Goal: Contribute content: Add original content to the website for others to see

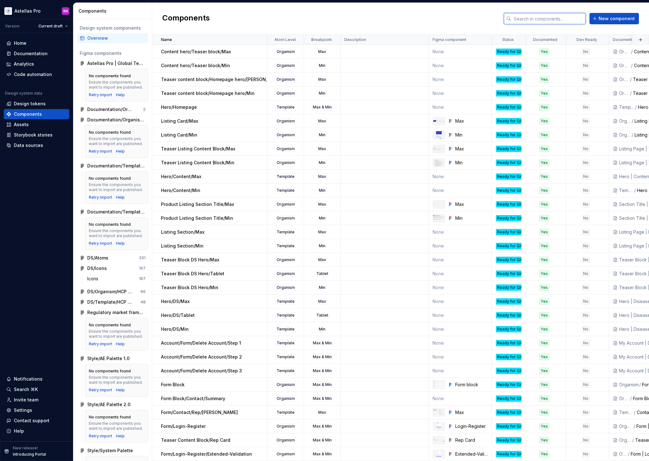
click at [538, 19] on input "text" at bounding box center [548, 18] width 74 height 11
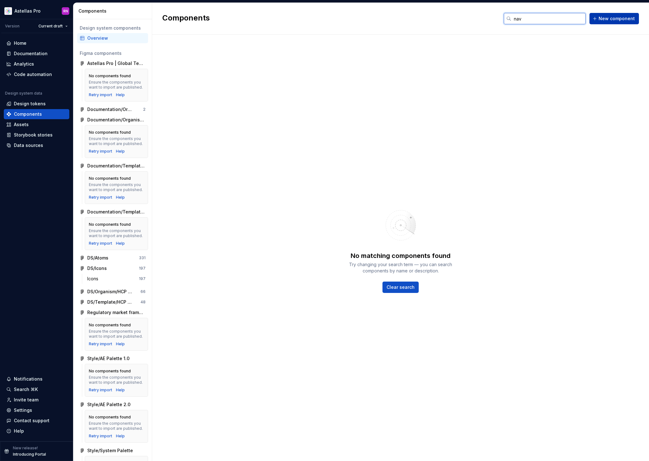
type input "nav"
click at [603, 19] on span "New component" at bounding box center [617, 18] width 36 height 6
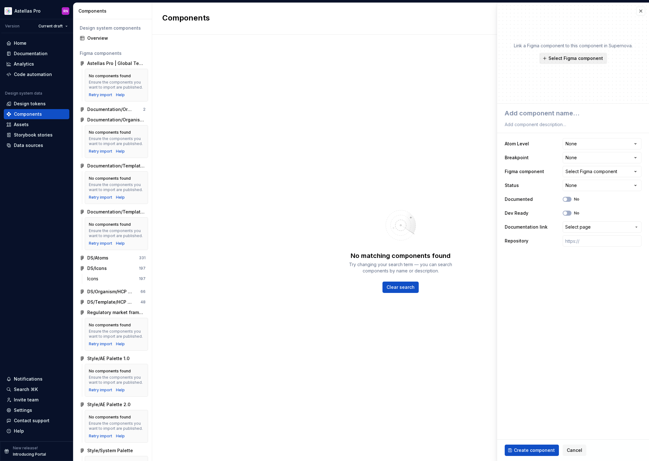
click at [579, 60] on span "Select Figma component" at bounding box center [576, 58] width 55 height 6
type textarea "*"
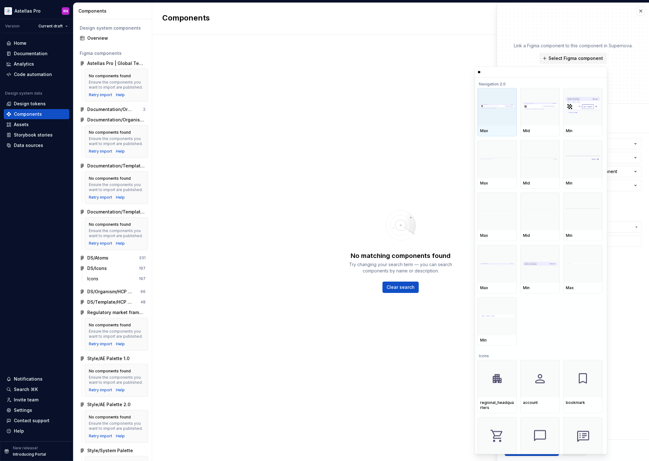
type input "***"
click at [491, 112] on div at bounding box center [497, 107] width 39 height 38
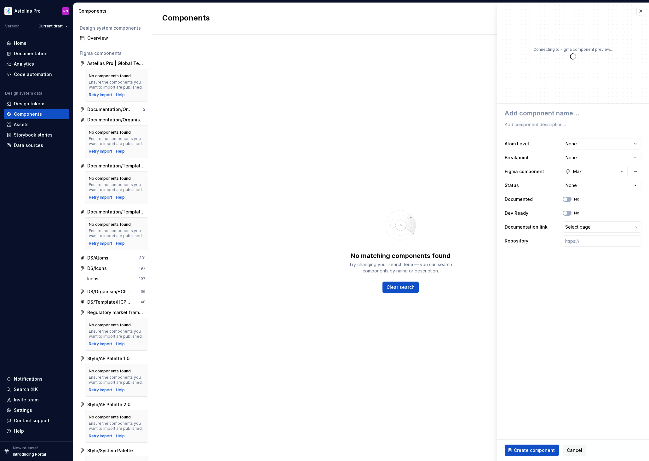
type textarea "*"
click at [586, 143] on html "Astellas Pro RN Version Current draft Home Documentation Analytics Code automat…" at bounding box center [324, 230] width 649 height 461
select select "**********"
type textarea "*"
click at [578, 157] on html "Astellas Pro RN Version Current draft Home Documentation Analytics Code automat…" at bounding box center [324, 230] width 649 height 461
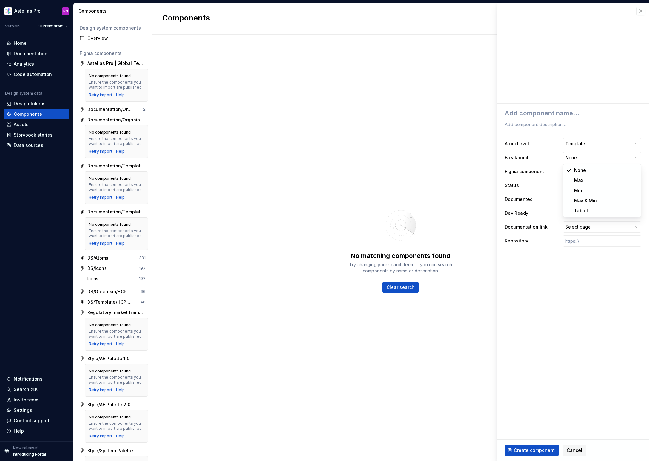
select select "**********"
type textarea "*"
click at [583, 185] on html "Astellas Pro RN Version Current draft Home Documentation Analytics Code automat…" at bounding box center [324, 230] width 649 height 461
select select "**********"
click at [571, 201] on div "No" at bounding box center [571, 199] width 17 height 5
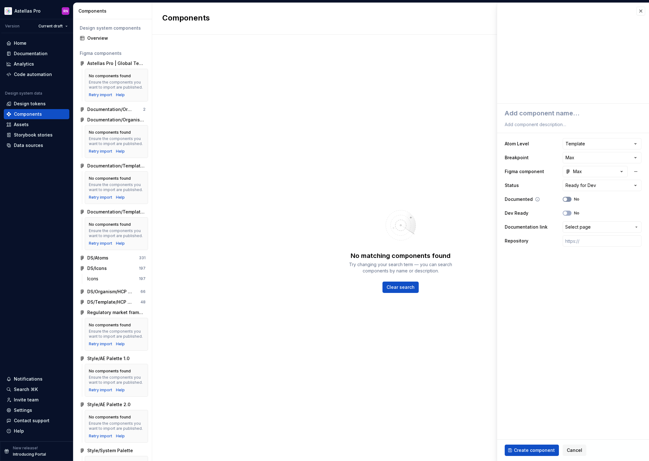
click at [568, 199] on button "No" at bounding box center [567, 199] width 9 height 5
type textarea "*"
click at [585, 226] on span "Select page" at bounding box center [578, 227] width 26 height 6
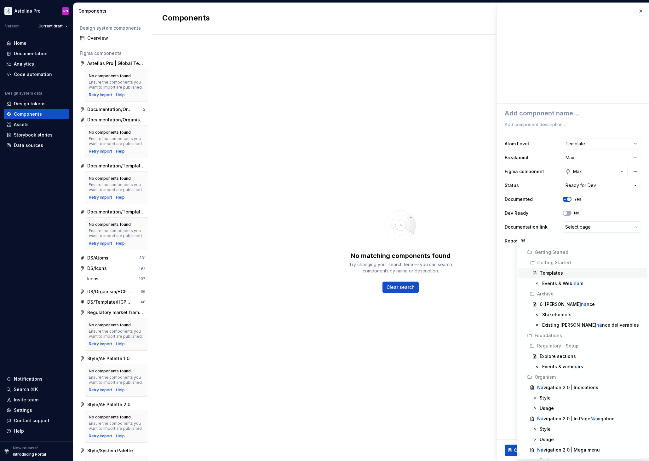
type input "nav"
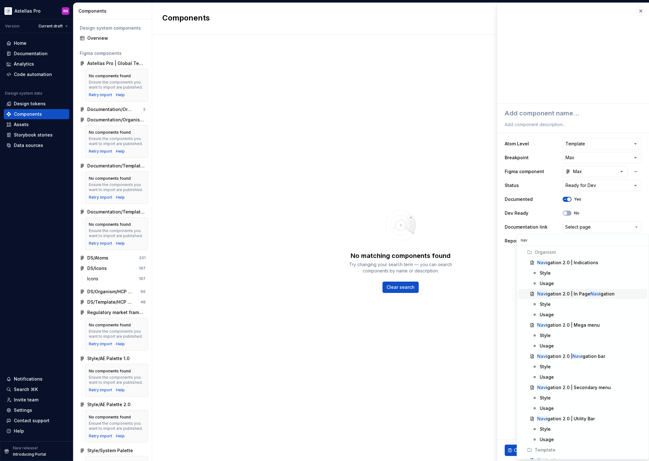
scroll to position [28, 0]
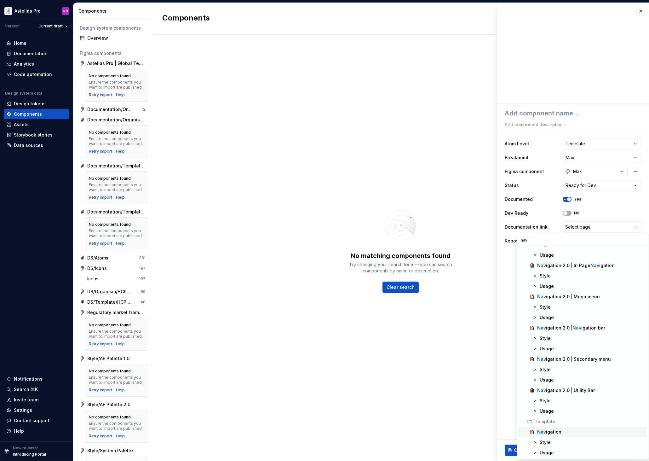
type textarea "*"
type input "nav"
click at [556, 432] on div "Nav igation" at bounding box center [549, 431] width 24 height 6
type textarea "*"
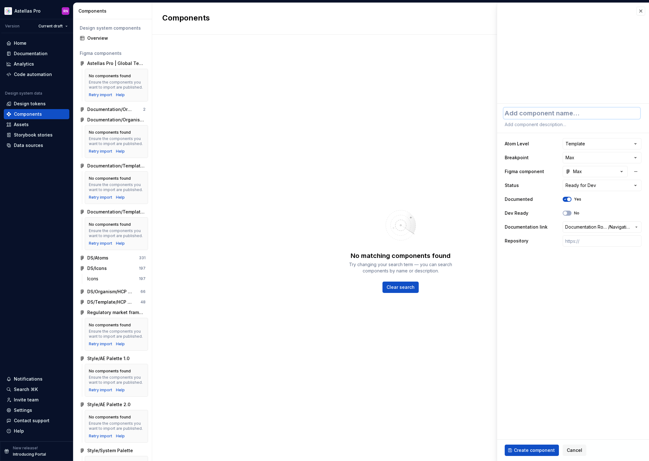
click at [519, 115] on textarea at bounding box center [571, 112] width 137 height 11
type textarea "N"
type textarea "*"
type textarea "Na"
type textarea "*"
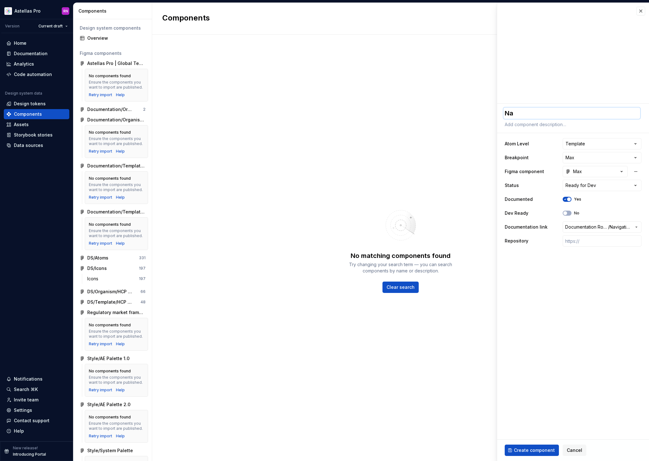
type textarea "Nav"
type textarea "*"
type textarea "Navi"
type textarea "*"
type textarea "Navig"
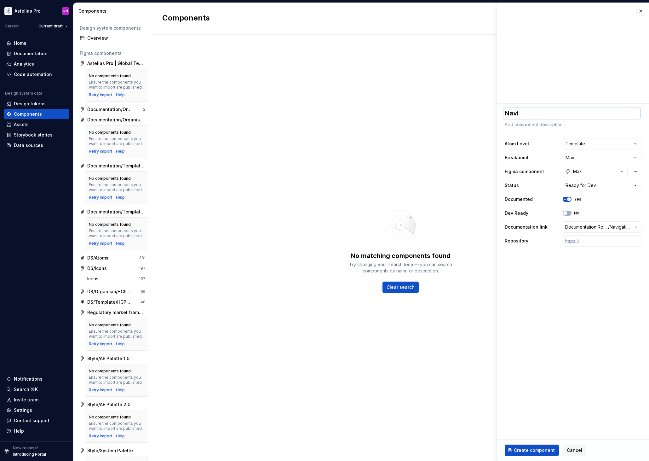
type textarea "*"
type textarea "Naviga"
type textarea "*"
type textarea "Navigat"
type textarea "*"
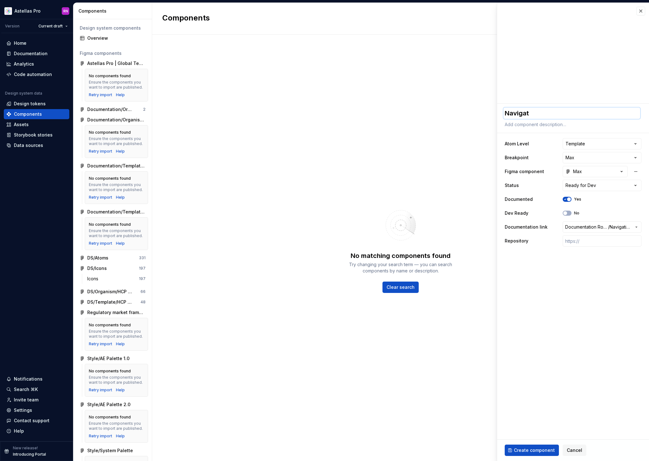
type textarea "Navigati"
type textarea "*"
type textarea "Navigatio"
type textarea "*"
type textarea "Navigation"
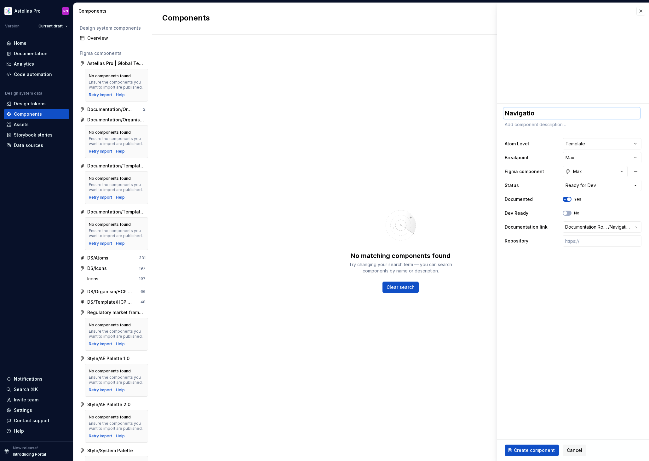
type textarea "*"
type textarea "Navigation/"
type textarea "*"
type textarea "Navigation/M"
type textarea "*"
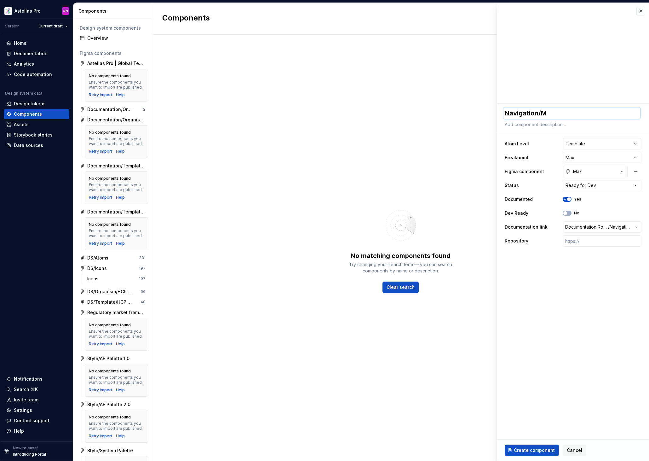
type textarea "Navigation/Ma"
type textarea "*"
type textarea "Navigation/Max"
type textarea "*"
type textarea "Navigation/Max"
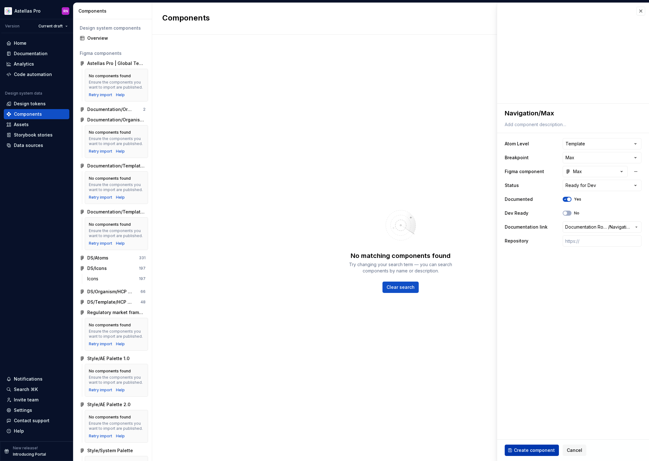
click at [545, 448] on span "Create component" at bounding box center [534, 450] width 41 height 6
type textarea "*"
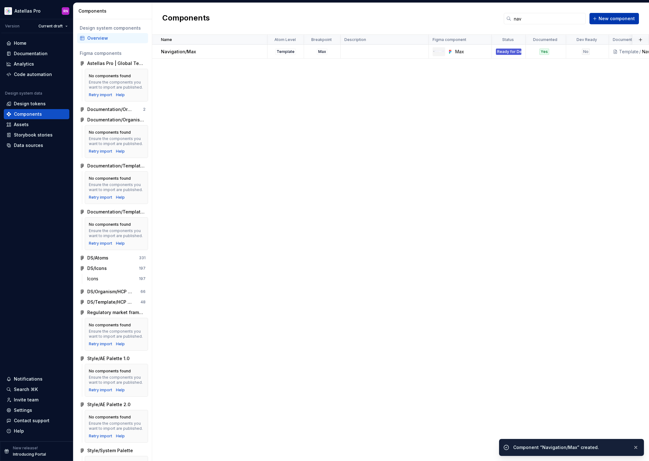
click at [620, 20] on span "New component" at bounding box center [617, 18] width 36 height 6
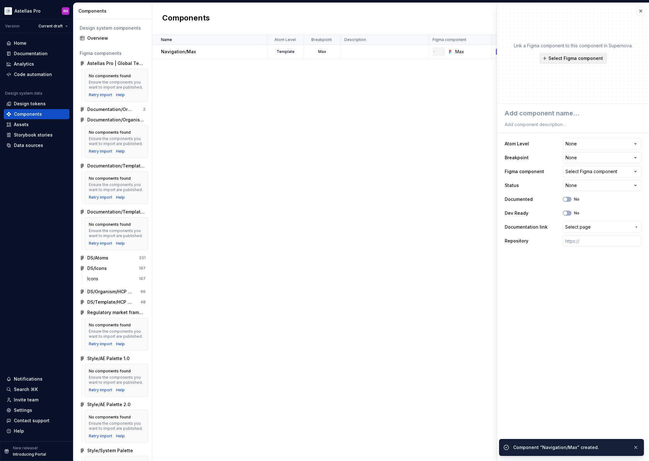
click at [580, 57] on span "Select Figma component" at bounding box center [576, 58] width 55 height 6
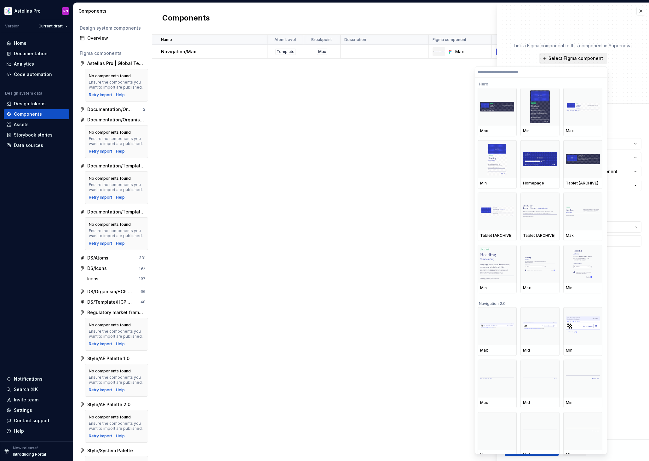
type textarea "*"
type input "***"
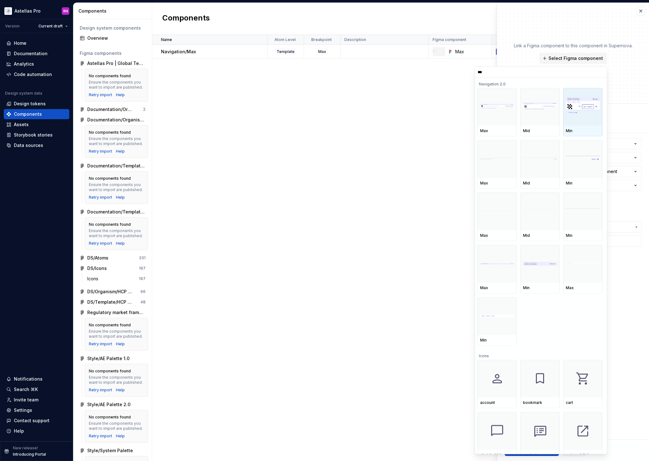
click at [589, 120] on div at bounding box center [582, 107] width 39 height 38
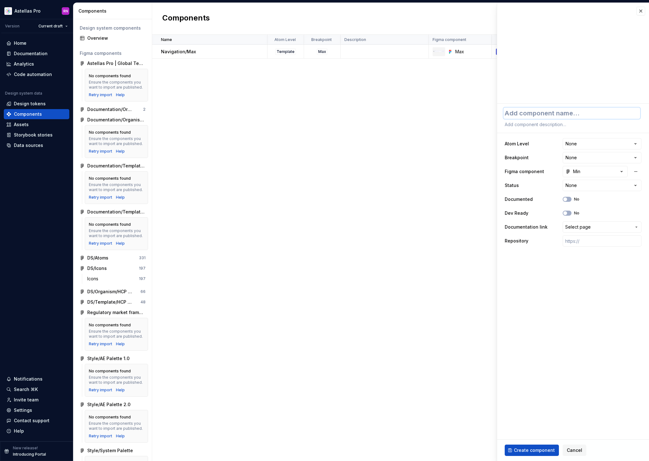
click at [560, 114] on textarea at bounding box center [571, 112] width 137 height 11
type textarea "*"
type textarea "N"
type textarea "*"
type textarea "Na"
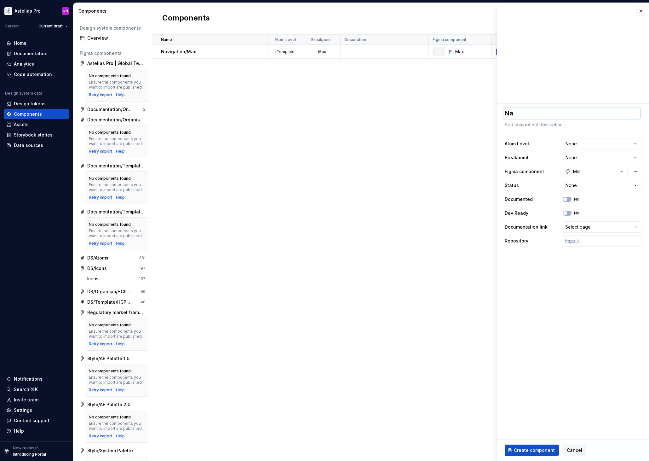
type textarea "*"
type textarea "Nav"
type textarea "*"
type textarea "Navi"
type textarea "*"
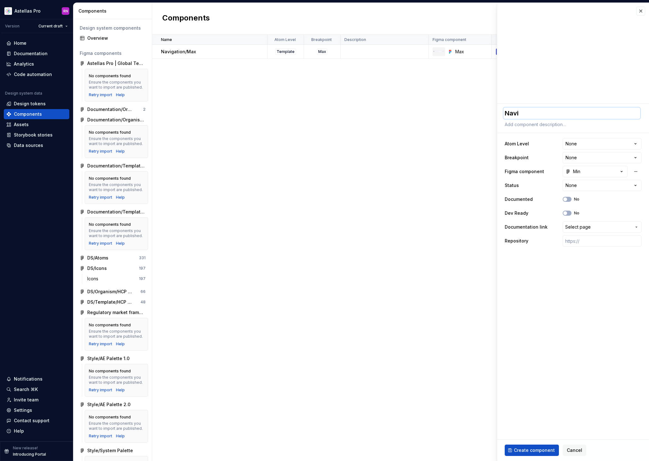
type textarea "Navig"
type textarea "*"
type textarea "Naviga"
type textarea "*"
type textarea "Navigat"
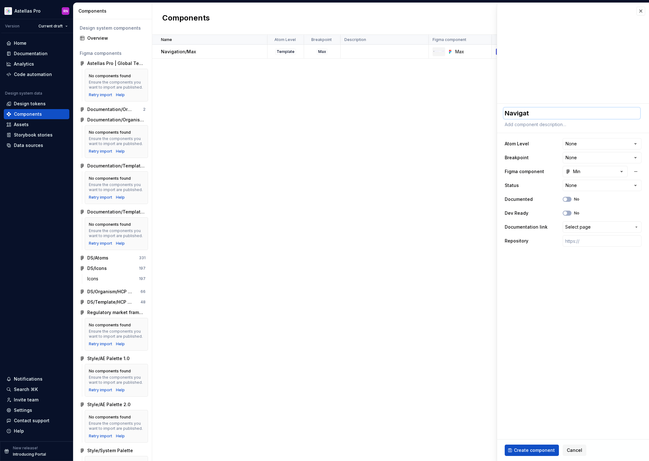
type textarea "*"
type textarea "Navigati"
type textarea "*"
type textarea "Navigatio"
type textarea "*"
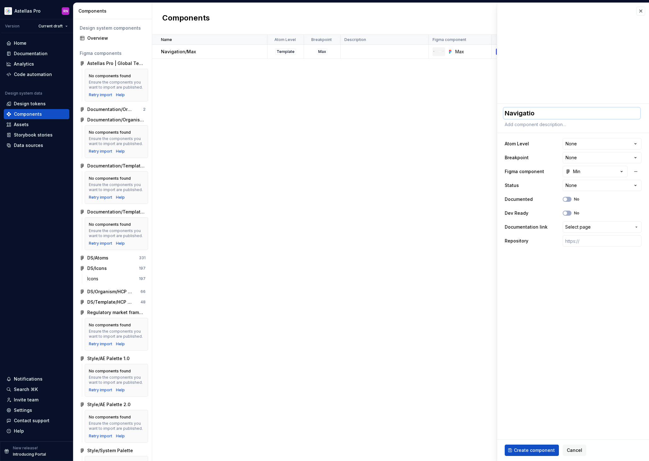
type textarea "Navigation"
type textarea "*"
type textarea "Navigation/"
type textarea "*"
type textarea "Navigation/M"
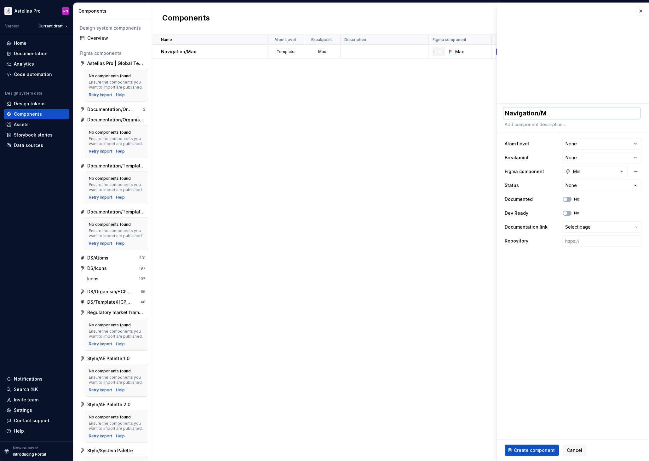
type textarea "*"
type textarea "Navigation/Mi"
type textarea "*"
type textarea "Navigation/Min"
click at [577, 143] on html "Astellas Pro RN Version Current draft Home Documentation Analytics Code automat…" at bounding box center [324, 230] width 649 height 461
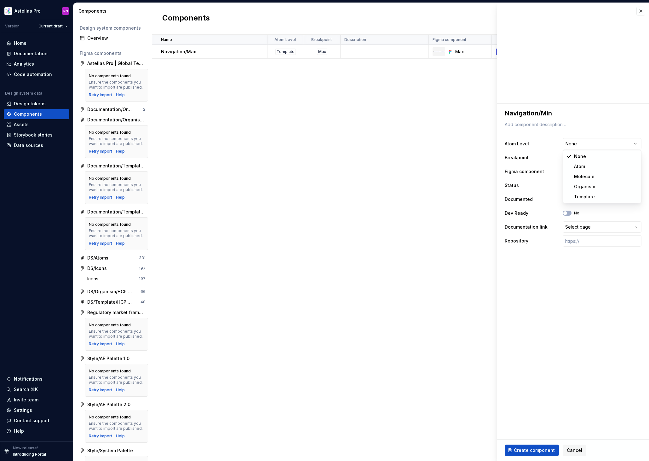
select select "**********"
type textarea "*"
click at [580, 158] on html "Astellas Pro RN Version Current draft Home Documentation Analytics Code automat…" at bounding box center [324, 230] width 649 height 461
select select "**********"
type textarea "*"
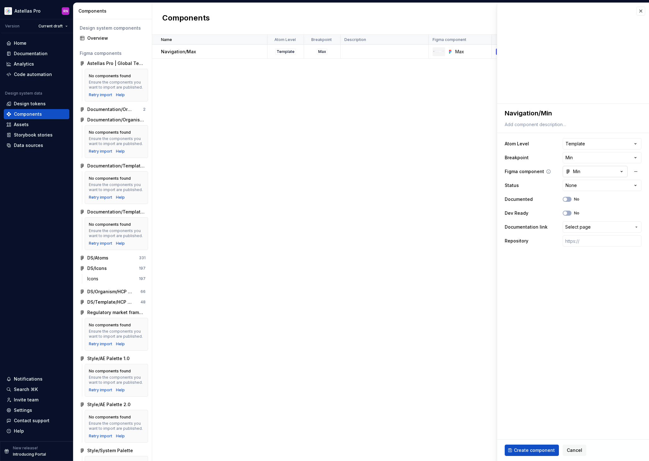
click at [580, 172] on div "Min" at bounding box center [573, 171] width 15 height 6
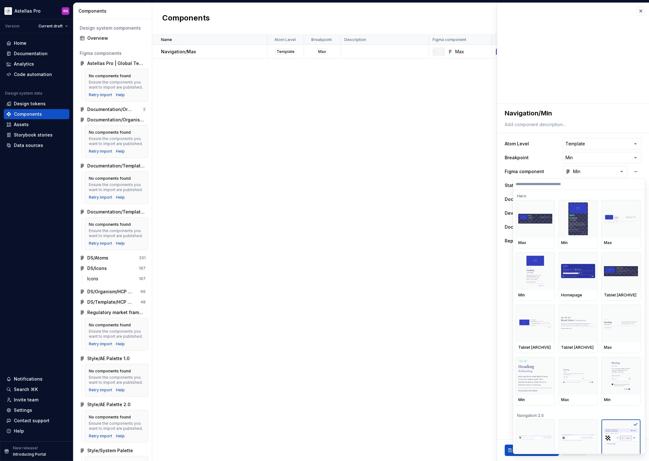
click at [506, 270] on html "Astellas Pro RN Version Current draft Home Documentation Analytics Code automat…" at bounding box center [324, 230] width 649 height 461
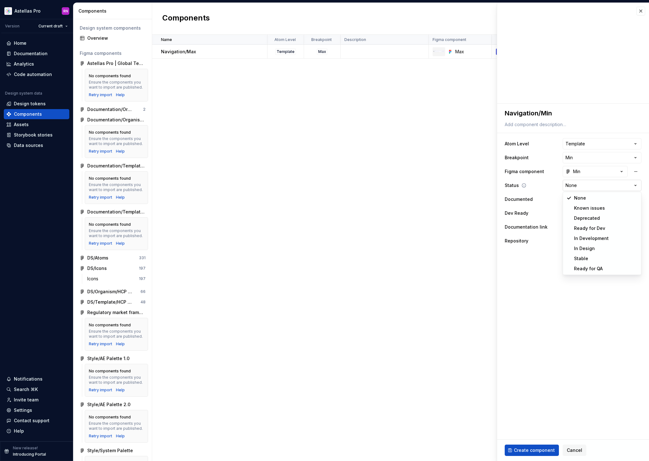
click at [584, 187] on html "Astellas Pro RN Version Current draft Home Documentation Analytics Code automat…" at bounding box center [324, 230] width 649 height 461
select select "**********"
click at [571, 200] on button "No" at bounding box center [567, 199] width 9 height 5
click at [568, 215] on button "No" at bounding box center [567, 212] width 9 height 5
click at [568, 212] on span "button" at bounding box center [569, 213] width 4 height 4
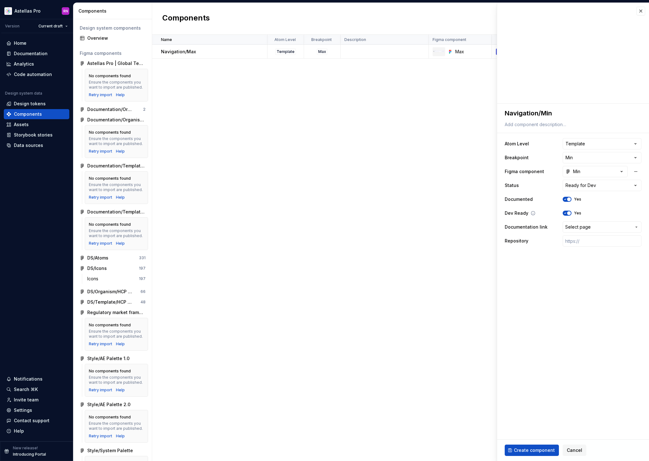
type textarea "*"
click at [573, 223] on button "Select page" at bounding box center [602, 226] width 79 height 11
click at [571, 226] on span "Select page" at bounding box center [578, 227] width 26 height 6
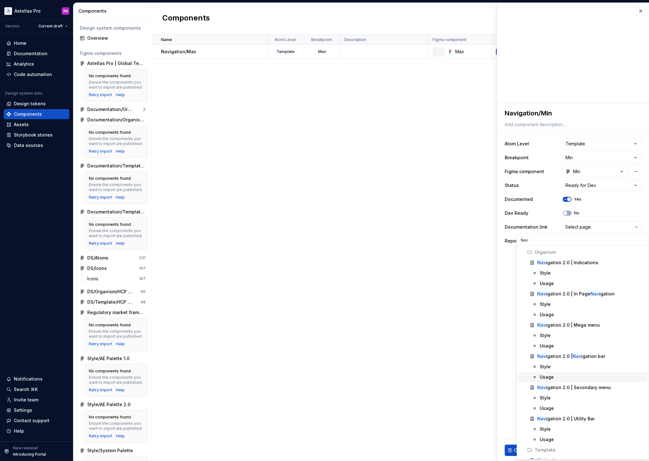
scroll to position [28, 0]
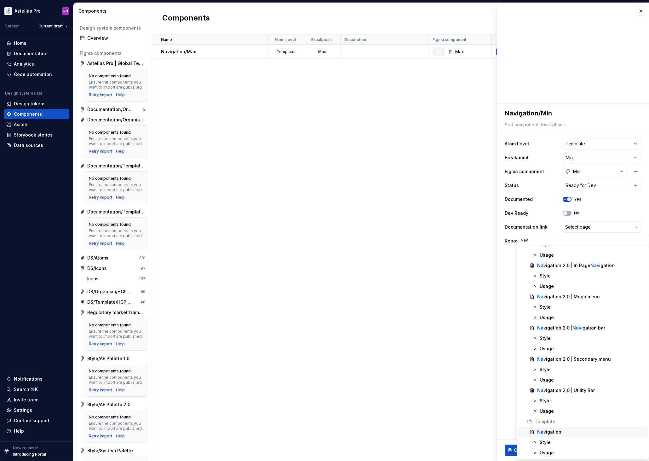
type input "Nav"
click at [556, 433] on div "Nav igation" at bounding box center [549, 431] width 24 height 6
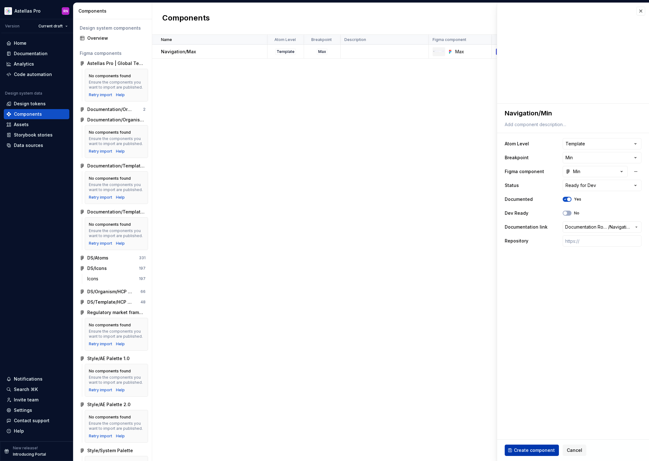
click at [542, 450] on span "Create component" at bounding box center [534, 450] width 41 height 6
type textarea "*"
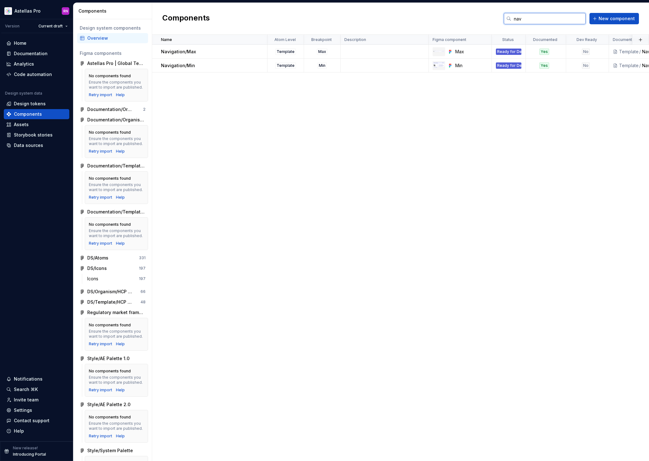
drag, startPoint x: 532, startPoint y: 17, endPoint x: 503, endPoint y: 17, distance: 28.7
click at [503, 17] on div "Components nav New component" at bounding box center [400, 19] width 497 height 32
type input "Search"
click at [434, 213] on div "Name Atom Level Breakpoint Description Figma component Status Documented Dev Re…" at bounding box center [400, 248] width 497 height 426
click at [639, 16] on div "Search New component" at bounding box center [571, 18] width 135 height 11
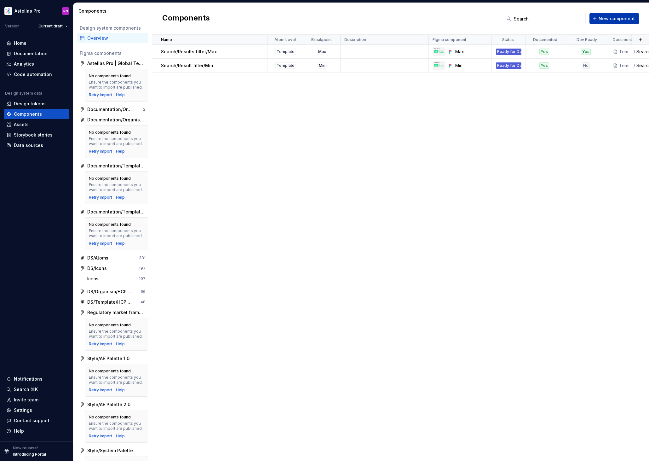
click at [622, 19] on span "New component" at bounding box center [617, 18] width 36 height 6
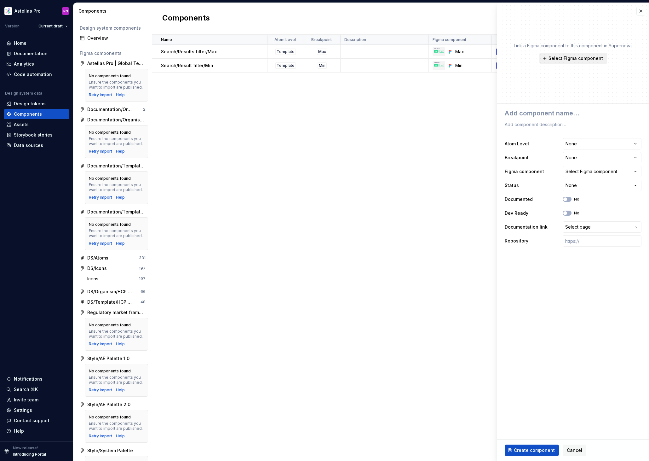
click at [573, 61] on button "Select Figma component" at bounding box center [573, 58] width 68 height 11
type textarea "*"
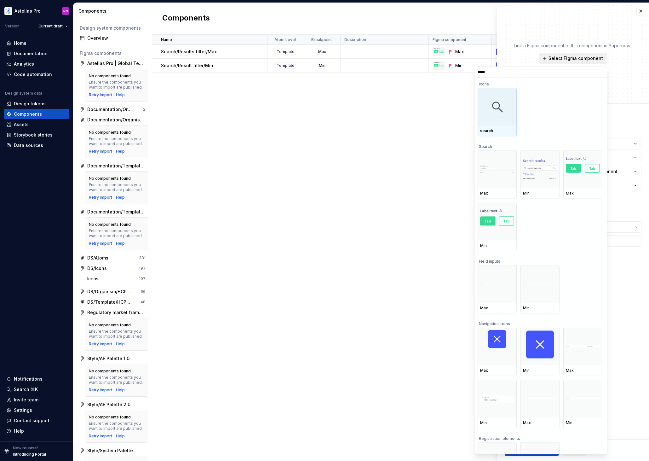
type input "******"
click at [383, 144] on div "Name Atom Level Breakpoint Description Figma component Status Documented Dev Re…" at bounding box center [400, 248] width 497 height 426
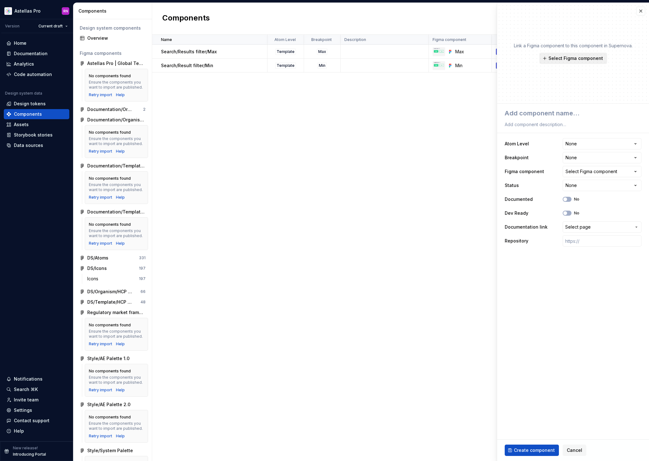
click at [572, 57] on span "Select Figma component" at bounding box center [576, 58] width 55 height 6
type textarea "*"
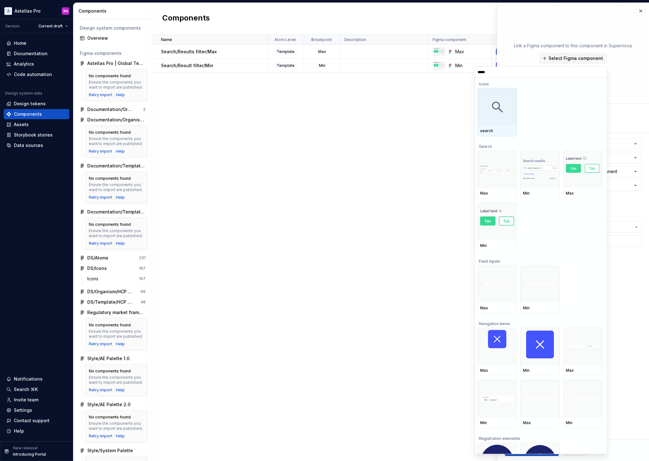
type input "******"
click at [497, 181] on div at bounding box center [497, 169] width 39 height 38
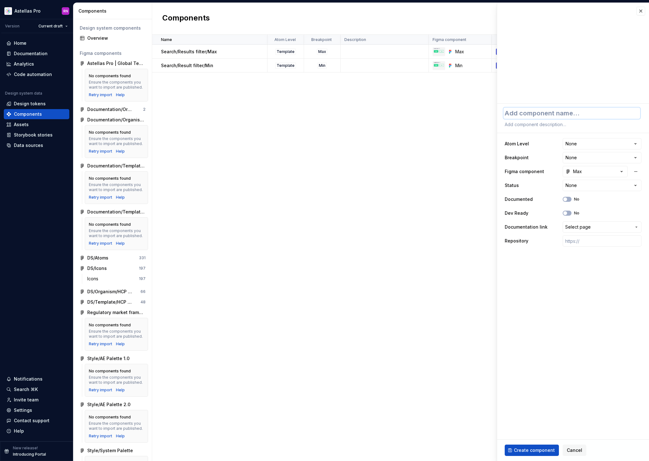
click at [561, 113] on textarea at bounding box center [571, 112] width 137 height 11
type textarea "*"
type textarea "S"
type textarea "*"
type textarea "Se"
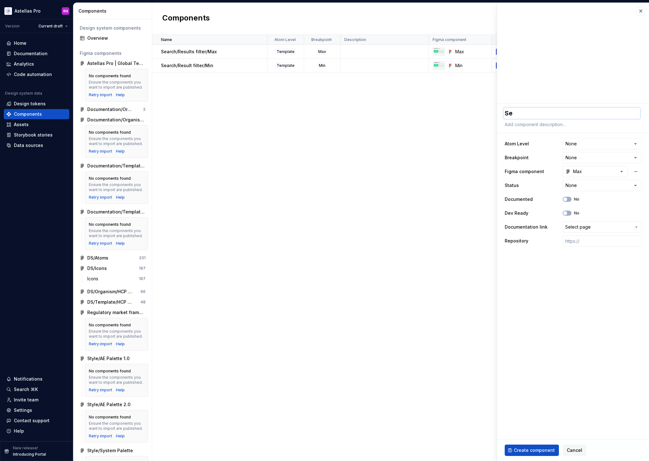
type textarea "*"
type textarea "Sea"
type textarea "*"
type textarea "Sear"
type textarea "*"
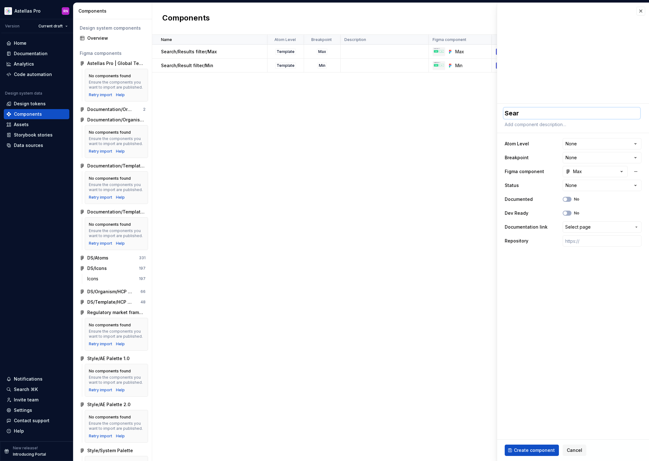
type textarea "Searc"
type textarea "*"
type textarea "Search"
type textarea "*"
type textarea "Search"
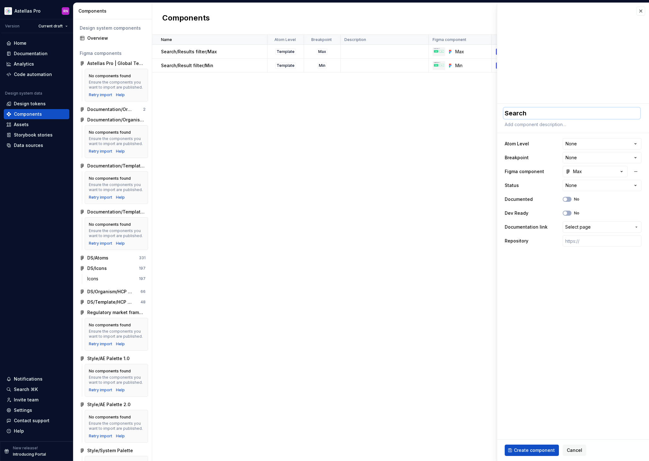
type textarea "*"
type textarea "Search h"
type textarea "*"
type textarea "Search he"
type textarea "*"
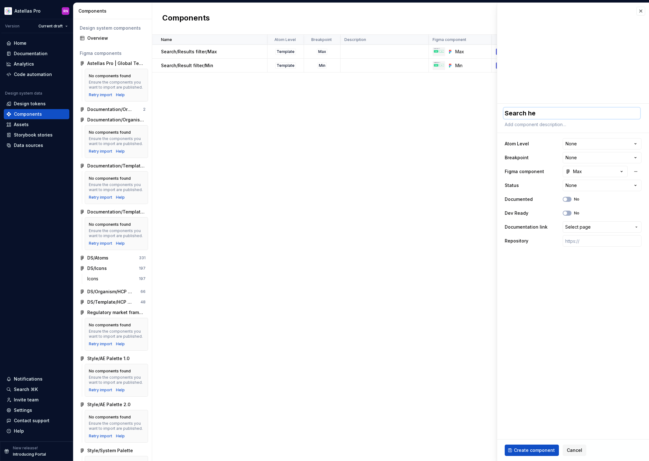
type textarea "Search hea"
type textarea "*"
type textarea "Search head"
type textarea "*"
type textarea "Search heade"
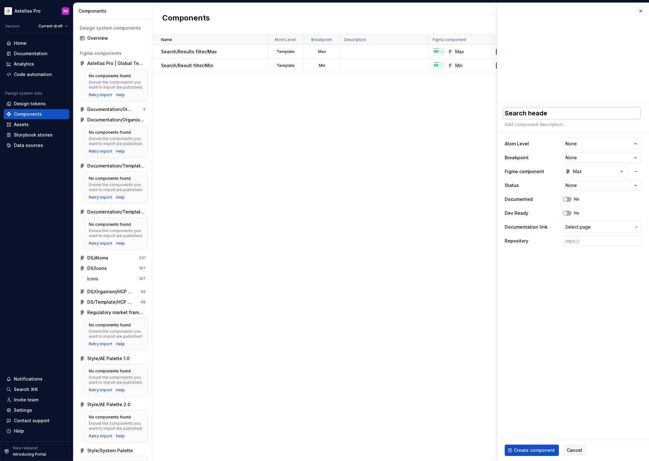
type textarea "*"
type textarea "Search header"
type textarea "*"
type textarea "Search header/"
type textarea "*"
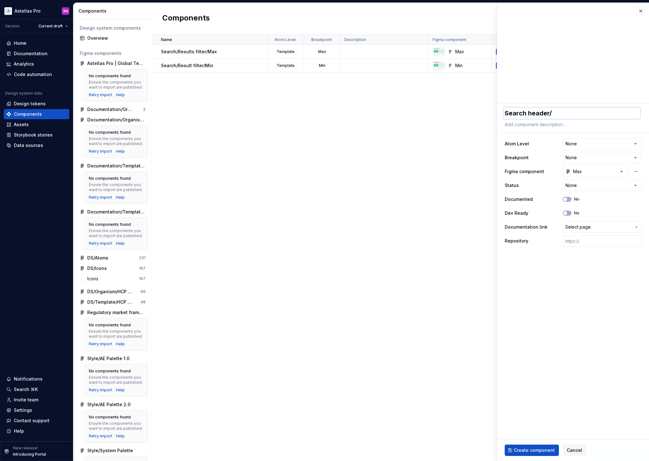
type textarea "Search header/M"
type textarea "*"
type textarea "Search header/Ma"
type textarea "*"
type textarea "Search header/Max"
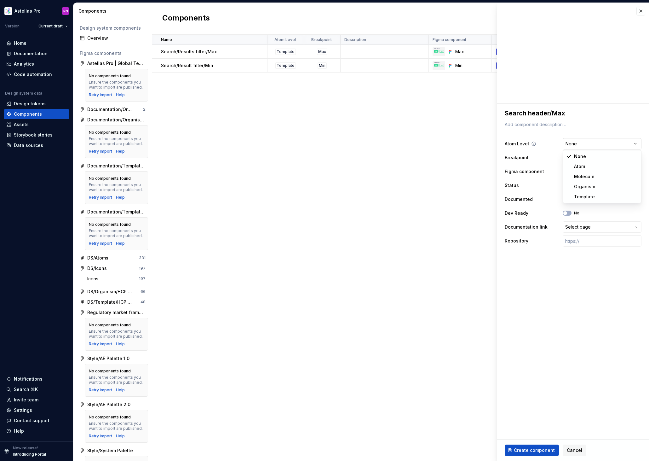
click at [586, 145] on html "Astellas Pro RN Version Current draft Home Documentation Analytics Code automat…" at bounding box center [324, 230] width 649 height 461
select select "**********"
type textarea "*"
click at [586, 157] on html "Astellas Pro RN Version Current draft Home Documentation Analytics Code automat…" at bounding box center [324, 230] width 649 height 461
select select "**********"
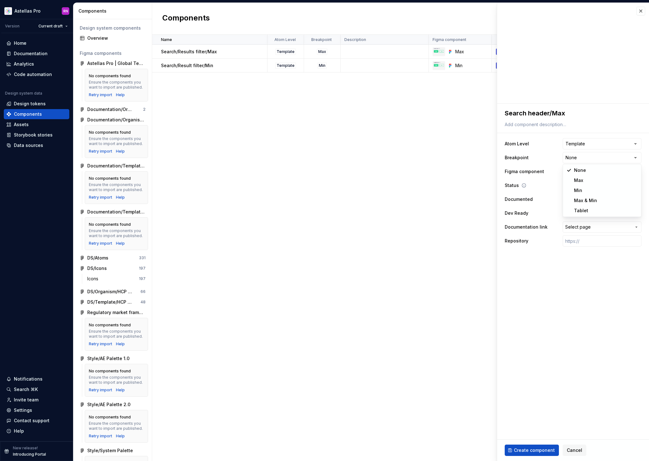
type textarea "*"
click at [590, 186] on html "Astellas Pro RN Version Current draft Home Documentation Analytics Code automat…" at bounding box center [324, 230] width 649 height 461
select select "**********"
click at [569, 199] on button "No" at bounding box center [567, 199] width 9 height 5
type textarea "*"
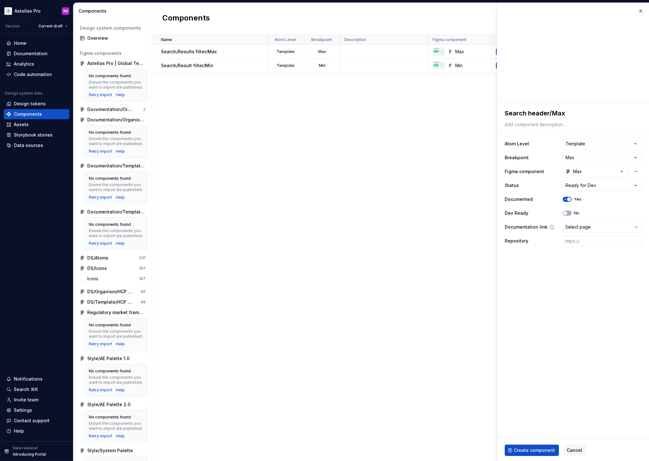
click at [581, 226] on span "Select page" at bounding box center [578, 227] width 26 height 6
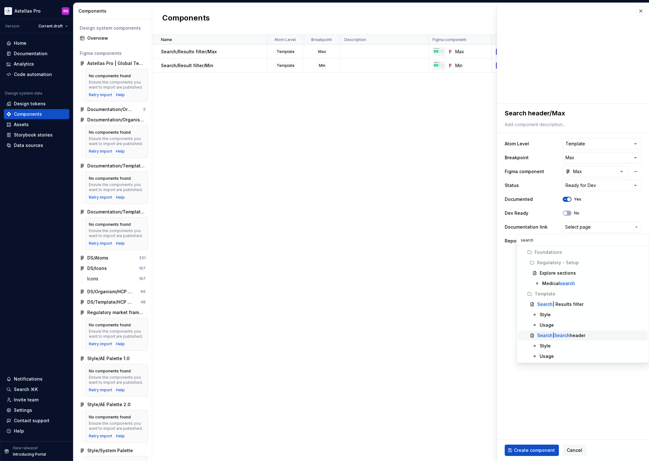
type input "search"
click at [582, 336] on div "Search | Search header" at bounding box center [561, 335] width 48 height 6
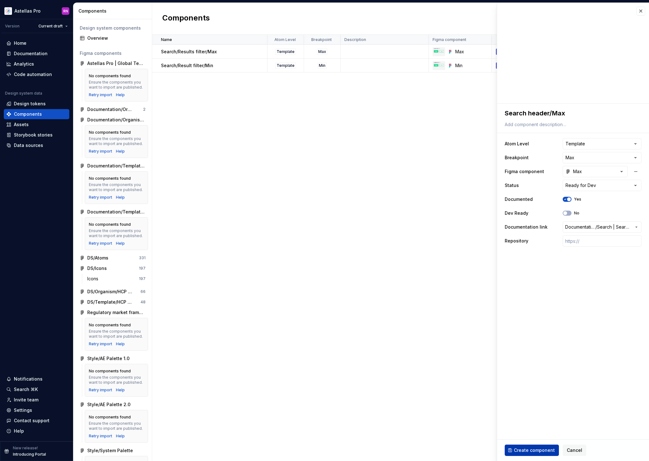
click at [526, 451] on span "Create component" at bounding box center [534, 450] width 41 height 6
type textarea "*"
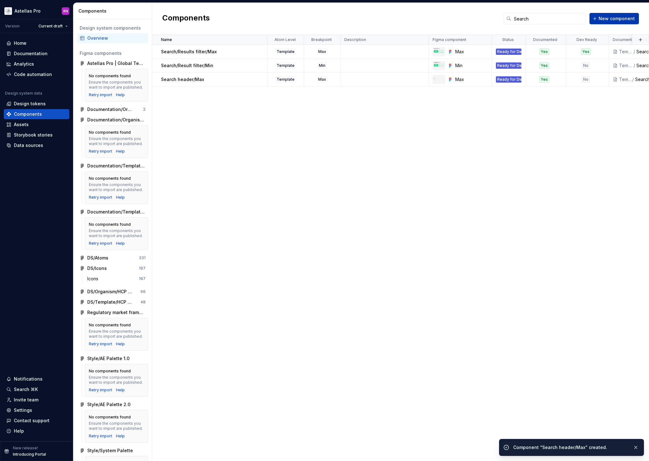
click at [612, 22] on button "New component" at bounding box center [613, 18] width 49 height 11
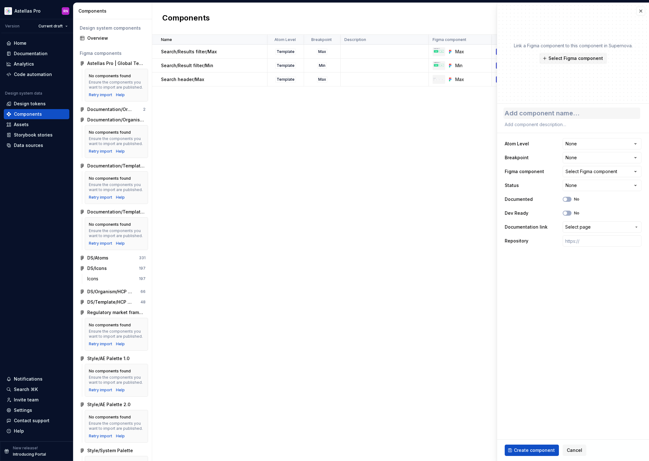
click at [551, 112] on textarea at bounding box center [571, 112] width 137 height 11
type textarea "*"
type textarea "S"
type textarea "*"
type textarea "Se"
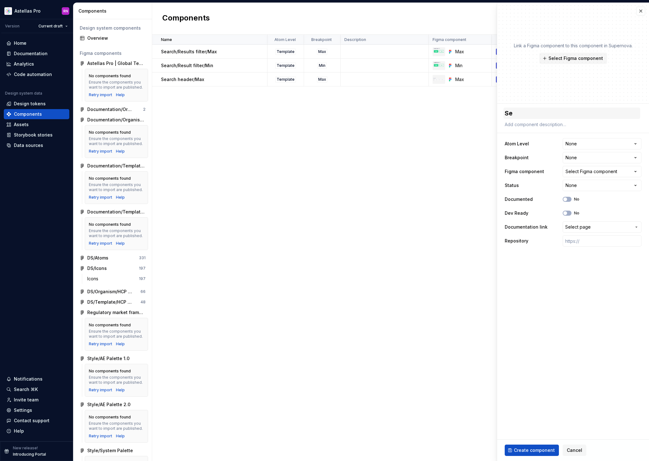
type textarea "*"
type textarea "Sea"
type textarea "*"
type textarea "Sear"
type textarea "*"
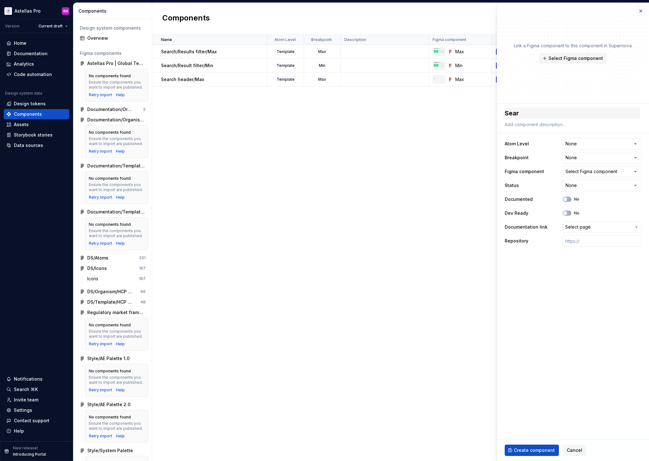
type textarea "Searc"
type textarea "*"
type textarea "Search"
type textarea "*"
type textarea "Search"
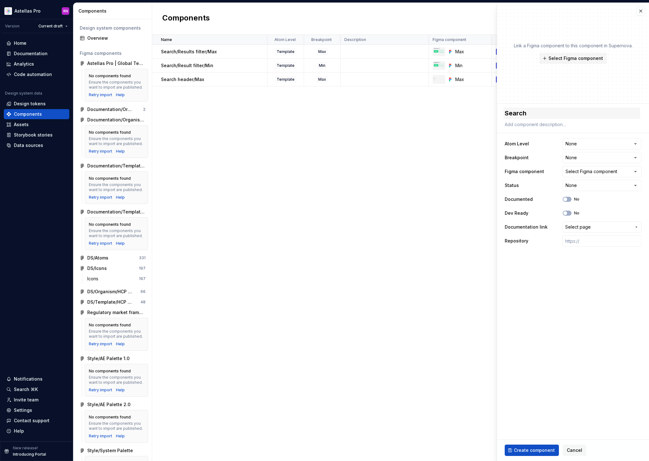
type textarea "*"
type textarea "Search r"
type textarea "*"
type textarea "Search"
type textarea "*"
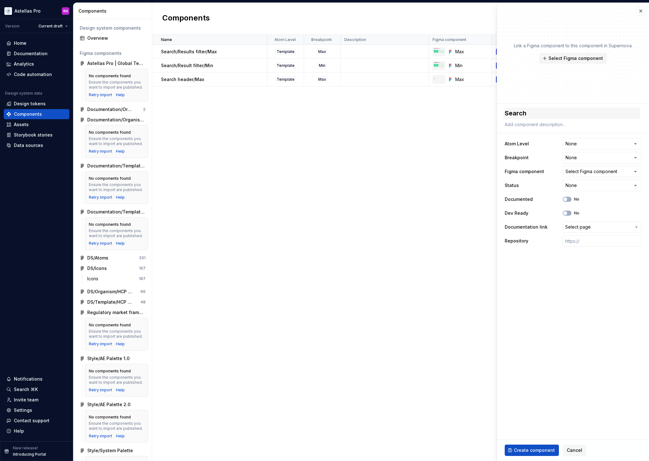
type textarea "Search h"
type textarea "*"
type textarea "Search he"
type textarea "*"
type textarea "Search hea"
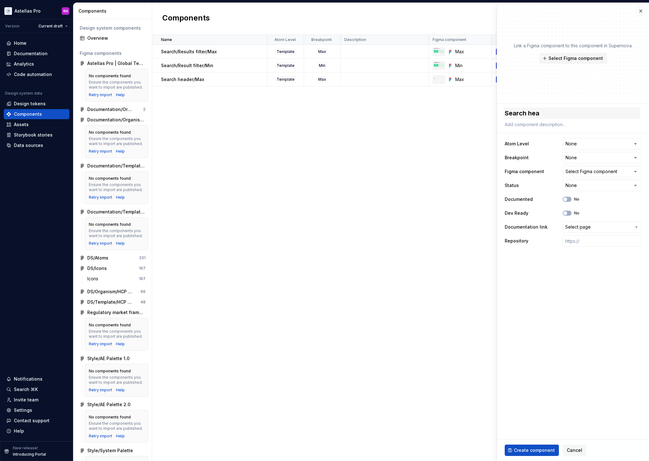
type textarea "*"
type textarea "Search head"
type textarea "*"
type textarea "Search heade"
type textarea "*"
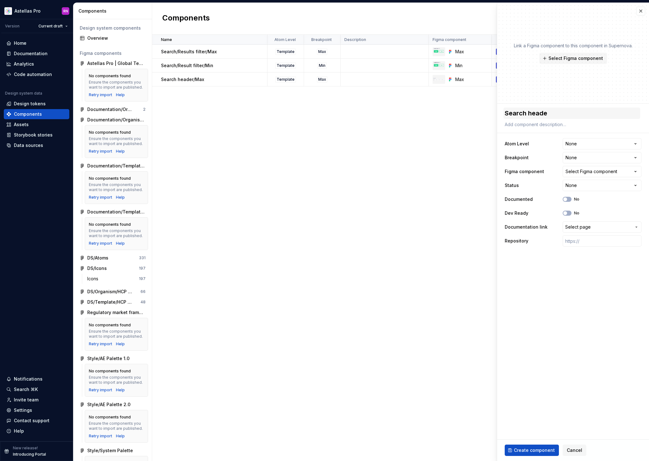
type textarea "Search header"
type textarea "*"
type textarea "Search header/"
type textarea "*"
type textarea "Search header/M"
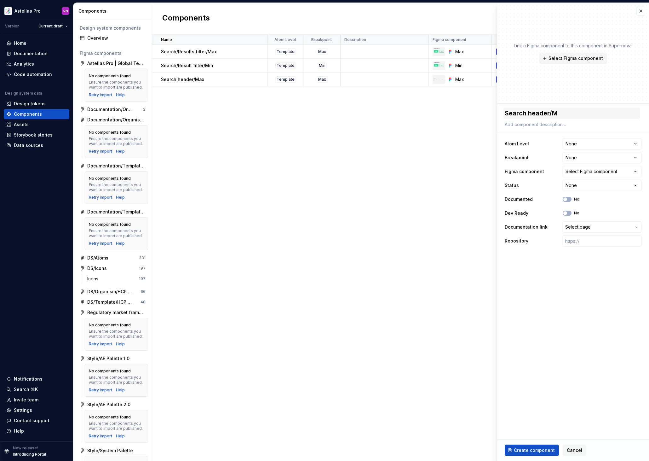
type textarea "*"
type textarea "Search header/Mi"
type textarea "*"
type textarea "Search header/Min"
click at [581, 141] on html "Astellas Pro RN Version Current draft Home Documentation Analytics Code automat…" at bounding box center [324, 230] width 649 height 461
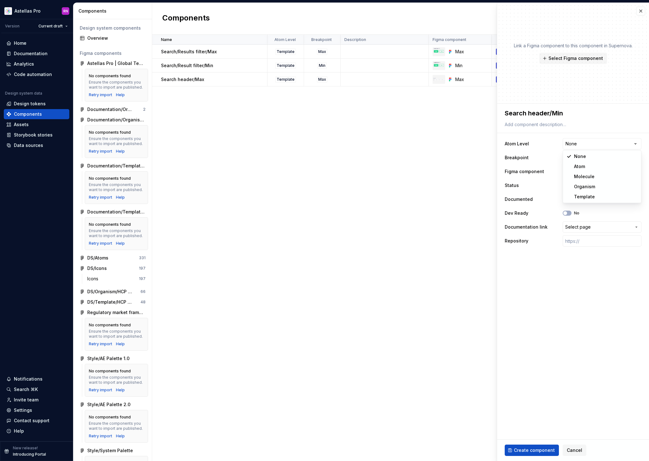
select select "**********"
type textarea "*"
click at [577, 158] on html "Astellas Pro RN Version Current draft Home Documentation Analytics Code automat…" at bounding box center [324, 230] width 649 height 461
select select "**********"
type textarea "*"
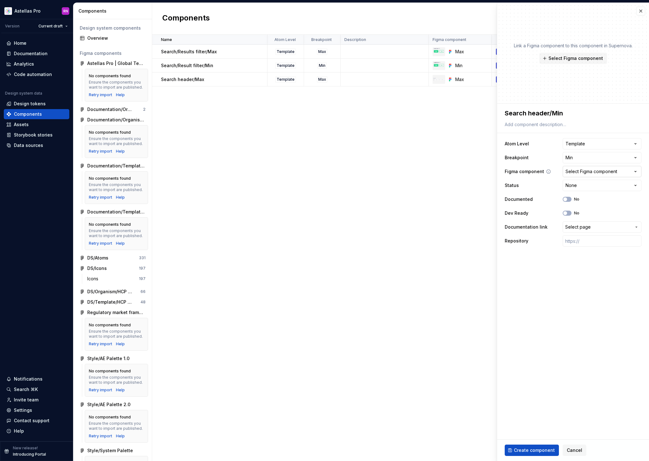
click at [578, 175] on button "Select Figma component" at bounding box center [602, 171] width 79 height 11
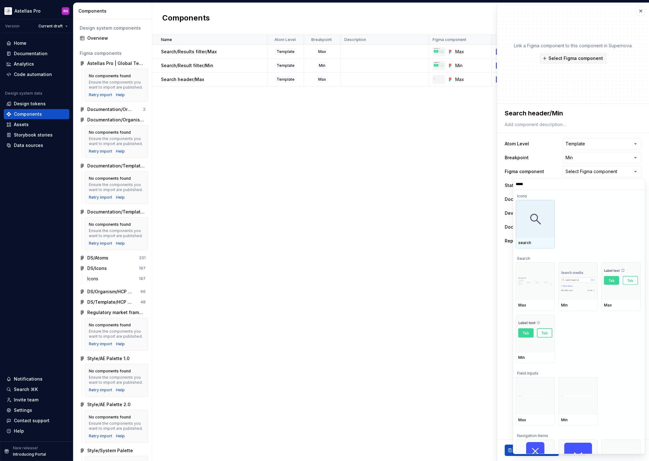
type input "******"
click at [578, 296] on div at bounding box center [578, 281] width 39 height 38
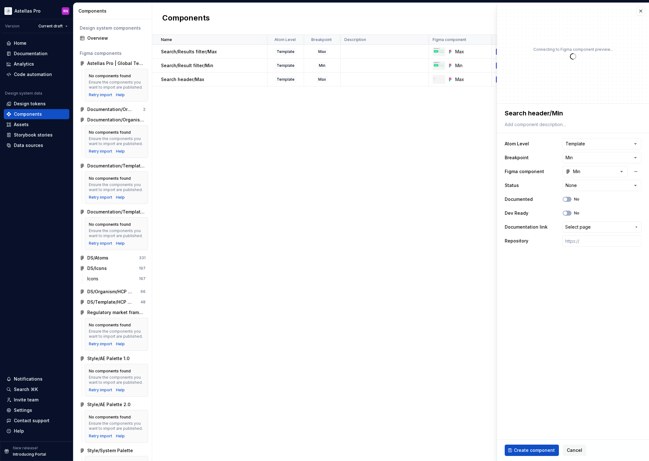
type textarea "*"
click at [586, 185] on html "Astellas Pro RN Version Current draft Home Documentation Analytics Code automat…" at bounding box center [324, 230] width 649 height 461
select select "**********"
click at [569, 198] on button "No" at bounding box center [567, 199] width 9 height 5
type textarea "*"
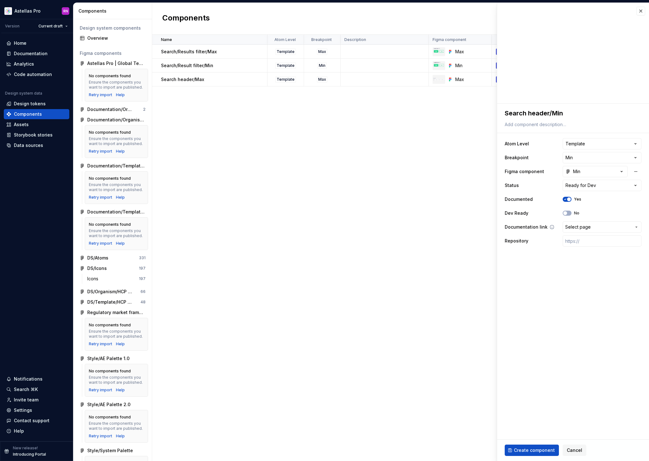
click at [570, 227] on span "Select page" at bounding box center [578, 227] width 26 height 6
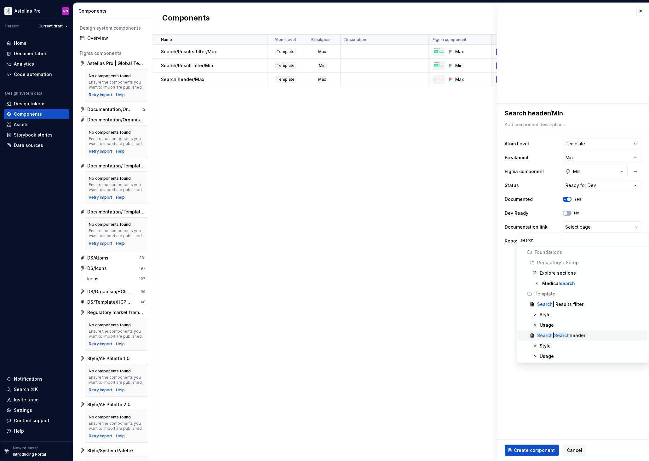
type input "search"
click at [571, 335] on div "Search | Search header" at bounding box center [561, 335] width 48 height 6
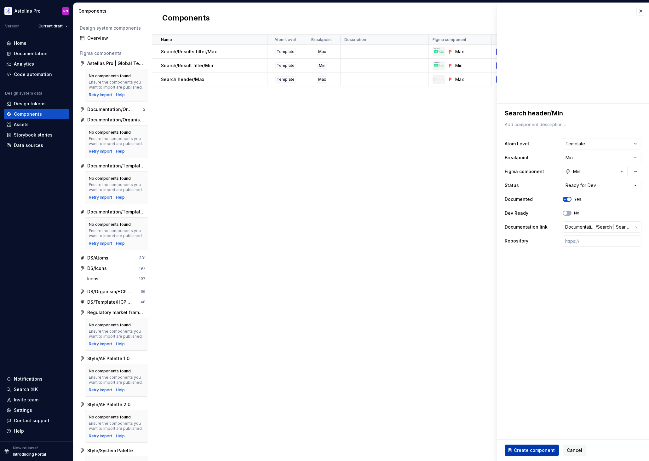
click at [540, 450] on span "Create component" at bounding box center [534, 450] width 41 height 6
type textarea "*"
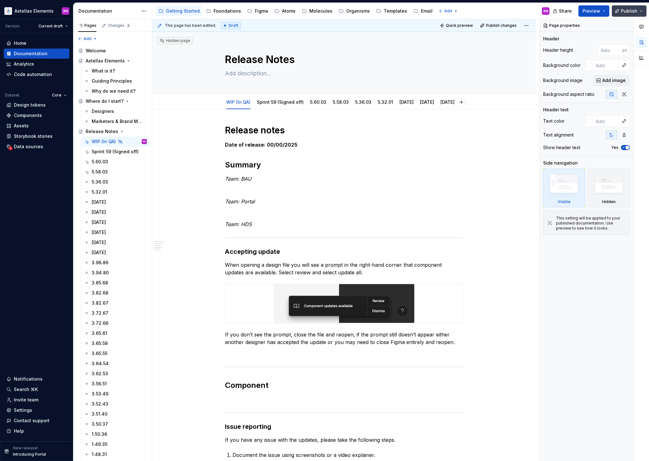
click at [642, 11] on button "Publish" at bounding box center [629, 10] width 35 height 11
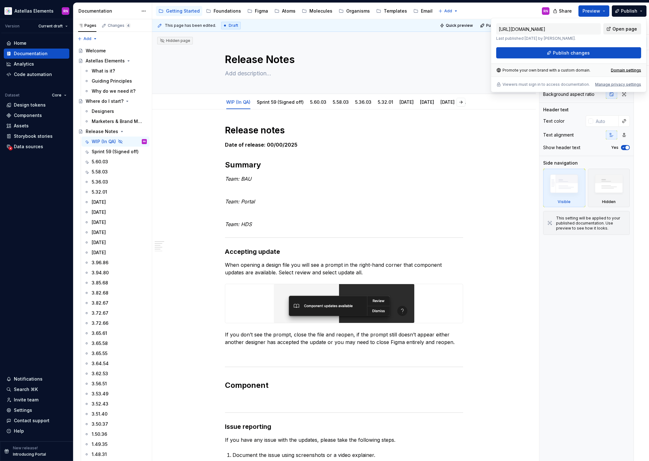
click at [635, 27] on span "Open page" at bounding box center [624, 29] width 25 height 6
type textarea "*"
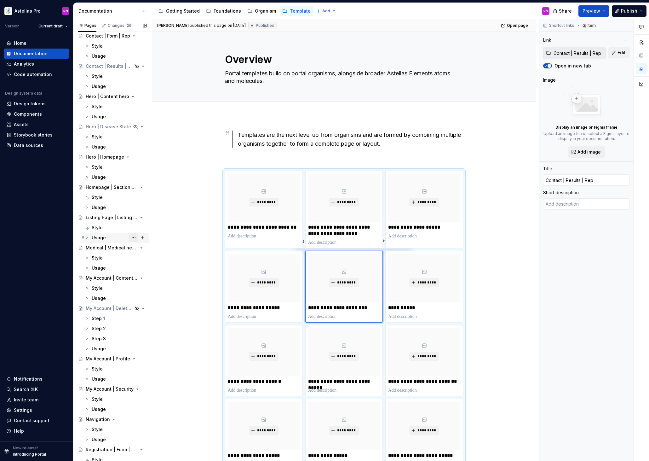
scroll to position [146, 0]
click at [112, 247] on div "Medical | Medical header" at bounding box center [104, 247] width 36 height 6
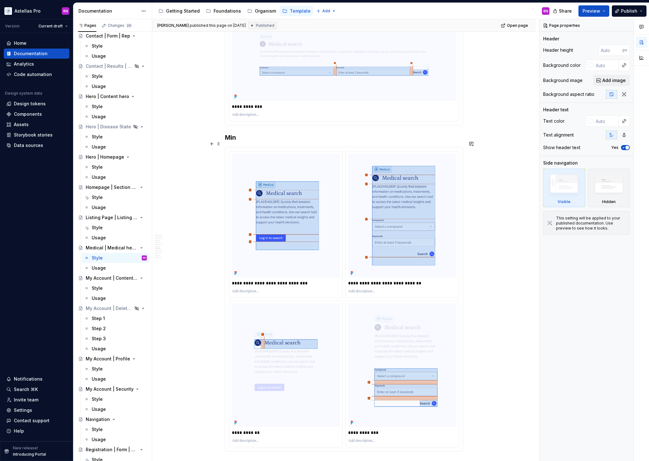
scroll to position [2788, 0]
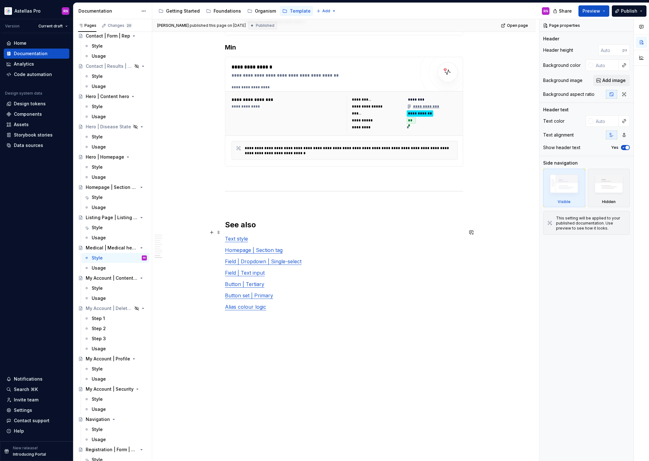
type textarea "*"
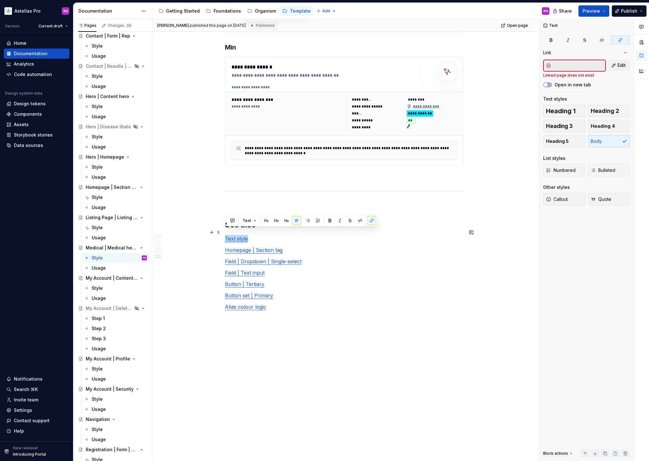
drag, startPoint x: 248, startPoint y: 233, endPoint x: 226, endPoint y: 231, distance: 22.1
click at [226, 235] on link "Text style" at bounding box center [236, 238] width 23 height 6
click at [620, 64] on span "Edit" at bounding box center [622, 65] width 8 height 6
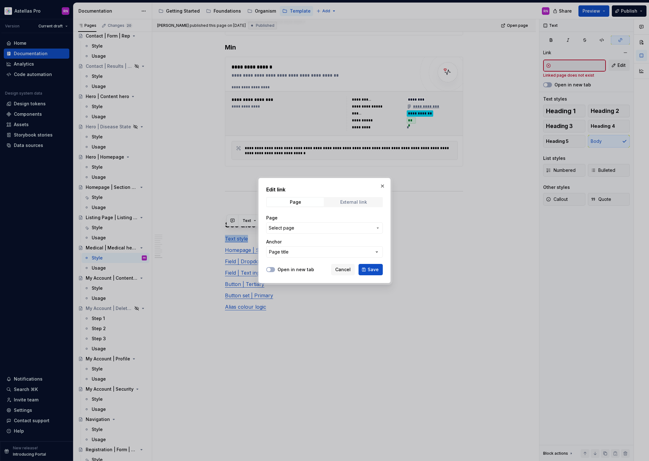
click at [337, 201] on span "External link" at bounding box center [353, 202] width 57 height 9
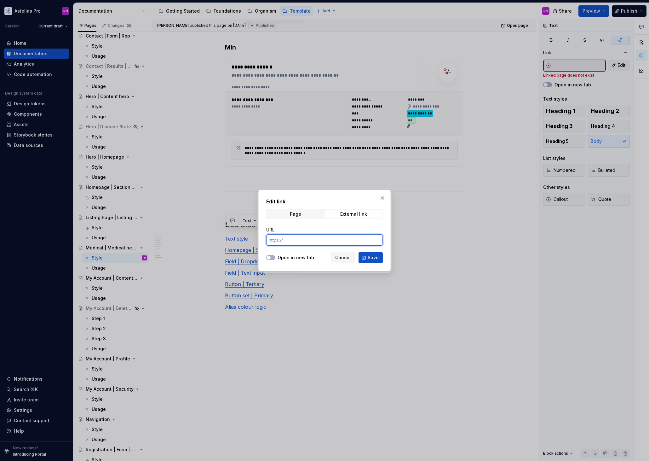
click at [299, 243] on input "URL" at bounding box center [324, 239] width 117 height 11
paste input "https://astellas.supernova-docs.io/latest/atoms/text/style-CKAbjkeh"
type input "https://astellas.supernova-docs.io/latest/atoms/text/style-CKAbjkeh"
click at [273, 257] on button "Open in new tab" at bounding box center [270, 257] width 9 height 5
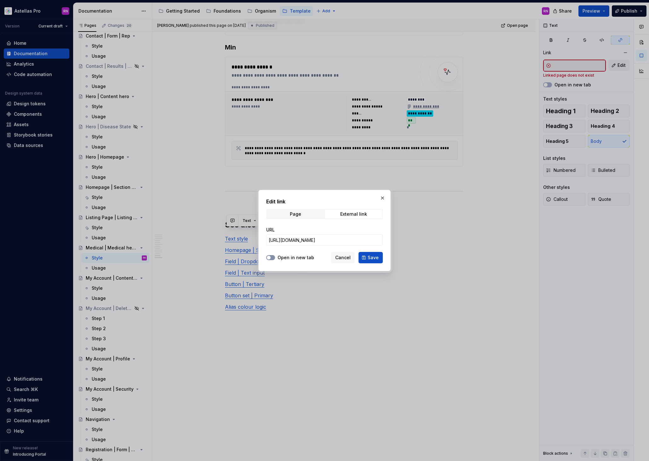
scroll to position [0, 0]
click at [378, 259] on span "Save" at bounding box center [373, 257] width 11 height 6
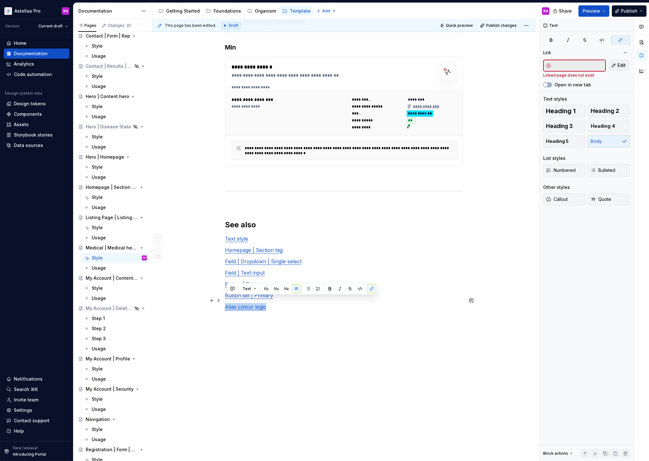
drag, startPoint x: 266, startPoint y: 302, endPoint x: 223, endPoint y: 302, distance: 42.5
type textarea "*"
click at [621, 68] on span "Edit" at bounding box center [622, 65] width 8 height 6
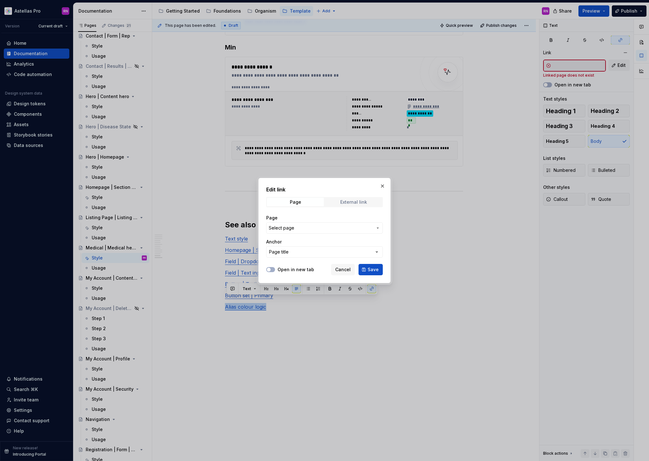
click at [353, 203] on div "External link" at bounding box center [353, 201] width 27 height 5
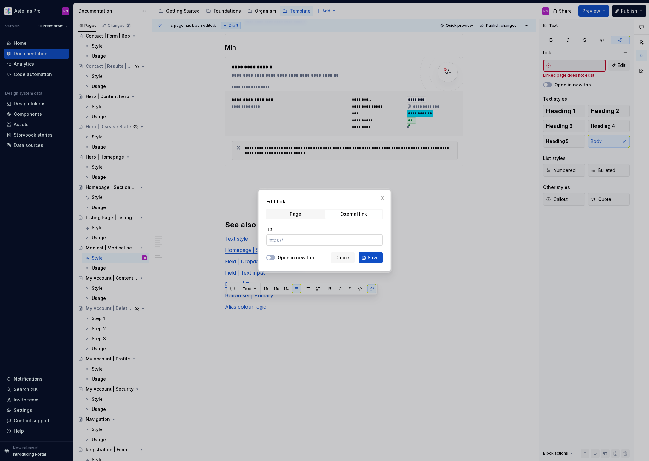
click at [308, 240] on input "URL" at bounding box center [324, 239] width 117 height 11
paste input "https://astellas.supernova-docs.io/latest/foundations/colours/colour-token-pale…"
type input "https://astellas.supernova-docs.io/latest/foundations/colours/colour-token-pale…"
click at [292, 257] on label "Open in new tab" at bounding box center [296, 257] width 37 height 6
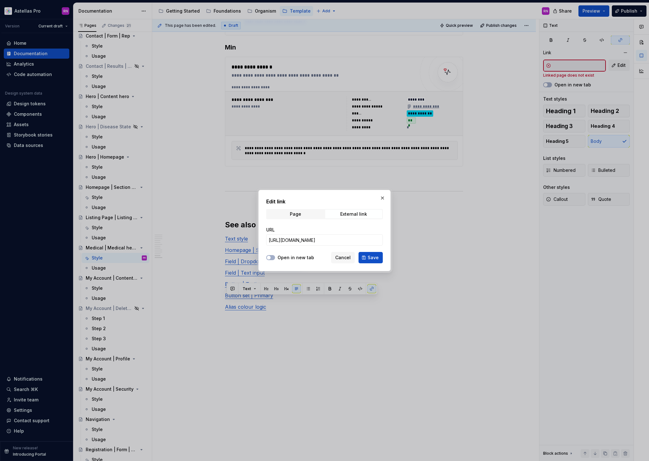
click at [275, 257] on button "Open in new tab" at bounding box center [270, 257] width 9 height 5
click at [373, 258] on span "Save" at bounding box center [373, 257] width 11 height 6
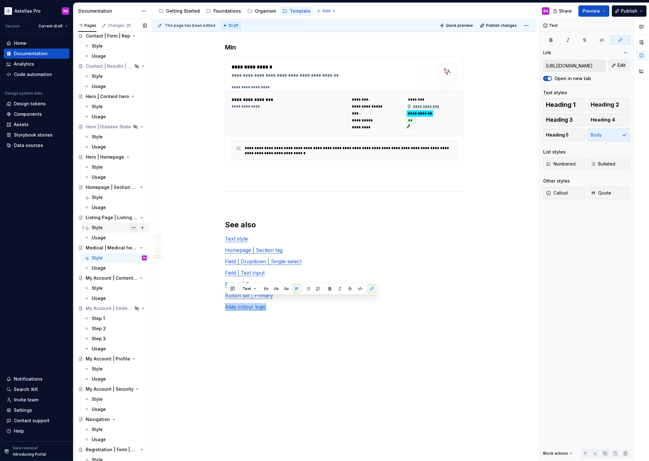
scroll to position [400, 0]
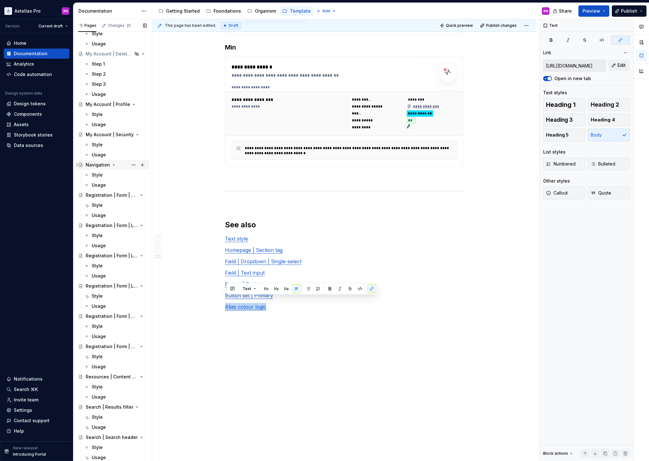
click at [96, 165] on div "Navigation" at bounding box center [98, 165] width 24 height 6
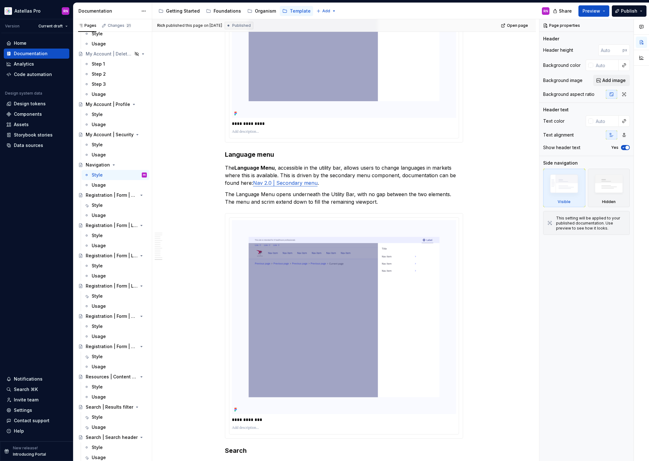
scroll to position [3599, 0]
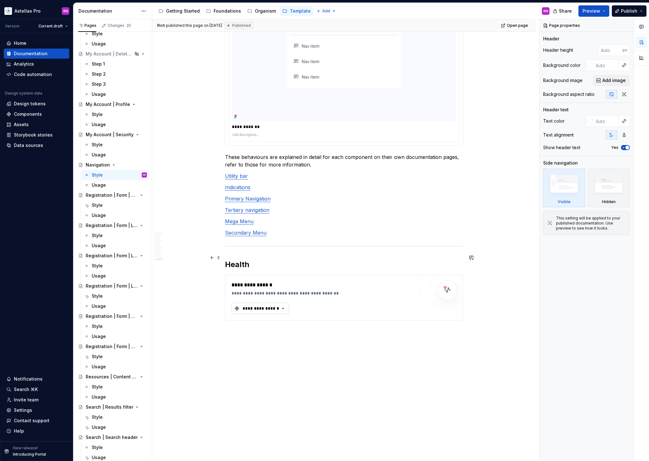
click at [274, 305] on div "**********" at bounding box center [261, 308] width 38 height 6
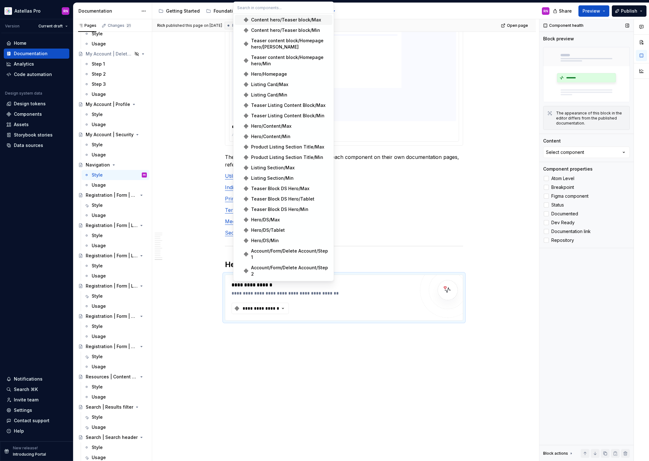
click at [577, 306] on div "Component health Block preview The appearance of this block in the editor diffe…" at bounding box center [586, 240] width 94 height 442
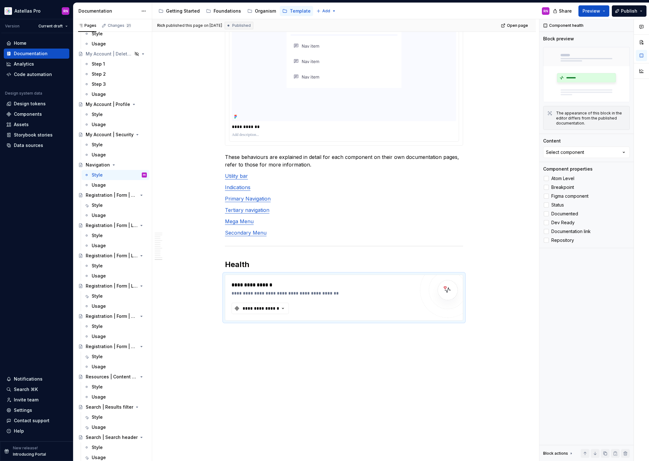
type textarea "*"
click at [392, 281] on div "**********" at bounding box center [323, 297] width 183 height 33
click at [596, 152] on button "Select component" at bounding box center [586, 152] width 87 height 11
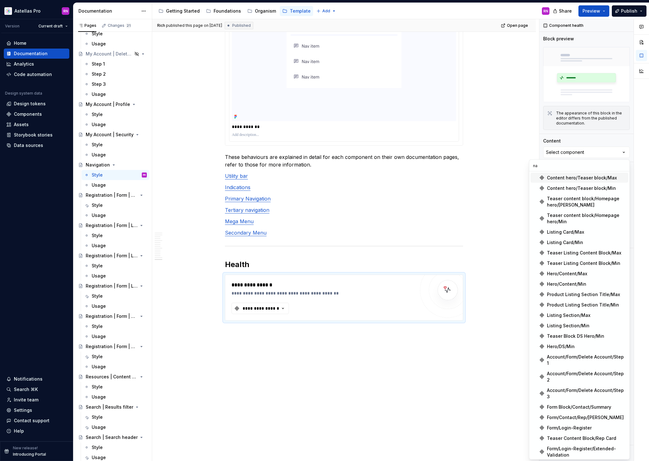
type input "nav"
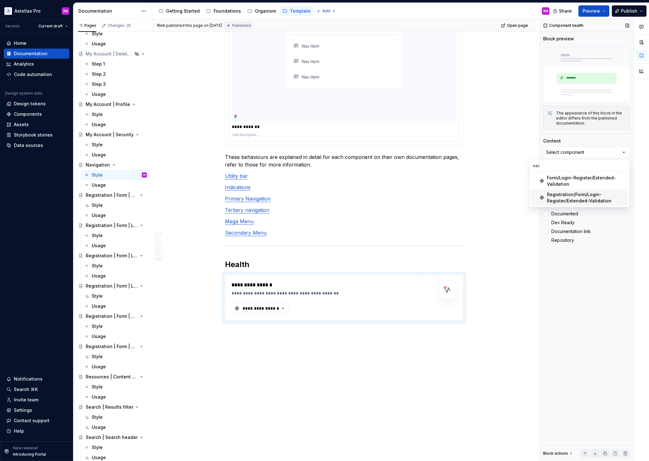
click at [604, 326] on div "Component health Block preview The appearance of this block in the editor diffe…" at bounding box center [586, 240] width 94 height 442
click at [576, 156] on button "Select component" at bounding box center [586, 152] width 87 height 11
type input "nav"
click at [566, 303] on div "Component health Block preview The appearance of this block in the editor diffe…" at bounding box center [586, 240] width 94 height 442
click at [572, 152] on div "Select component" at bounding box center [565, 152] width 38 height 6
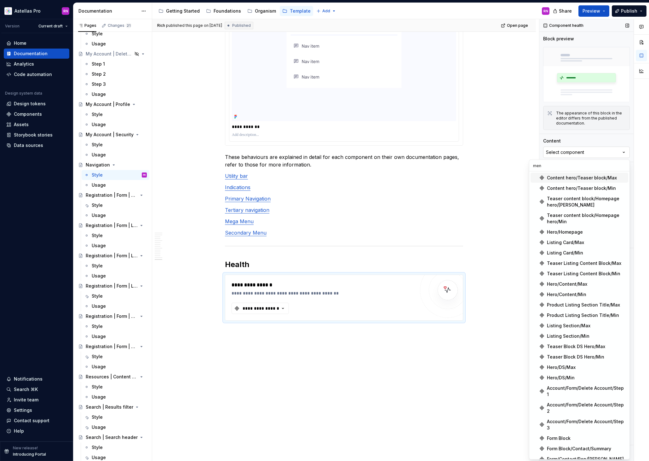
type input "menu"
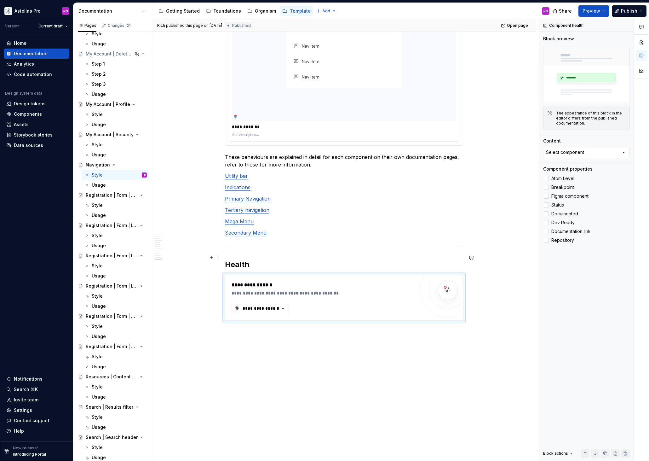
click at [389, 290] on div "**********" at bounding box center [323, 293] width 183 height 6
click at [580, 154] on div "Select component" at bounding box center [565, 152] width 38 height 6
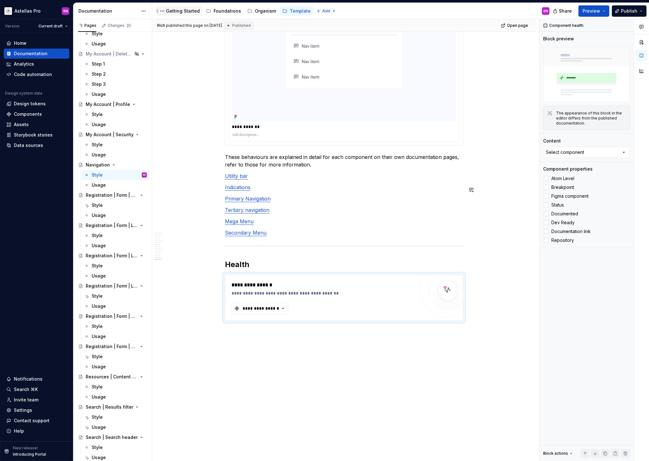
type textarea "*"
click at [429, 267] on div at bounding box center [447, 289] width 55 height 55
click at [580, 151] on div "Select component" at bounding box center [565, 152] width 38 height 6
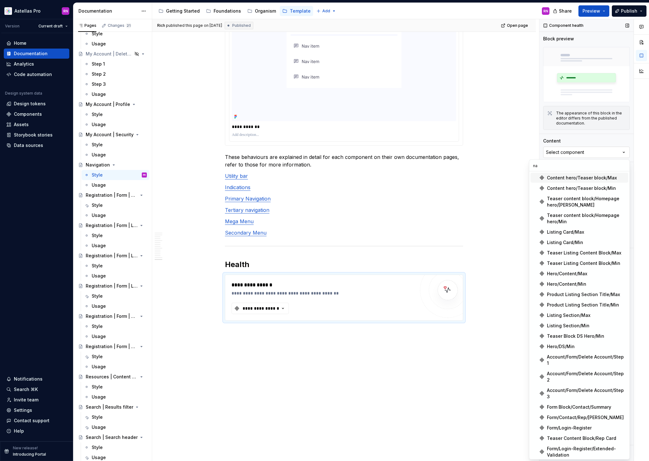
type input "nav"
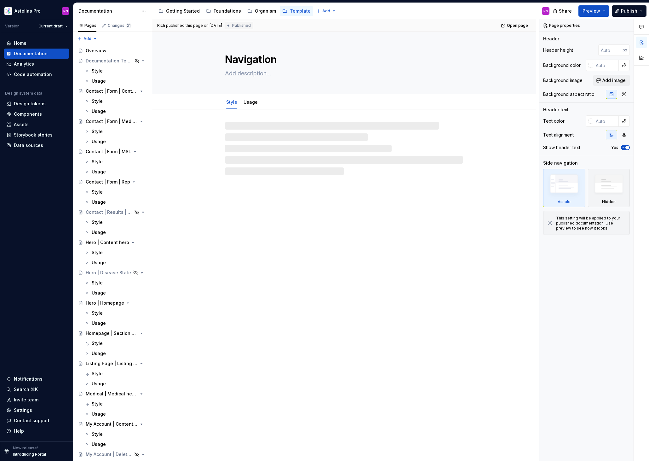
type textarea "*"
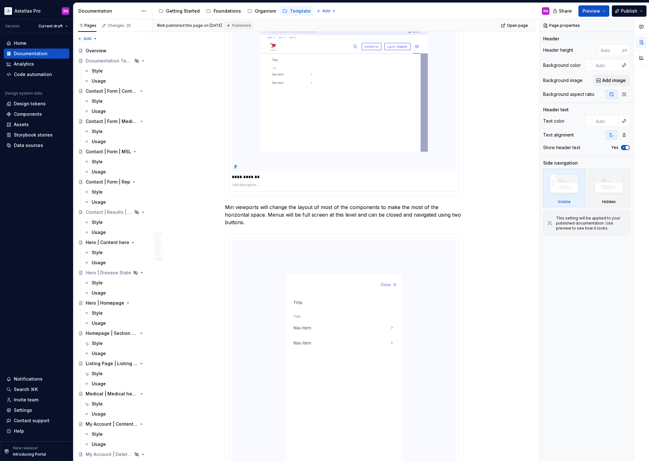
scroll to position [3599, 0]
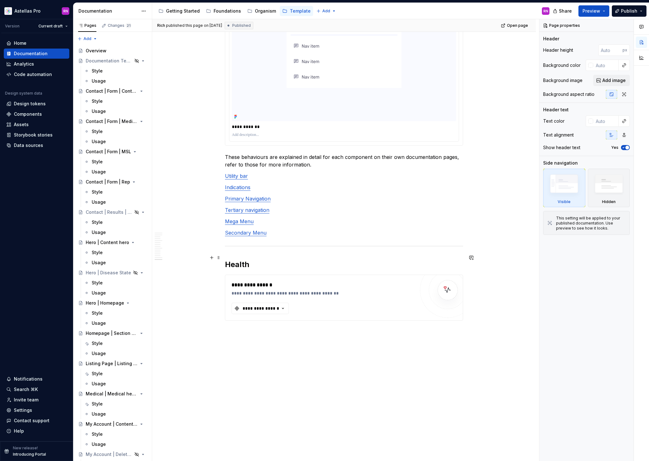
click at [398, 281] on div "**********" at bounding box center [323, 297] width 183 height 33
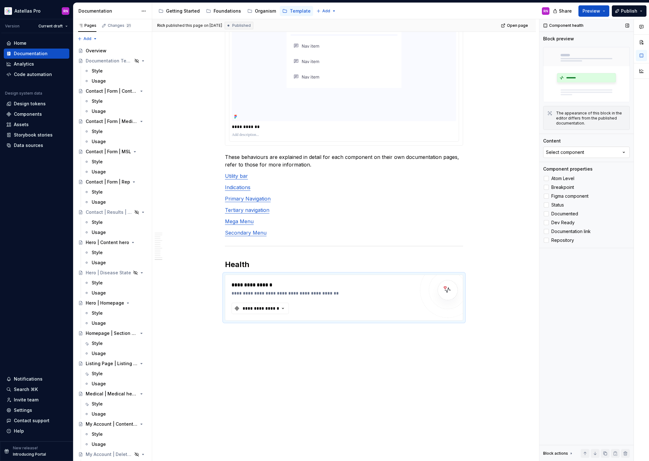
click at [577, 152] on div "Select component" at bounding box center [565, 152] width 38 height 6
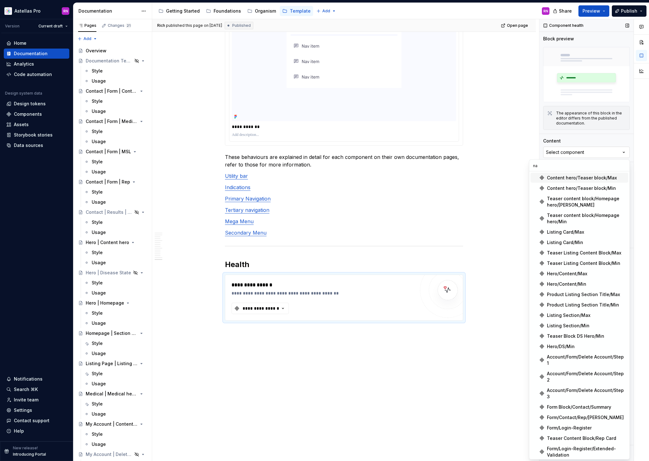
type input "nav"
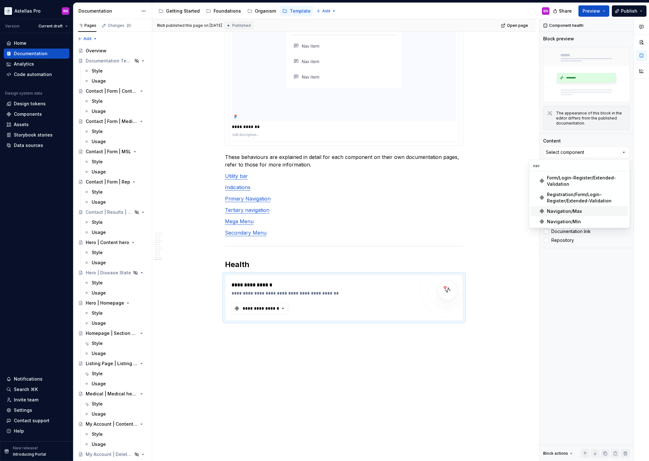
click at [586, 211] on div "Navigation/Max" at bounding box center [586, 211] width 79 height 6
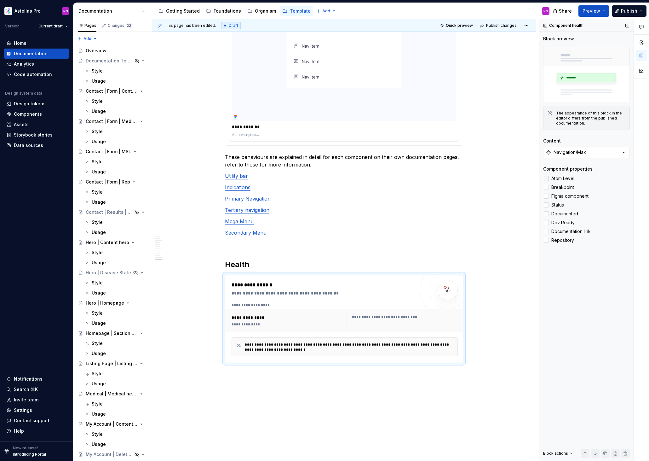
click at [562, 178] on span "Atom Level" at bounding box center [562, 178] width 23 height 5
click at [564, 187] on span "Breakpoint" at bounding box center [562, 187] width 23 height 5
click at [565, 196] on span "Figma component" at bounding box center [569, 195] width 37 height 5
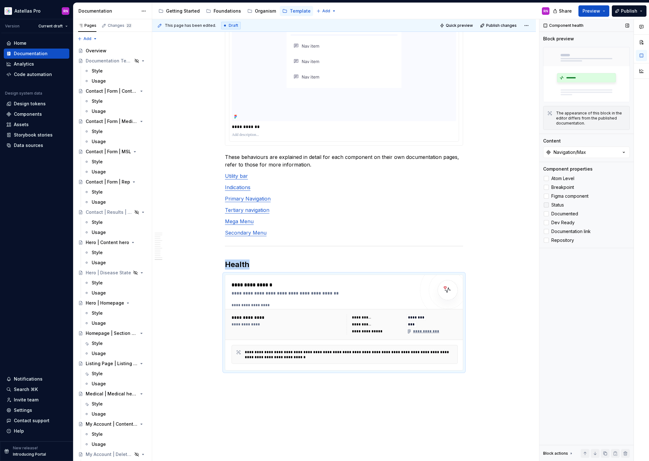
click at [561, 204] on span "Status" at bounding box center [557, 204] width 13 height 5
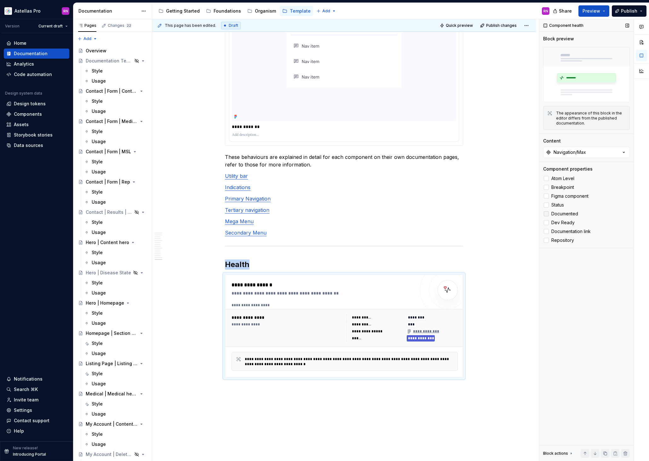
click at [561, 213] on span "Documented" at bounding box center [564, 213] width 27 height 5
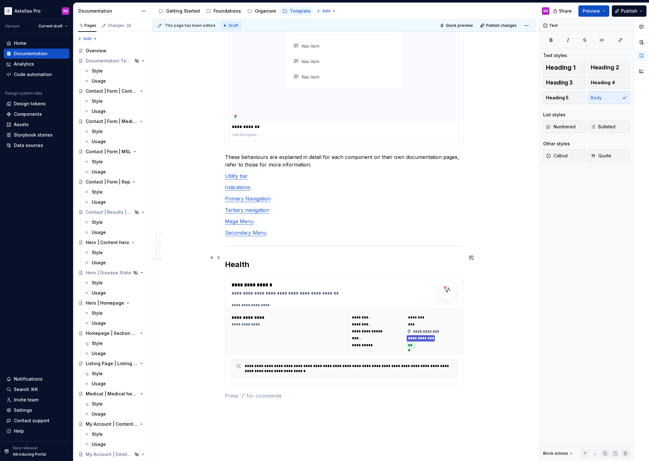
click at [280, 314] on div "**********" at bounding box center [287, 331] width 111 height 34
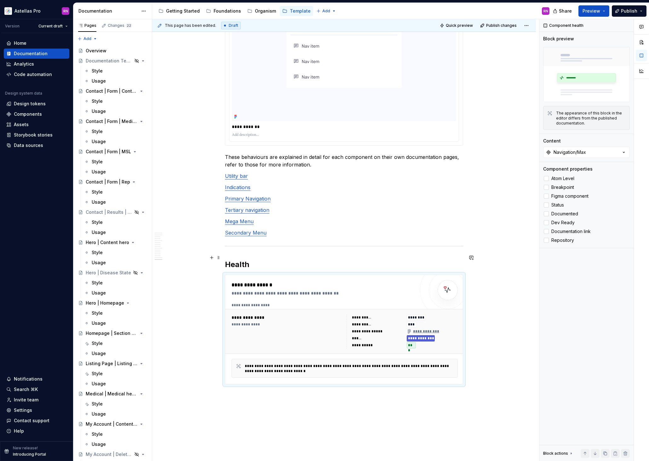
type textarea "*"
click at [245, 392] on p at bounding box center [344, 396] width 238 height 8
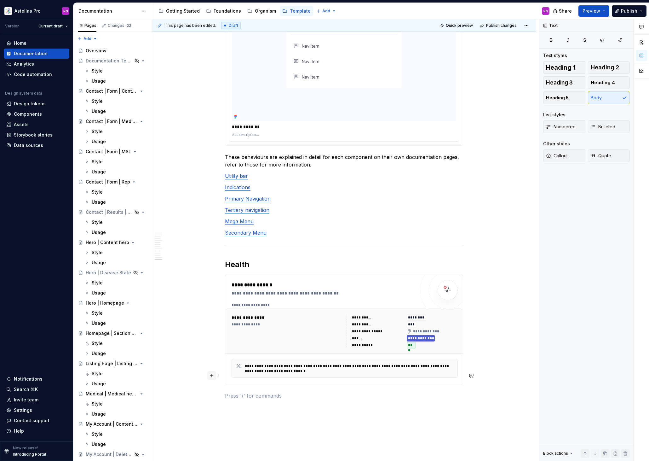
click at [213, 375] on button "button" at bounding box center [211, 375] width 9 height 9
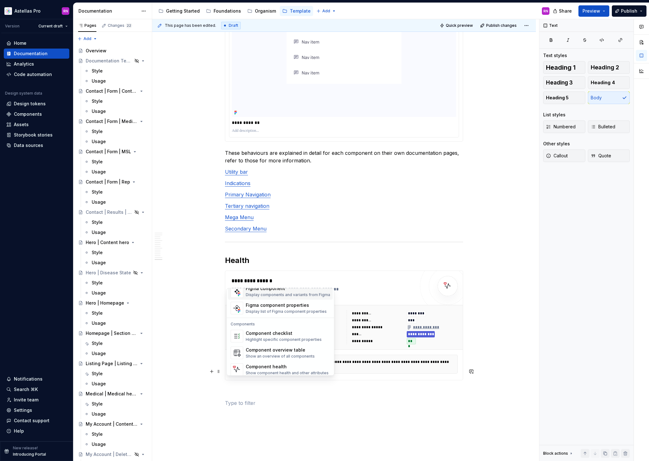
scroll to position [627, 0]
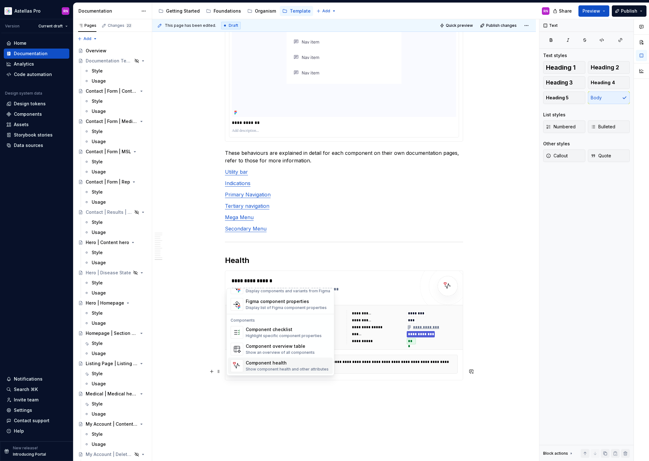
click at [292, 362] on div "Component health" at bounding box center [287, 363] width 83 height 6
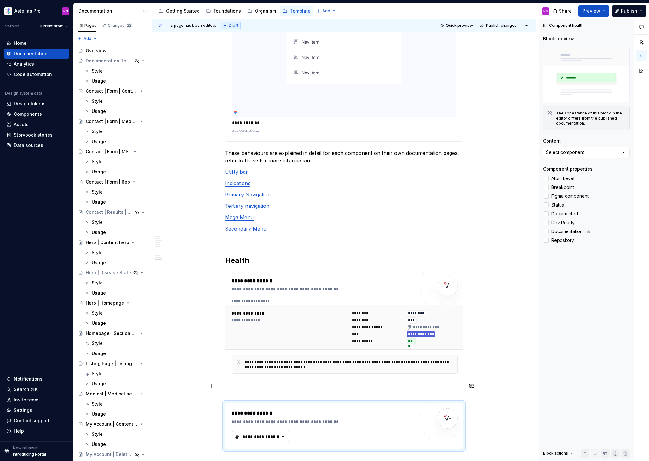
click at [286, 433] on icon "button" at bounding box center [283, 436] width 6 height 6
type input "nav"
click at [286, 399] on span "Navigation/Min" at bounding box center [284, 403] width 98 height 10
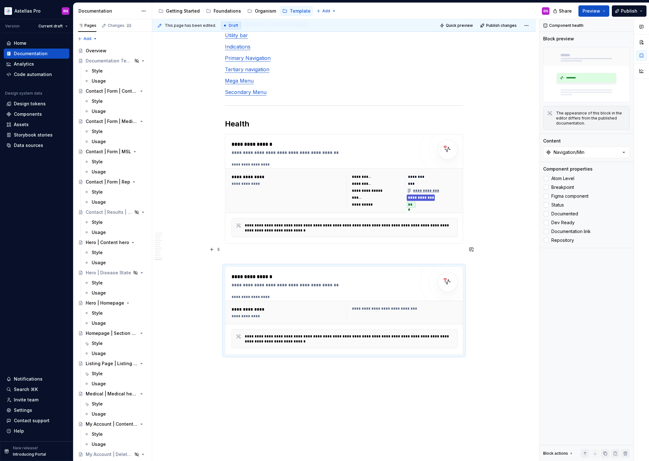
click at [406, 282] on div "**********" at bounding box center [323, 285] width 183 height 6
click at [571, 180] on span "Atom Level" at bounding box center [562, 178] width 23 height 5
click at [568, 187] on span "Breakpoint" at bounding box center [562, 187] width 23 height 5
click at [568, 196] on span "Figma component" at bounding box center [569, 195] width 37 height 5
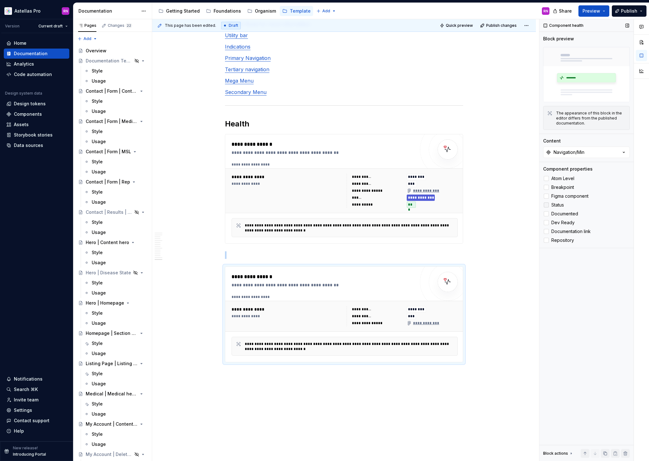
click at [558, 205] on span "Status" at bounding box center [557, 204] width 13 height 5
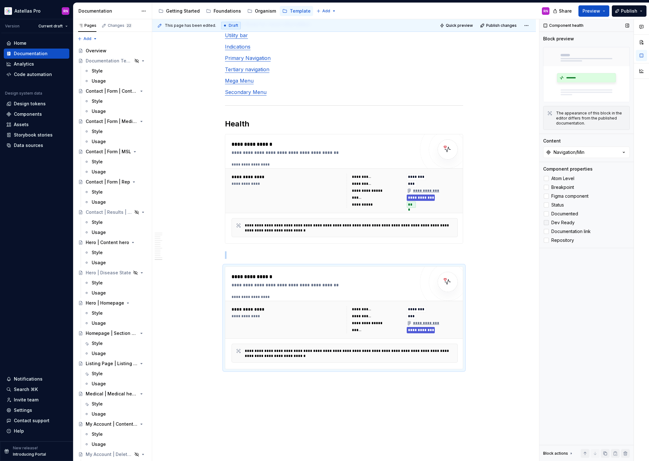
click at [559, 221] on span "Dev Ready" at bounding box center [562, 222] width 23 height 5
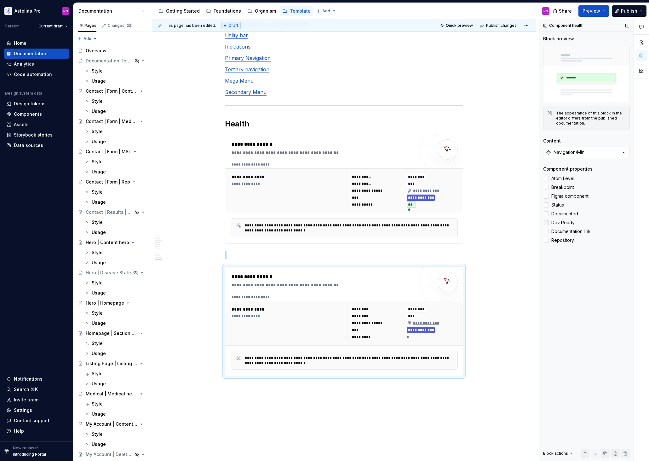
click at [559, 221] on span "Dev Ready" at bounding box center [562, 222] width 23 height 5
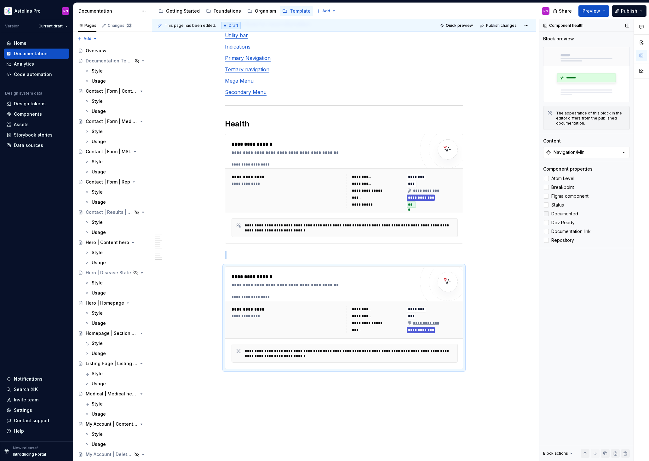
click at [559, 211] on span "Documented" at bounding box center [564, 213] width 27 height 5
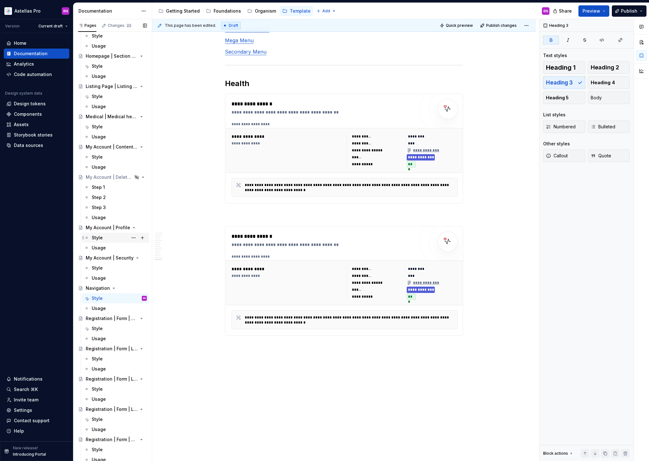
scroll to position [281, 0]
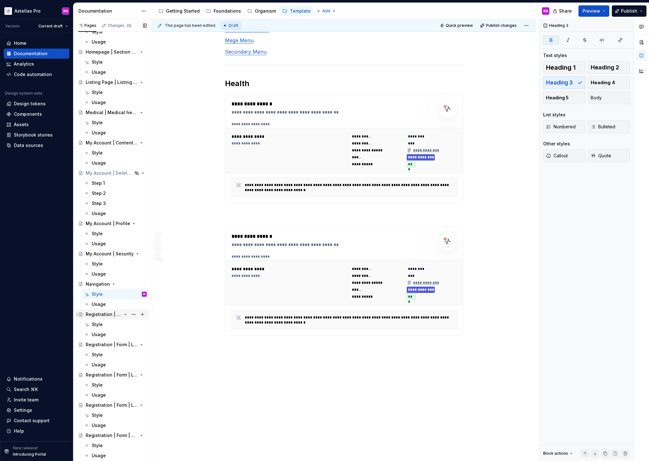
click at [110, 313] on div "Registration | Form | Channel Capture" at bounding box center [104, 314] width 36 height 6
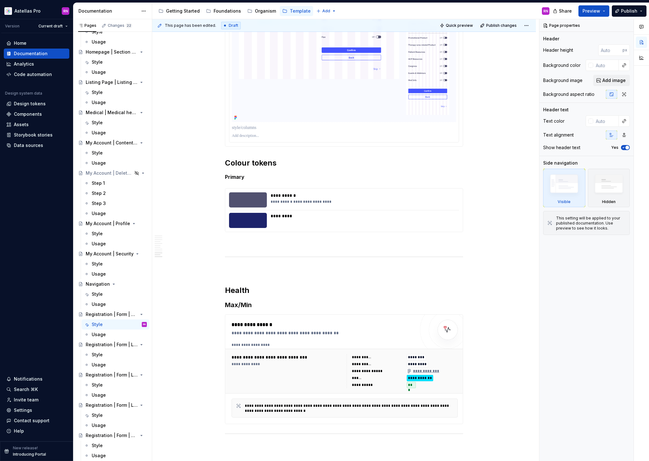
scroll to position [3987, 0]
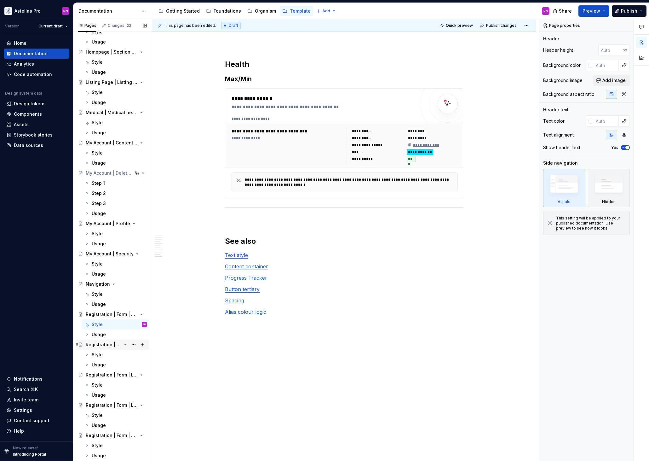
click at [106, 346] on div "Registration | Form | Login-Register | Extended-Validation" at bounding box center [104, 344] width 36 height 6
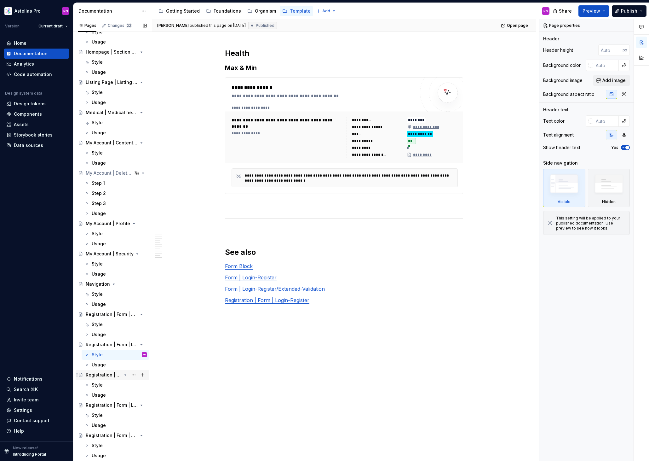
scroll to position [400, 0]
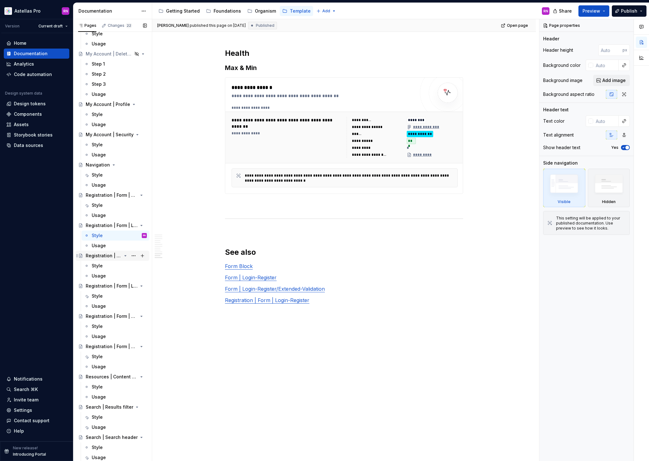
click at [110, 258] on div "Registration | Form | Login-Register" at bounding box center [104, 255] width 36 height 6
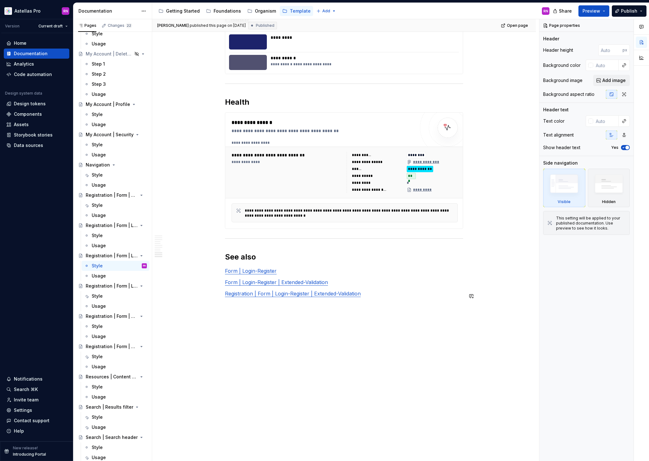
scroll to position [2333, 0]
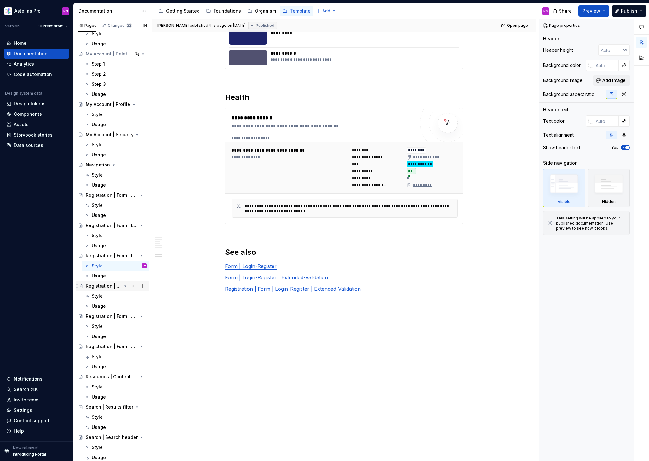
click at [103, 285] on div "Registration | Form | Localisation" at bounding box center [104, 286] width 36 height 6
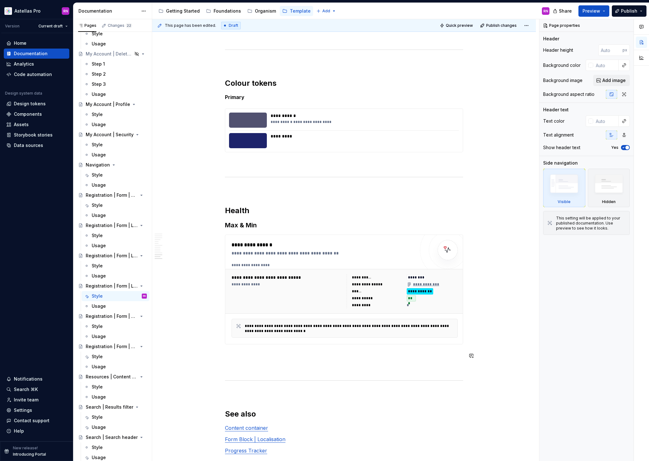
scroll to position [3233, 0]
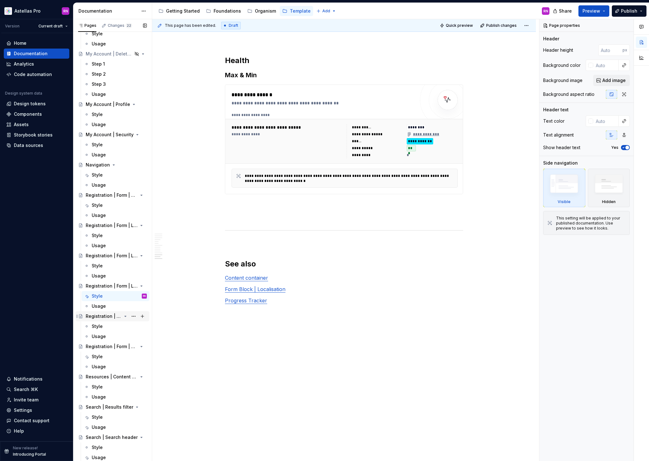
click at [108, 318] on div "Registration | Form | OTP" at bounding box center [104, 316] width 36 height 6
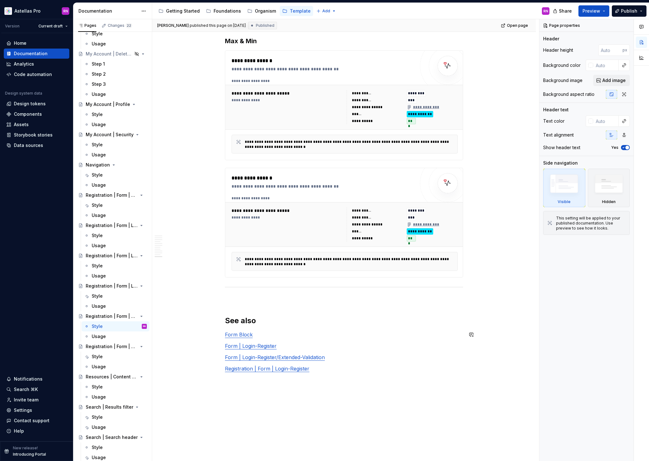
scroll to position [2566, 0]
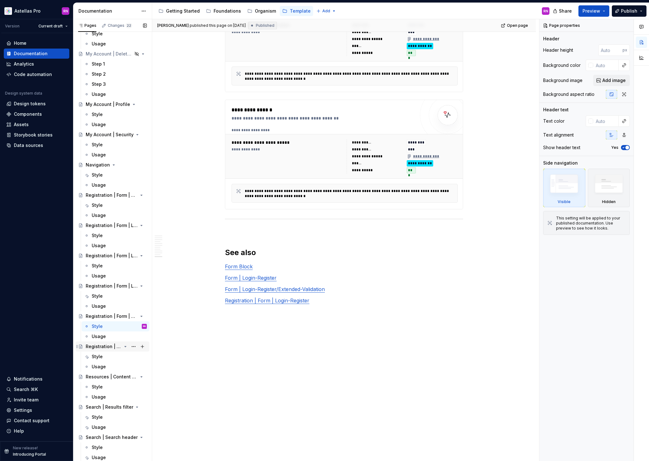
click at [109, 348] on div "Registration | Form | Preference Capture" at bounding box center [104, 346] width 36 height 6
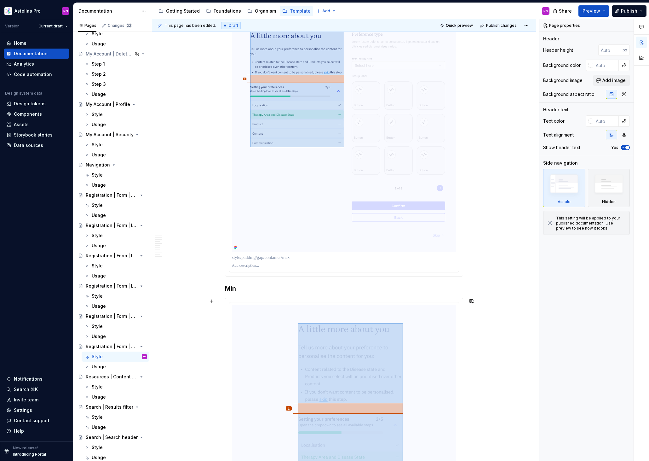
scroll to position [4163, 0]
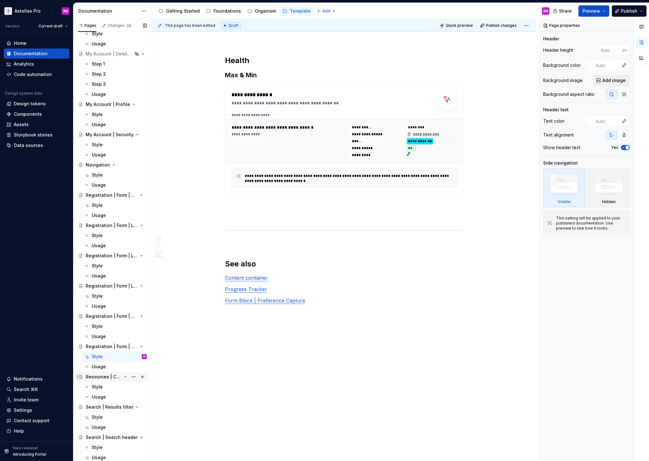
click at [101, 379] on div "Resources | Content header" at bounding box center [104, 376] width 36 height 6
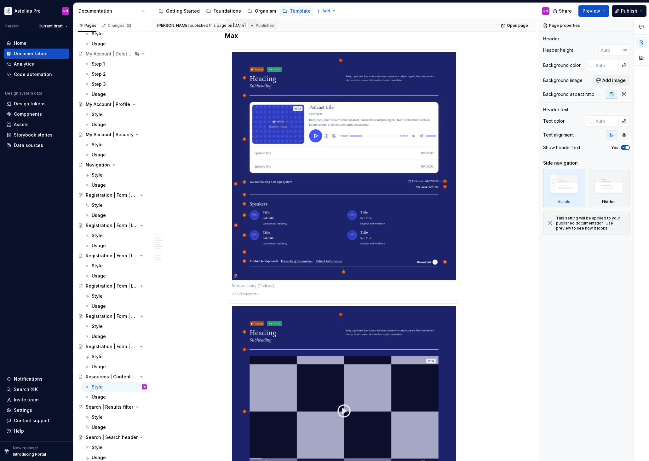
scroll to position [4026, 0]
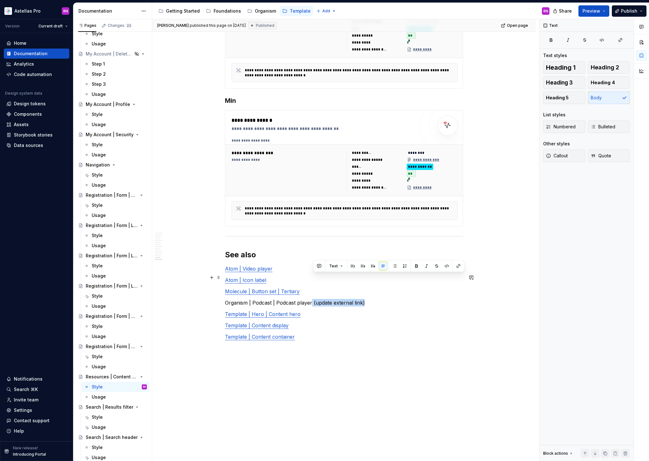
drag, startPoint x: 365, startPoint y: 278, endPoint x: 313, endPoint y: 276, distance: 52.6
click at [313, 299] on p "Organism | Podcast | Podcast player (update external link)" at bounding box center [344, 303] width 238 height 8
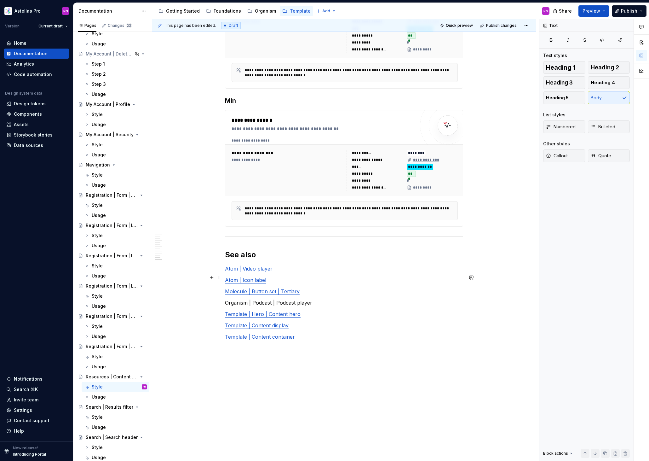
type textarea "*"
drag, startPoint x: 315, startPoint y: 277, endPoint x: 226, endPoint y: 278, distance: 89.2
click at [370, 266] on button "button" at bounding box center [371, 266] width 9 height 9
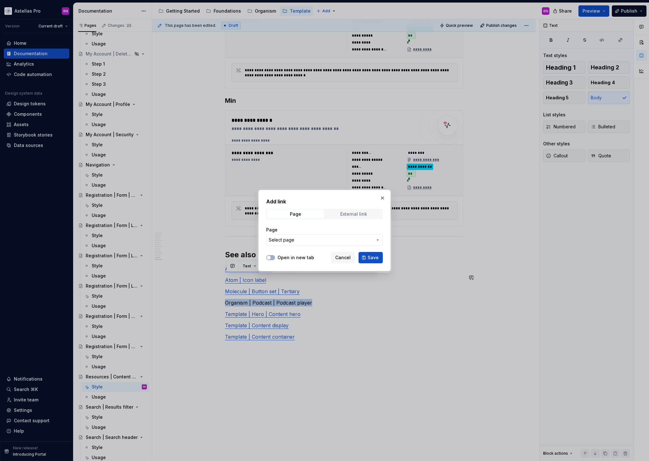
click at [356, 215] on div "External link" at bounding box center [353, 213] width 27 height 5
click at [312, 244] on input "URL" at bounding box center [324, 239] width 117 height 11
paste input "https://astellas.supernova-docs.io/latest/organisms/podcast-player/style-z4JkwJ…"
type input "https://astellas.supernova-docs.io/latest/organisms/podcast-player/style-z4JkwJ…"
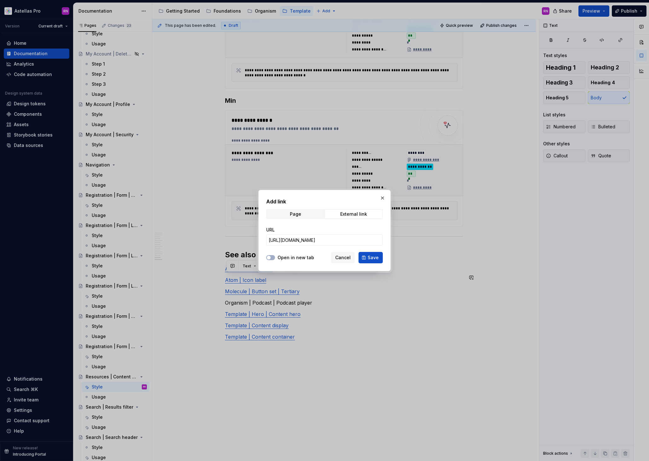
click at [307, 256] on label "Open in new tab" at bounding box center [296, 257] width 37 height 6
click at [275, 256] on button "Open in new tab" at bounding box center [270, 257] width 9 height 5
click at [370, 258] on span "Save" at bounding box center [373, 257] width 11 height 6
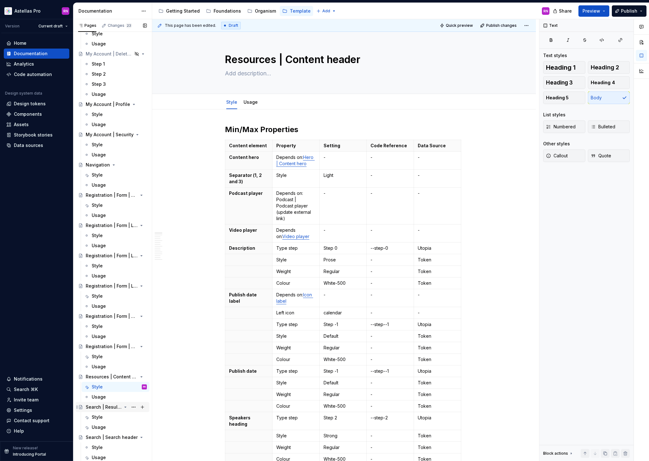
click at [106, 406] on div "Search | Results filter" at bounding box center [104, 407] width 36 height 6
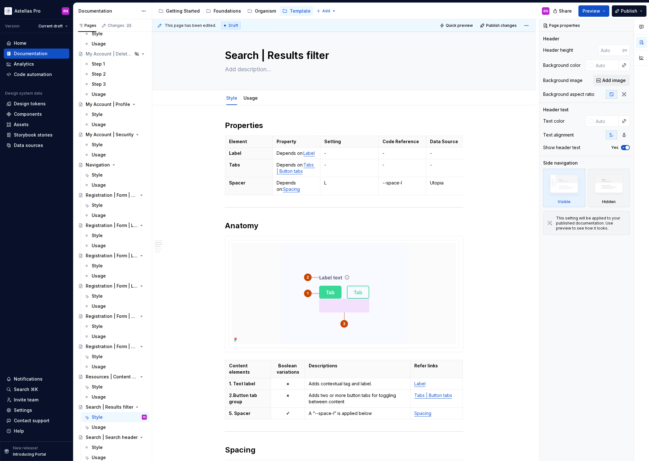
scroll to position [707, 0]
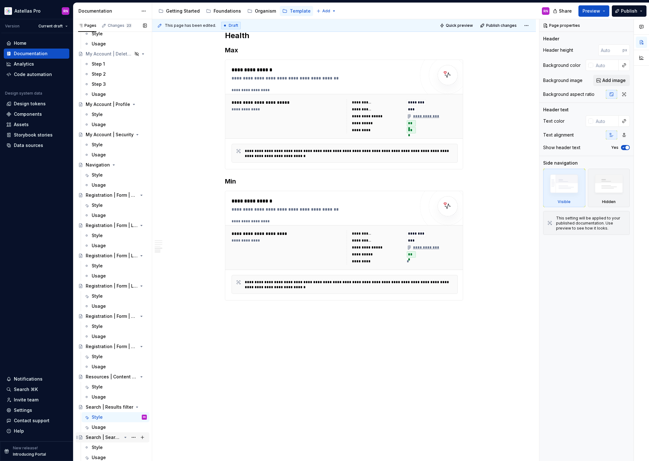
click at [113, 437] on div "Search | Search header" at bounding box center [104, 437] width 36 height 6
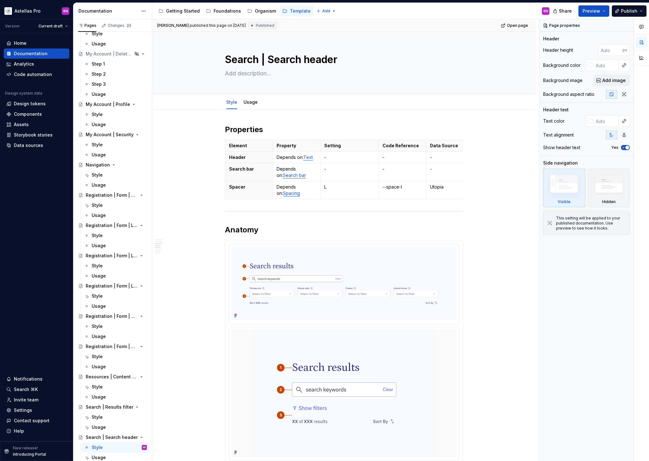
scroll to position [688, 0]
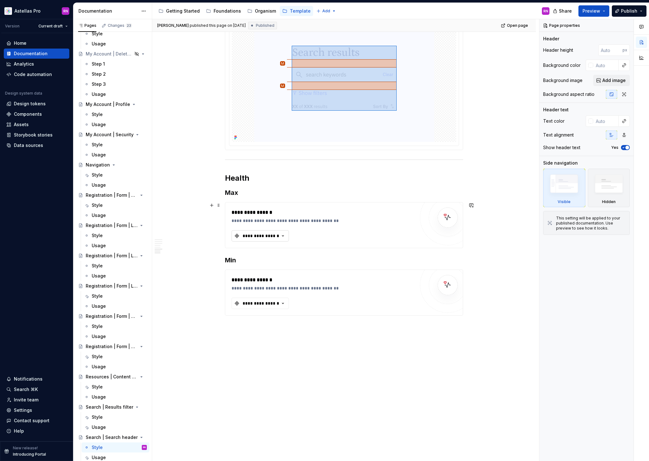
type textarea "*"
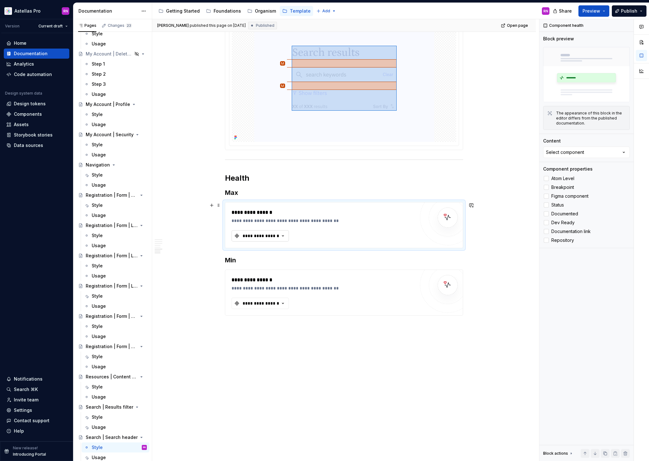
click at [276, 236] on div "**********" at bounding box center [261, 236] width 38 height 6
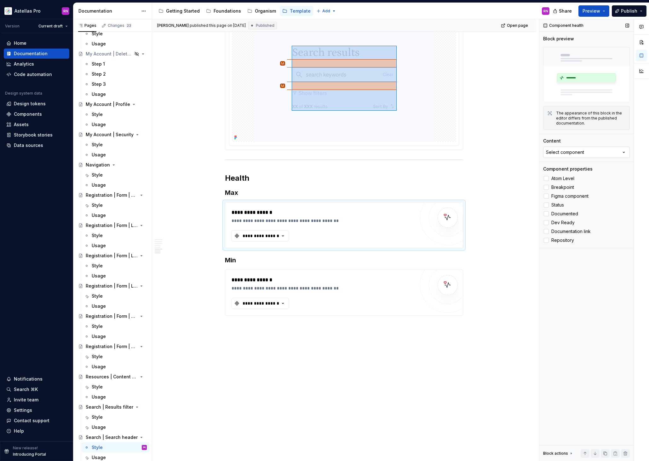
click at [594, 152] on button "Select component" at bounding box center [586, 152] width 87 height 11
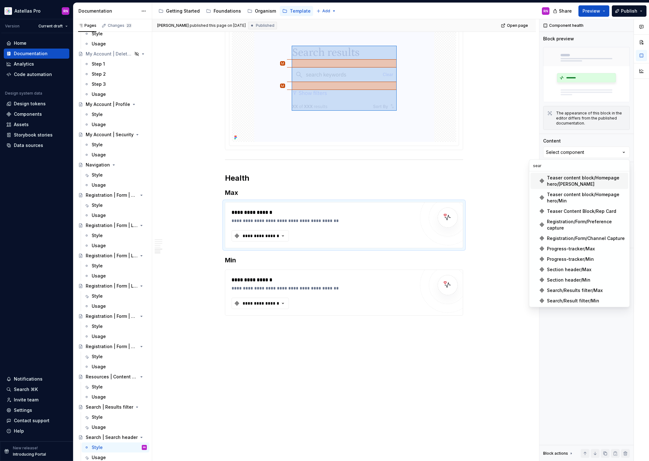
type input "searc"
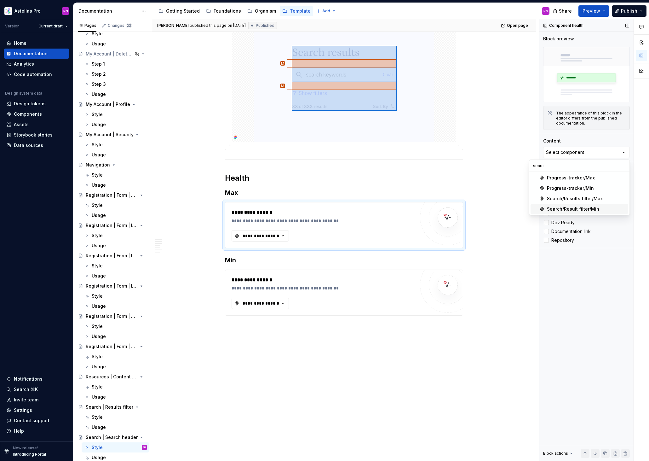
click at [588, 336] on div "Component health Block preview The appearance of this block in the editor diffe…" at bounding box center [586, 240] width 94 height 442
click at [326, 229] on div "**********" at bounding box center [323, 225] width 183 height 33
type textarea "*"
click at [585, 150] on button "Select component" at bounding box center [586, 152] width 87 height 11
type input "search"
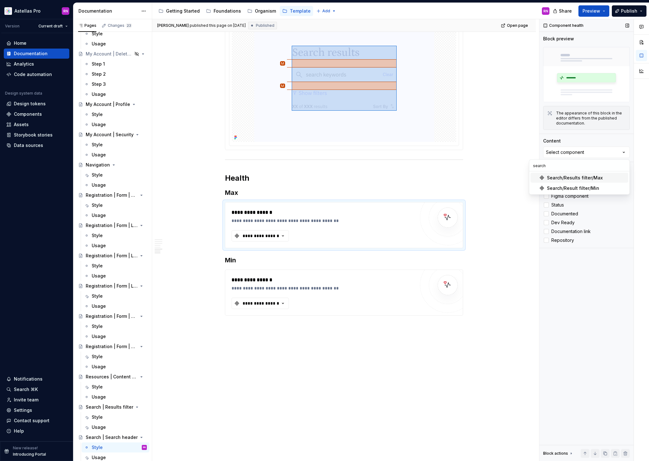
click at [584, 350] on div "Component health Block preview The appearance of this block in the editor diffe…" at bounding box center [586, 240] width 94 height 442
type textarea "*"
click at [377, 230] on div "**********" at bounding box center [323, 225] width 183 height 33
click at [567, 151] on div "Select component" at bounding box center [565, 152] width 38 height 6
type input "search"
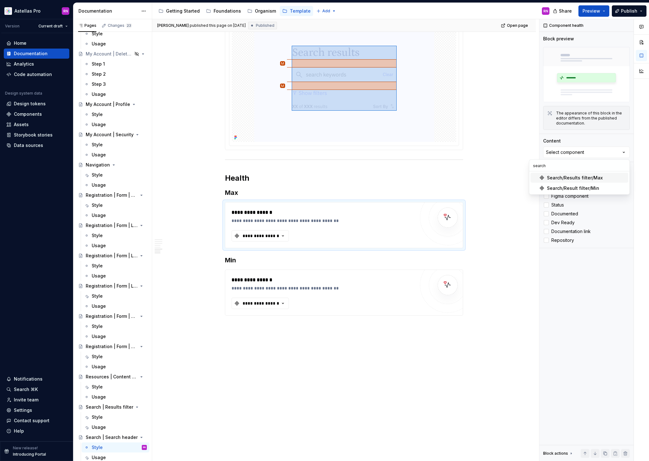
click at [594, 178] on div "Search/Results filter/Max" at bounding box center [575, 178] width 56 height 6
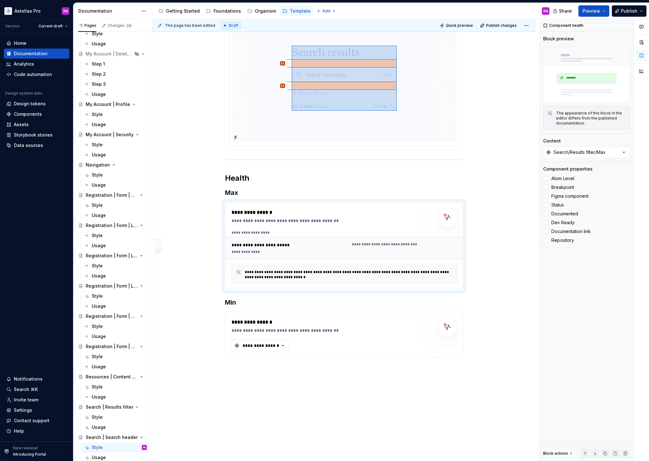
type textarea "*"
click at [421, 335] on div at bounding box center [447, 326] width 55 height 55
click at [581, 152] on div "Select component" at bounding box center [565, 152] width 38 height 6
type input "search"
click at [584, 186] on div "Search/Result filter/Min" at bounding box center [573, 188] width 52 height 6
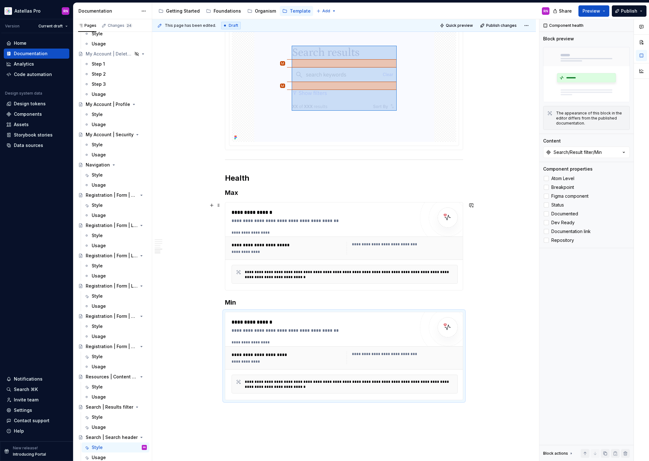
click at [399, 223] on div "**********" at bounding box center [323, 220] width 183 height 6
click at [560, 176] on span "Atom Level" at bounding box center [562, 178] width 23 height 5
click at [564, 186] on span "Breakpoint" at bounding box center [562, 187] width 23 height 5
click at [567, 196] on span "Figma component" at bounding box center [569, 195] width 37 height 5
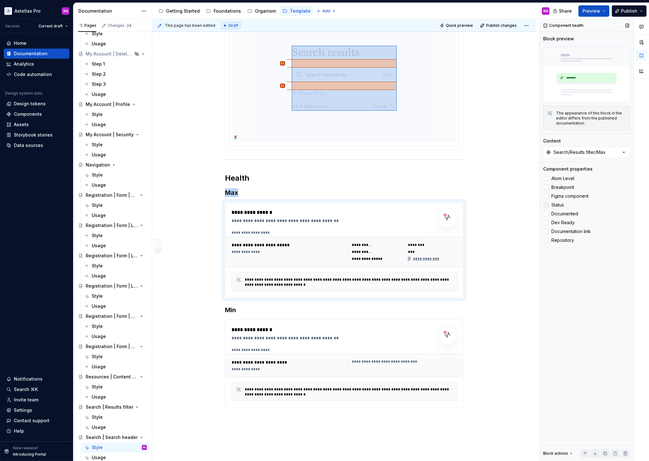
click at [563, 204] on span "Status" at bounding box center [557, 204] width 13 height 5
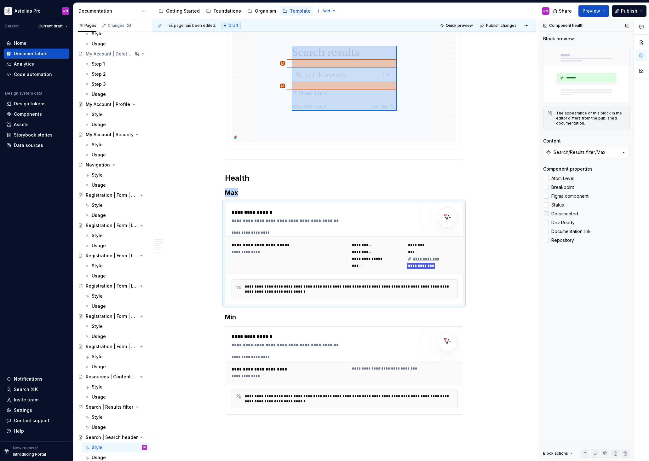
click at [563, 213] on span "Documented" at bounding box center [564, 213] width 27 height 5
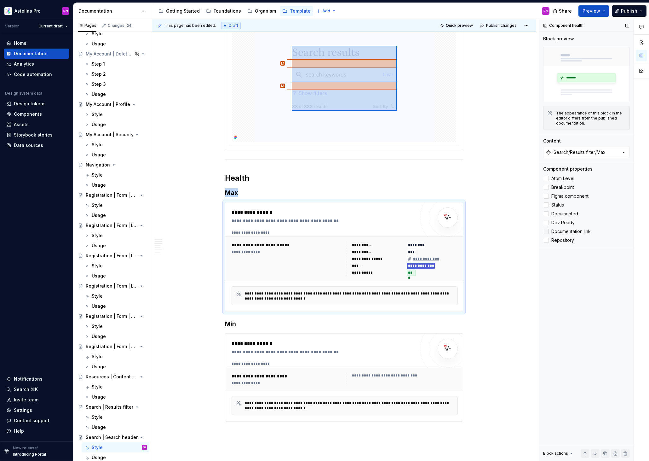
click at [562, 230] on span "Documentation link" at bounding box center [570, 231] width 39 height 5
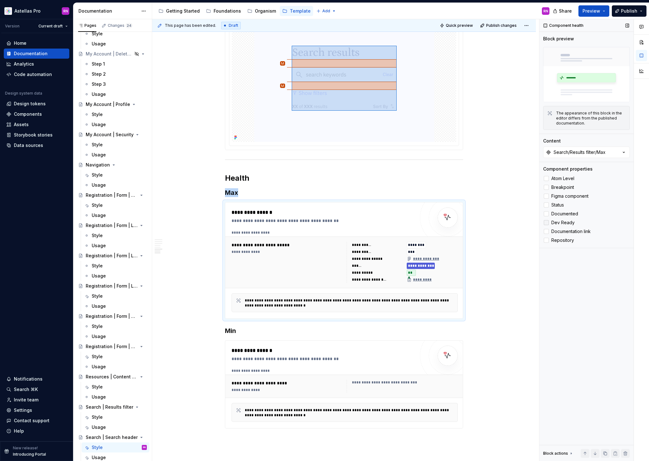
click at [563, 226] on label "Dev Ready" at bounding box center [586, 223] width 87 height 8
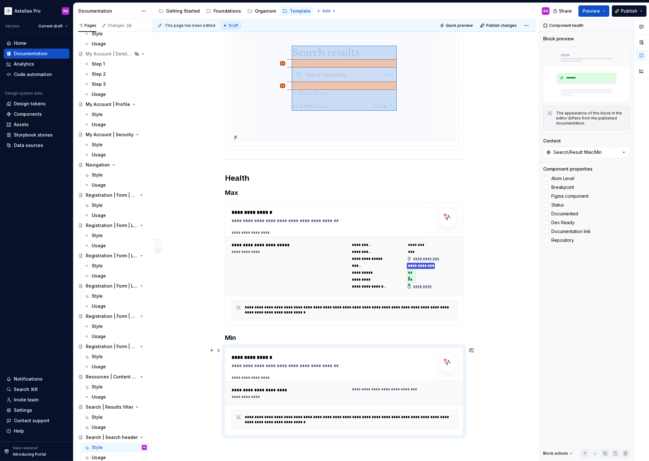
click at [414, 380] on div "**********" at bounding box center [345, 390] width 226 height 30
click at [561, 183] on label "Breakpoint" at bounding box center [586, 187] width 87 height 8
click at [561, 179] on span "Atom Level" at bounding box center [562, 178] width 23 height 5
click at [562, 195] on span "Figma component" at bounding box center [569, 195] width 37 height 5
click at [562, 203] on span "Status" at bounding box center [557, 204] width 13 height 5
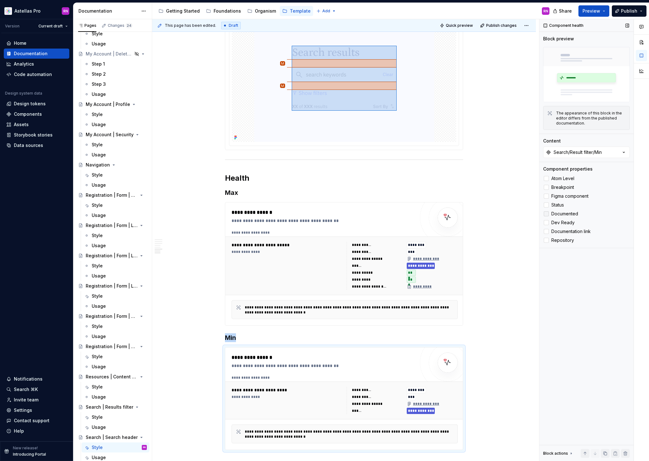
click at [562, 212] on span "Documented" at bounding box center [564, 213] width 27 height 5
click at [562, 220] on span "Dev Ready" at bounding box center [562, 222] width 23 height 5
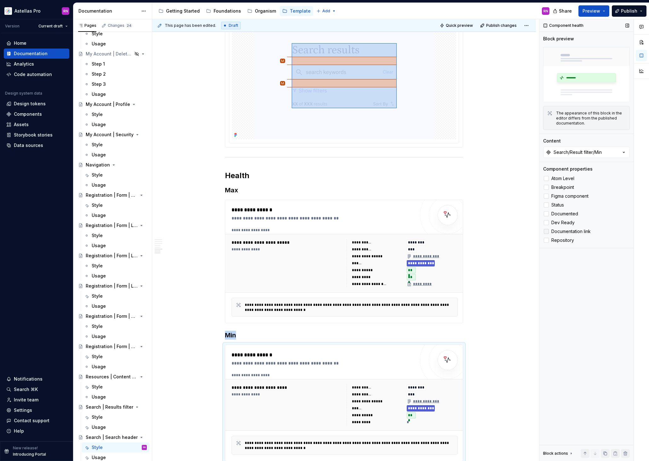
click at [562, 230] on span "Documentation link" at bounding box center [570, 231] width 39 height 5
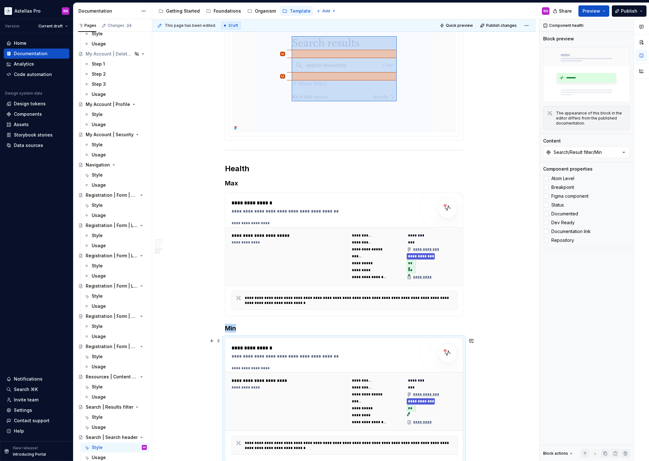
scroll to position [843, 0]
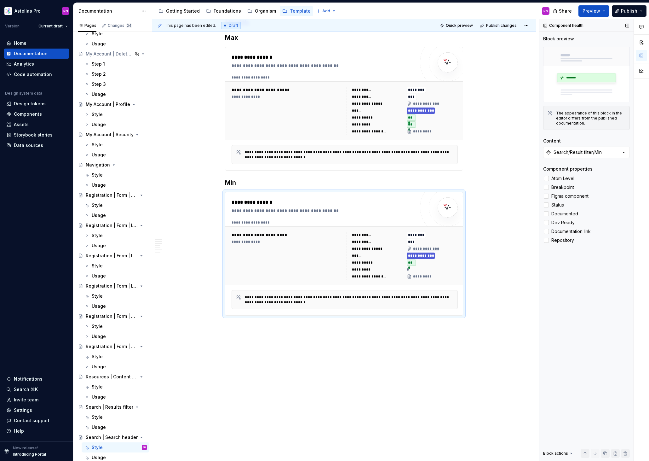
click at [575, 298] on div "Component health Block preview The appearance of this block in the editor diffe…" at bounding box center [586, 240] width 94 height 442
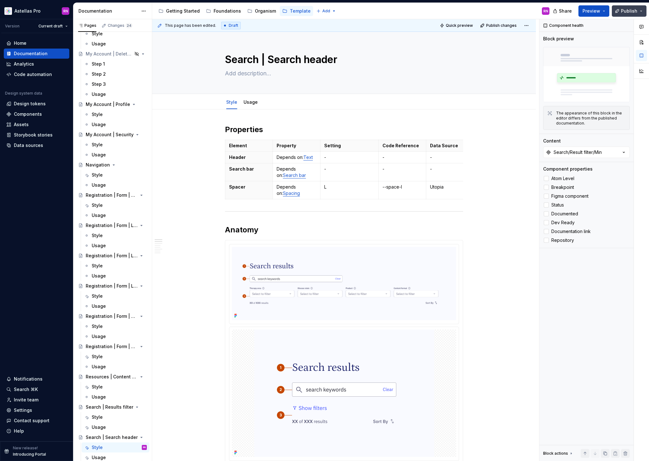
click at [642, 10] on button "Publish" at bounding box center [629, 10] width 35 height 11
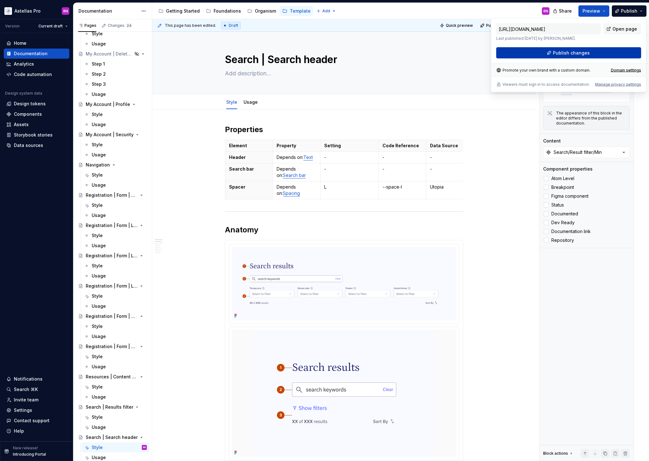
click at [605, 53] on button "Publish changes" at bounding box center [568, 52] width 145 height 11
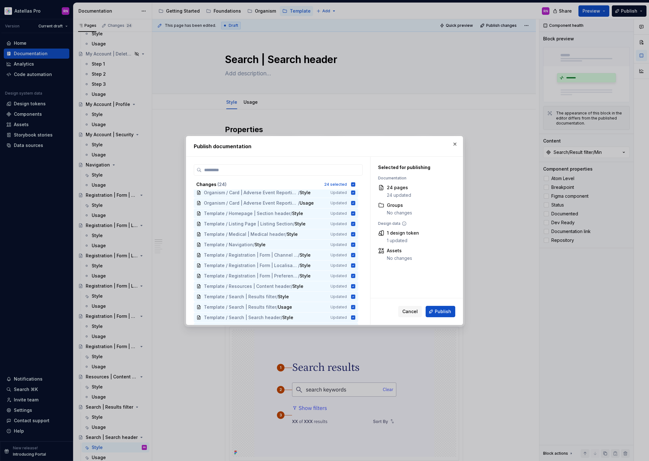
scroll to position [116, 0]
click at [415, 312] on span "Cancel" at bounding box center [409, 311] width 15 height 6
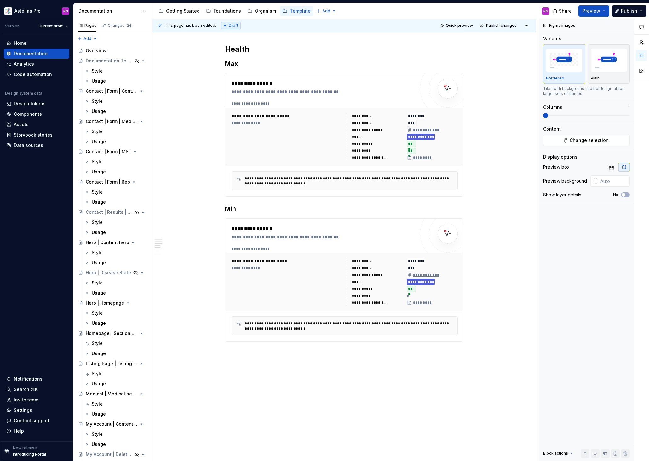
scroll to position [0, 0]
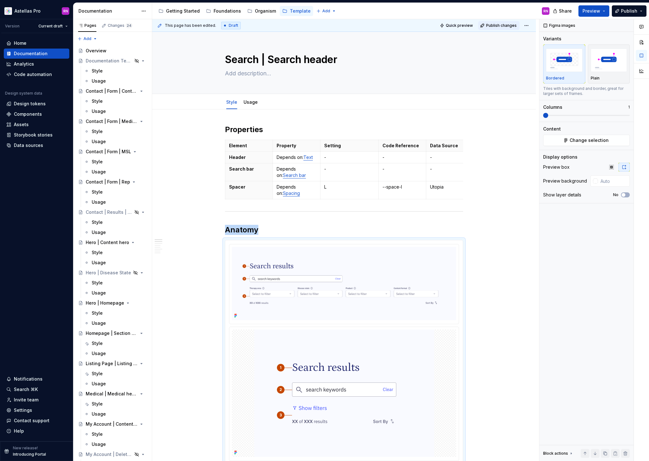
click at [505, 25] on span "Publish changes" at bounding box center [501, 25] width 31 height 5
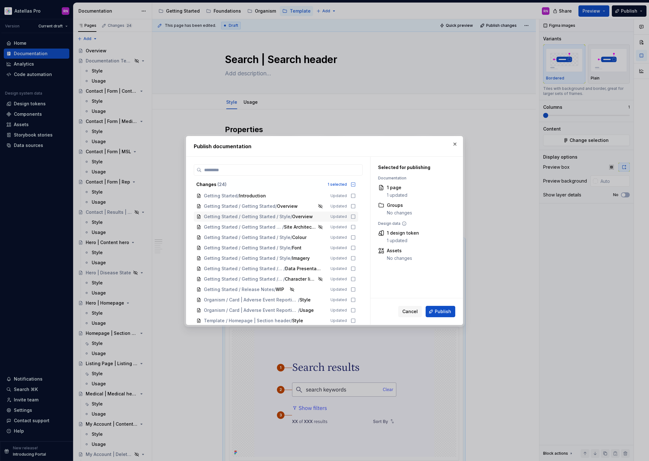
scroll to position [116, 0]
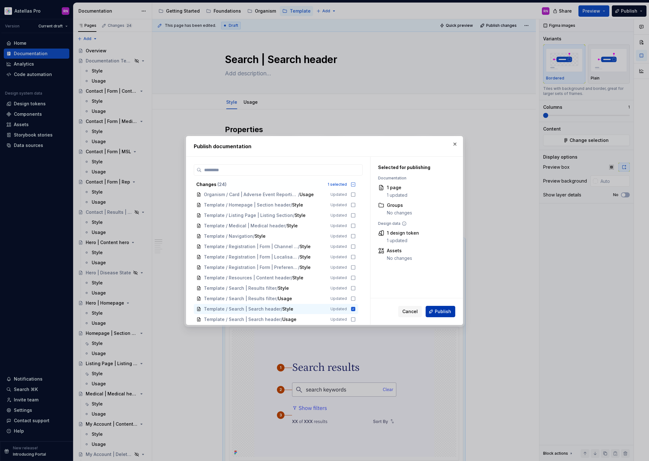
click at [444, 312] on span "Publish" at bounding box center [443, 311] width 16 height 6
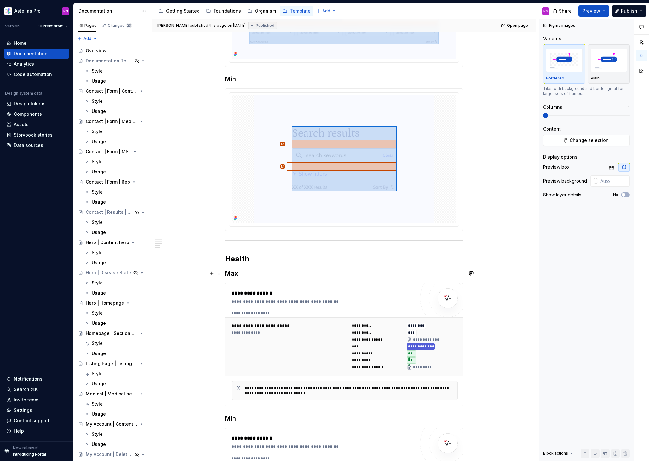
scroll to position [843, 0]
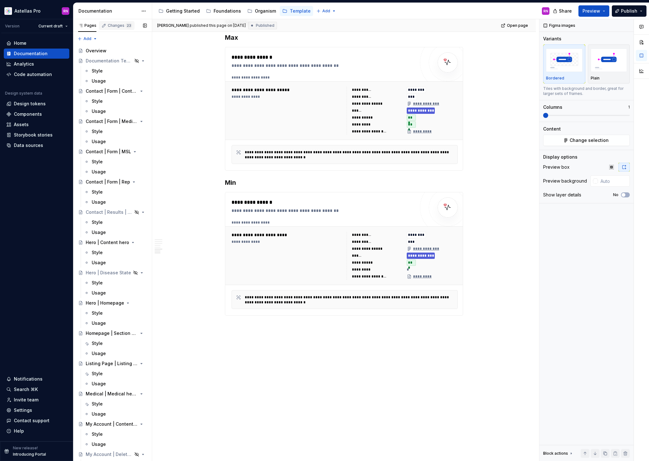
click at [121, 29] on div "Changes 23" at bounding box center [117, 25] width 36 height 9
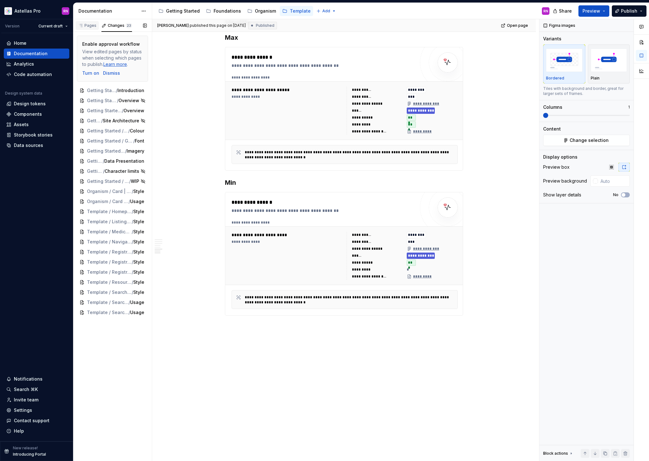
click at [85, 26] on div "Pages" at bounding box center [87, 25] width 18 height 5
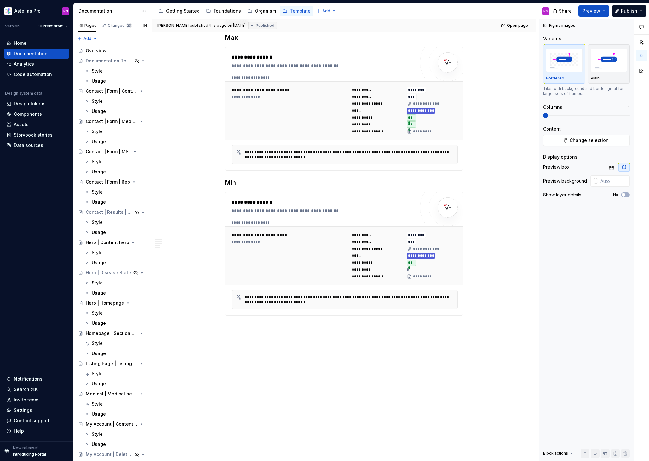
scroll to position [400, 0]
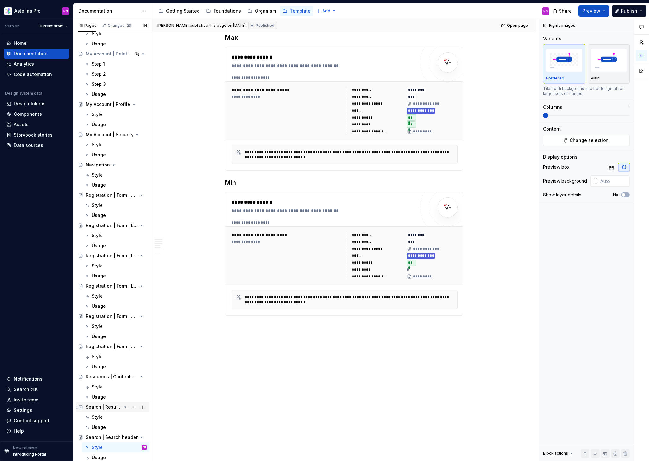
click at [105, 408] on div "Search | Results filter" at bounding box center [104, 407] width 36 height 6
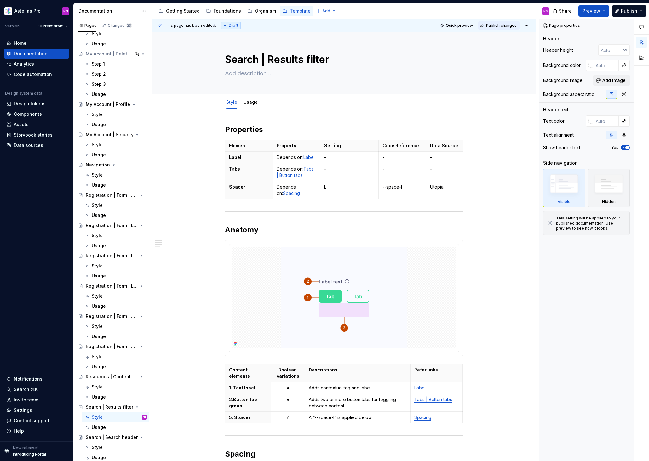
click at [502, 24] on span "Publish changes" at bounding box center [501, 25] width 31 height 5
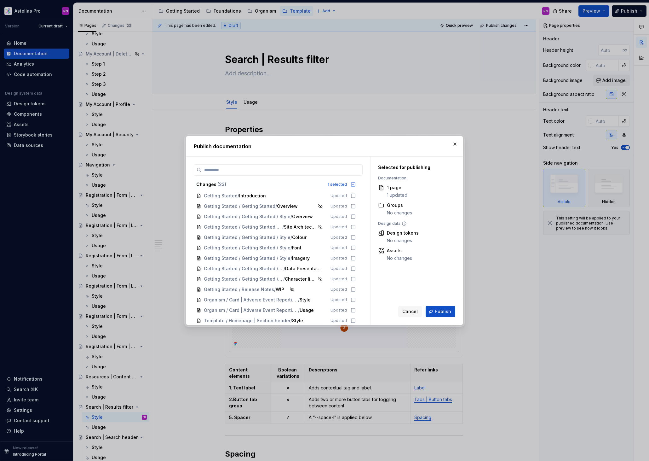
scroll to position [105, 0]
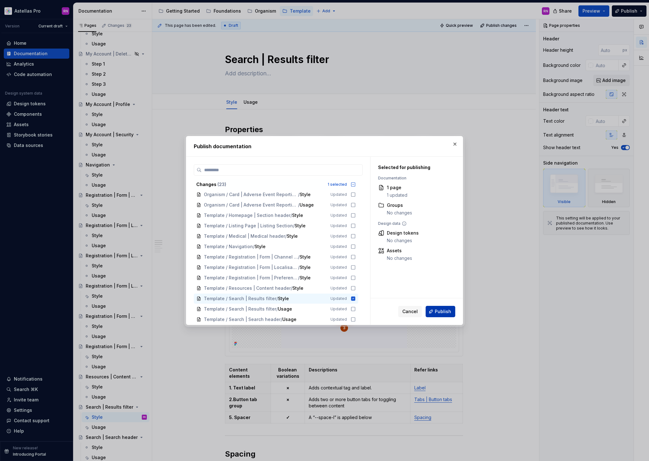
click at [445, 311] on span "Publish" at bounding box center [443, 311] width 16 height 6
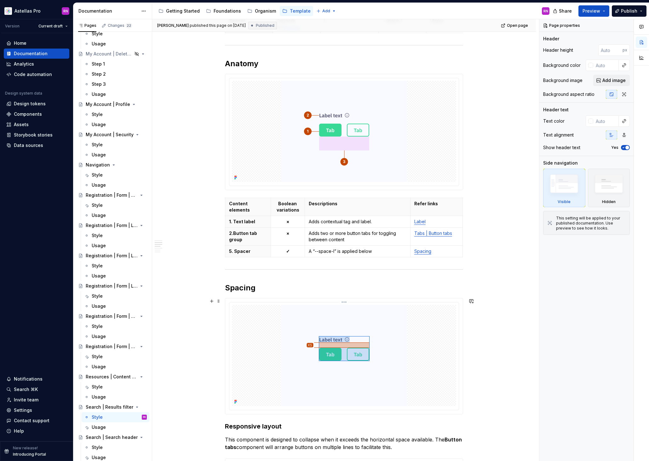
scroll to position [0, 0]
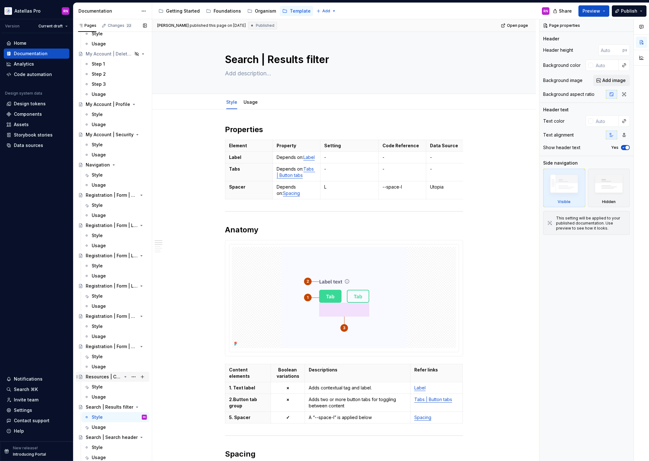
click at [101, 378] on div "Resources | Content header" at bounding box center [104, 376] width 36 height 6
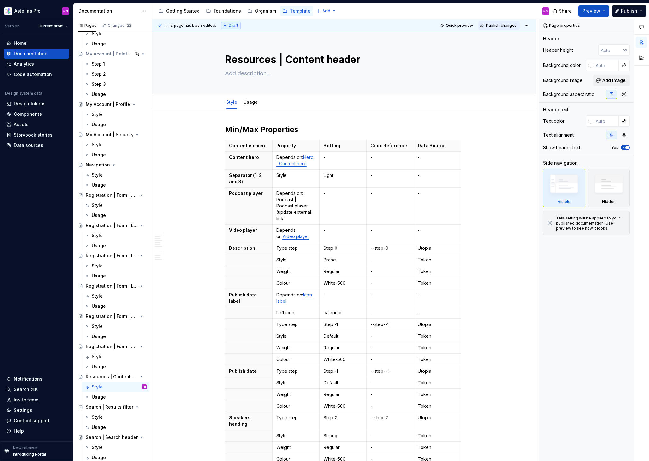
click at [511, 27] on span "Publish changes" at bounding box center [501, 25] width 31 height 5
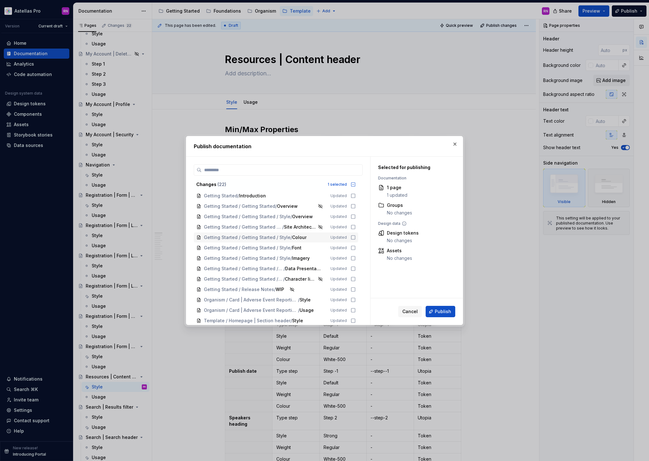
scroll to position [95, 0]
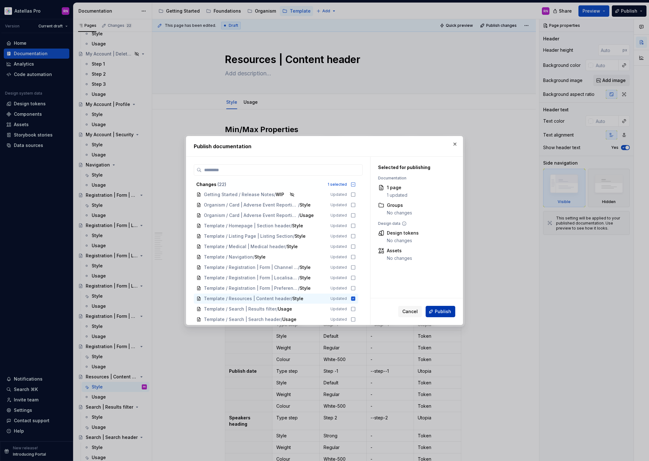
click at [445, 311] on span "Publish" at bounding box center [443, 311] width 16 height 6
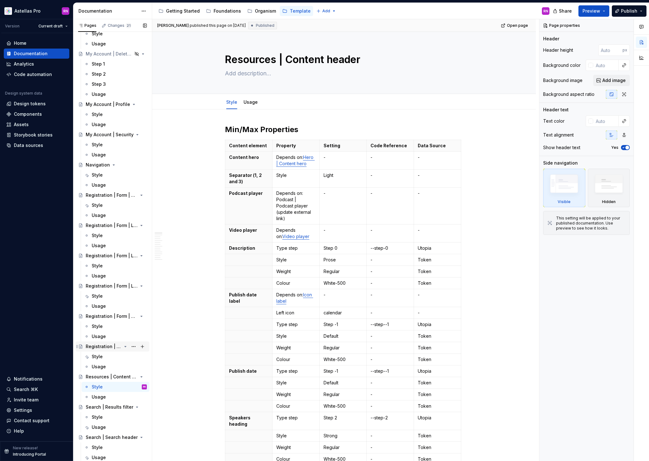
click at [108, 345] on div "Registration | Form | Preference Capture" at bounding box center [104, 346] width 36 height 6
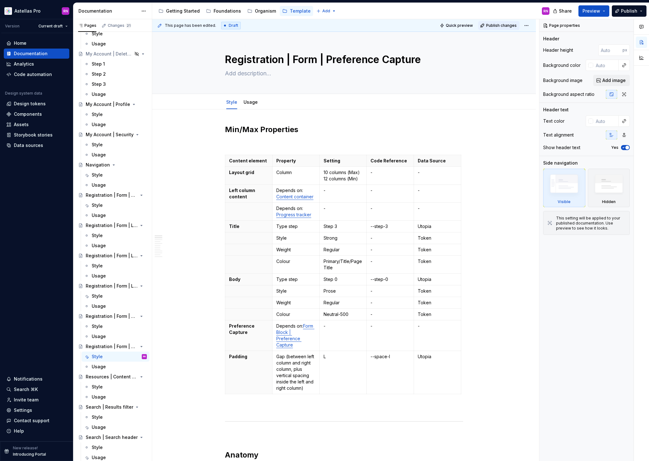
click at [507, 24] on span "Publish changes" at bounding box center [501, 25] width 31 height 5
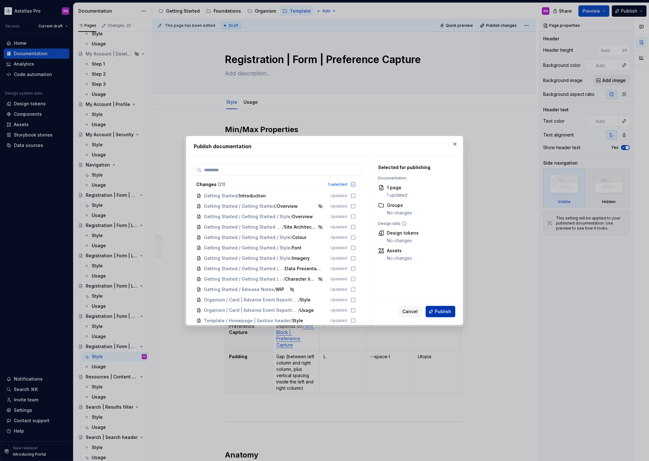
click at [444, 311] on span "Publish" at bounding box center [443, 311] width 16 height 6
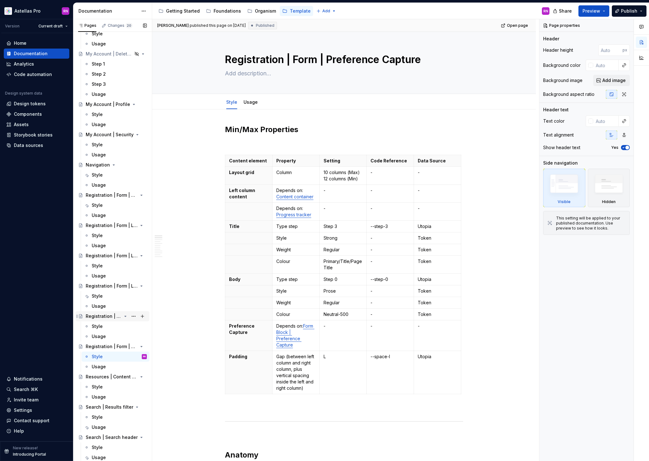
click at [102, 315] on div "Registration | Form | OTP" at bounding box center [104, 316] width 36 height 6
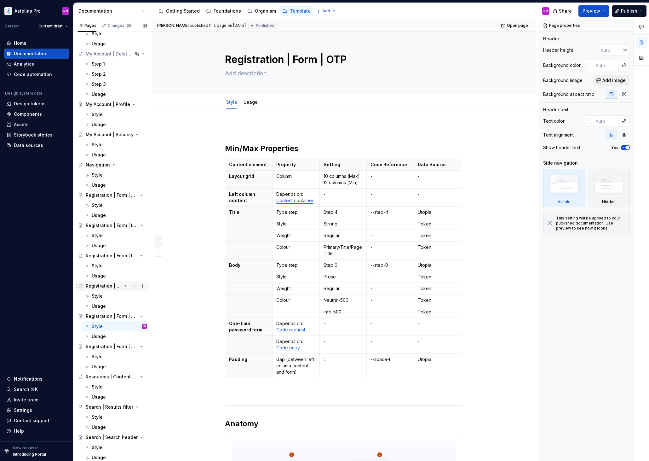
click at [99, 286] on div "Registration | Form | Localisation" at bounding box center [104, 286] width 36 height 6
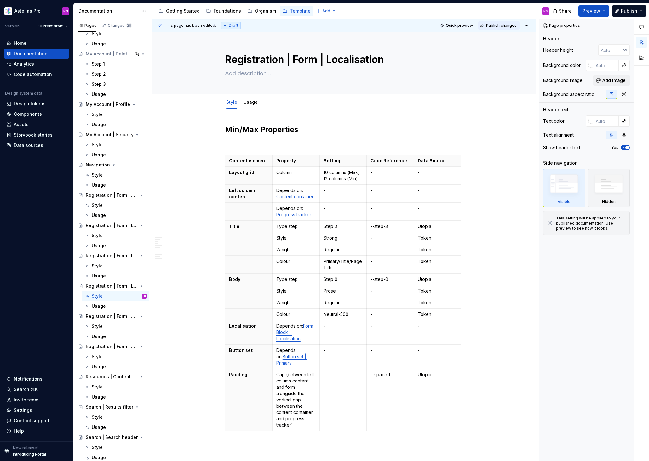
click at [507, 25] on span "Publish changes" at bounding box center [501, 25] width 31 height 5
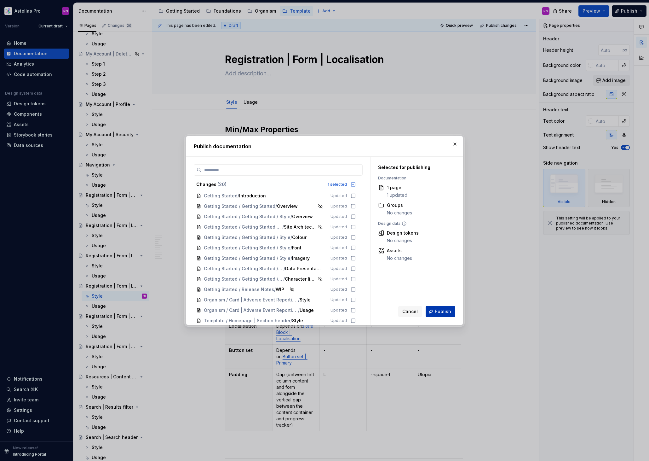
click at [446, 312] on span "Publish" at bounding box center [443, 311] width 16 height 6
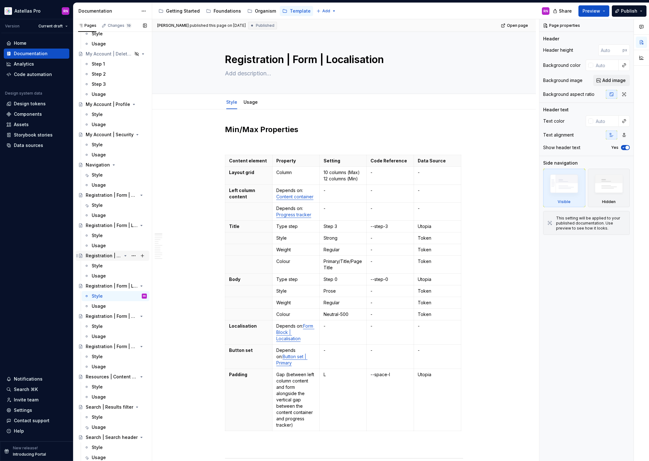
click at [103, 256] on div "Registration | Form | Login-Register" at bounding box center [104, 255] width 36 height 6
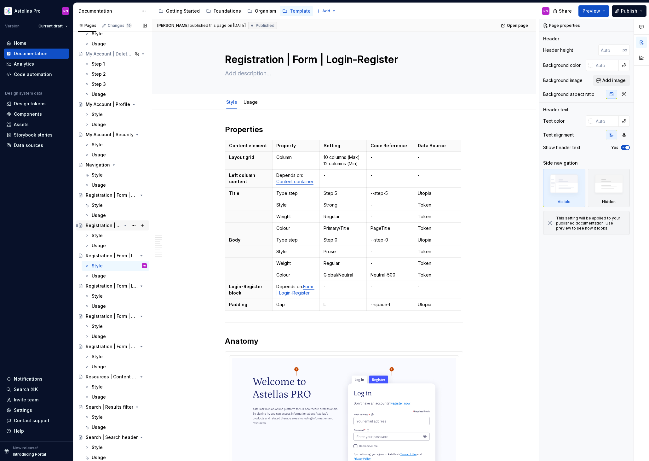
click at [96, 223] on div "Registration | Form | Login-Register | Extended-Validation" at bounding box center [104, 225] width 36 height 6
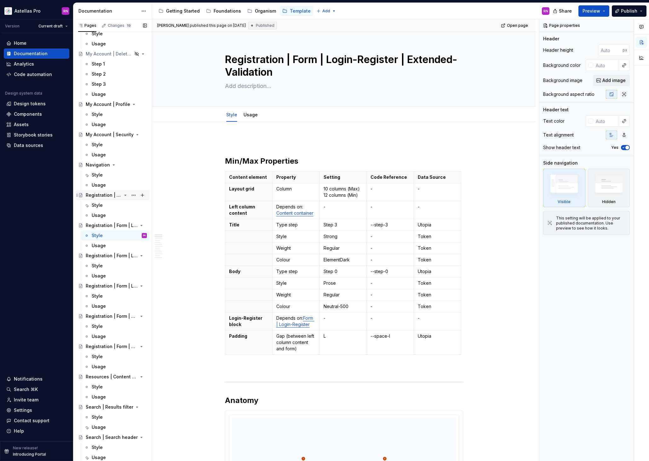
click at [107, 195] on div "Registration | Form | Channel Capture" at bounding box center [104, 195] width 36 height 6
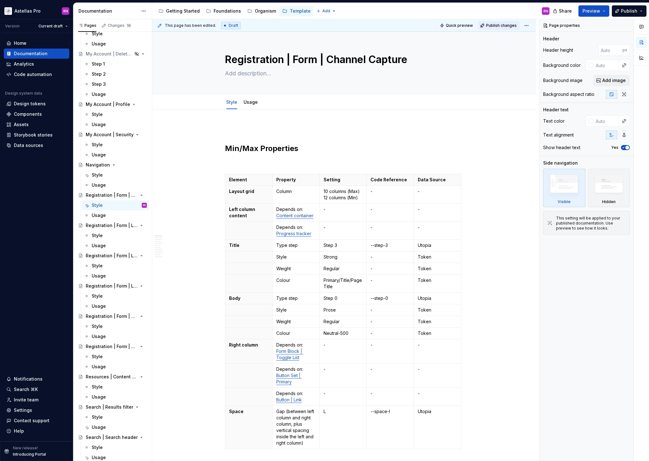
click at [511, 28] on button "Publish changes" at bounding box center [498, 25] width 41 height 9
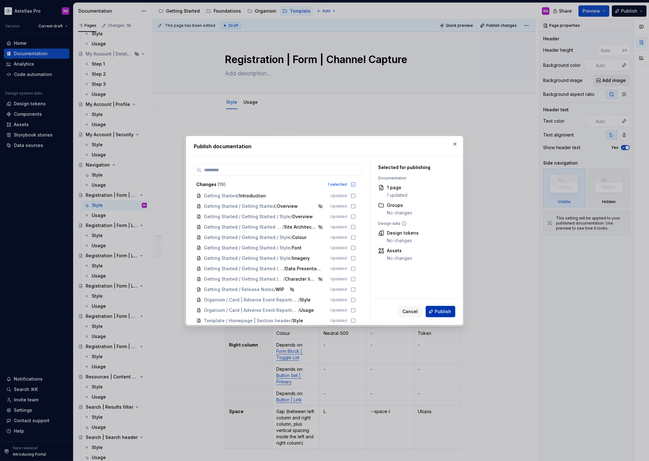
click at [440, 313] on span "Publish" at bounding box center [443, 311] width 16 height 6
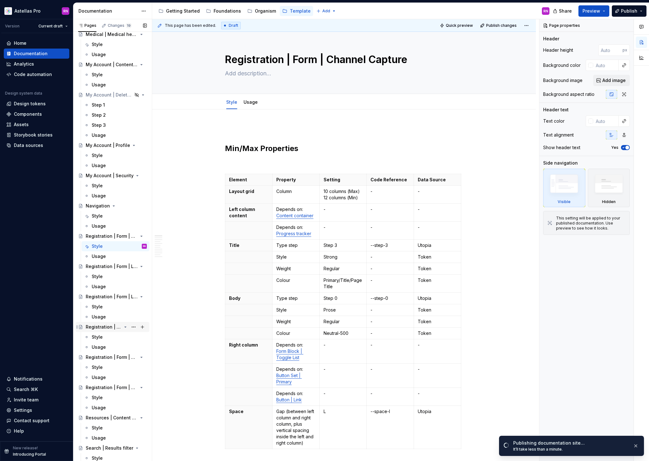
scroll to position [282, 0]
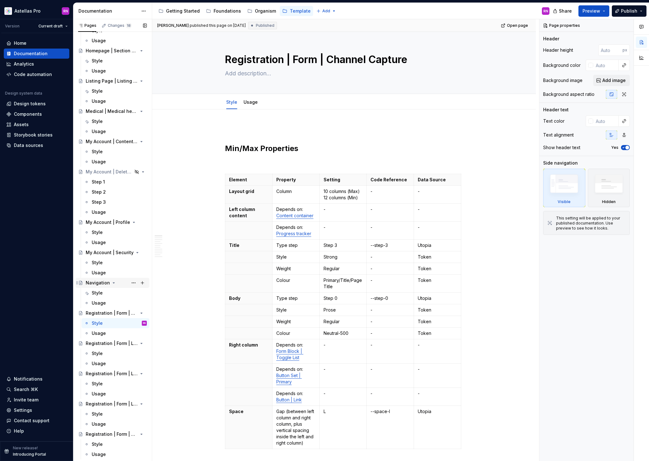
click at [104, 283] on div "Navigation" at bounding box center [98, 282] width 24 height 6
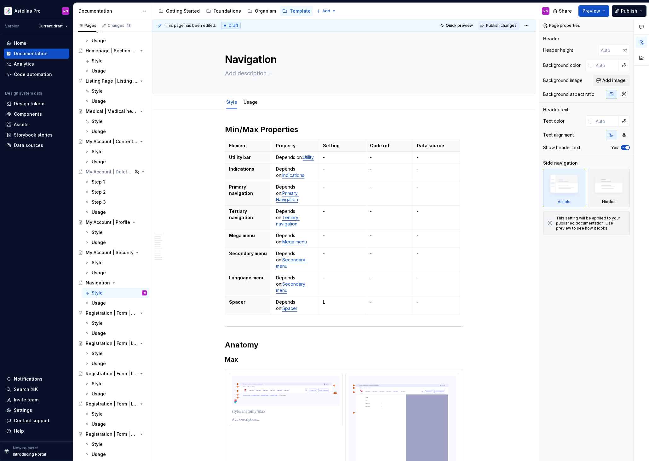
click at [506, 25] on span "Publish changes" at bounding box center [501, 25] width 31 height 5
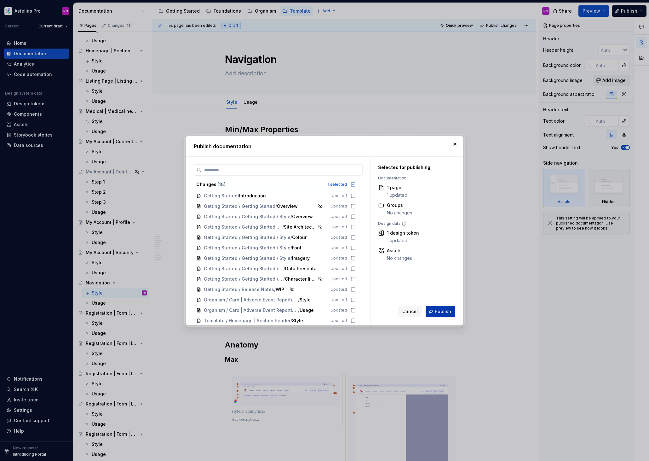
click at [441, 311] on span "Publish" at bounding box center [443, 311] width 16 height 6
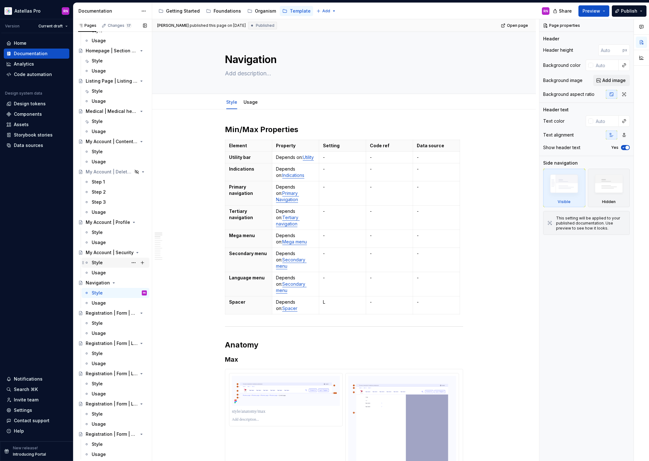
click at [100, 262] on div "Style" at bounding box center [97, 262] width 11 height 6
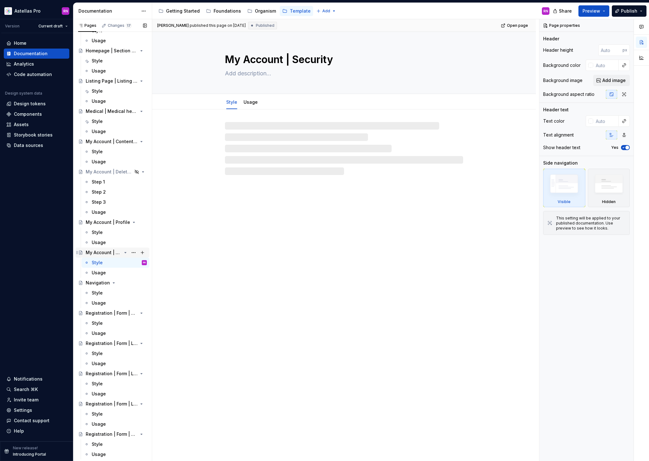
click at [103, 251] on div "My Account | Security" at bounding box center [104, 252] width 36 height 6
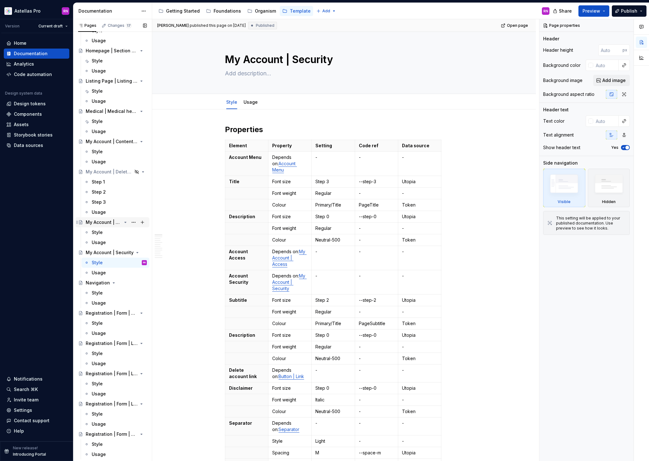
click at [106, 220] on div "My Account | Profile" at bounding box center [104, 222] width 36 height 6
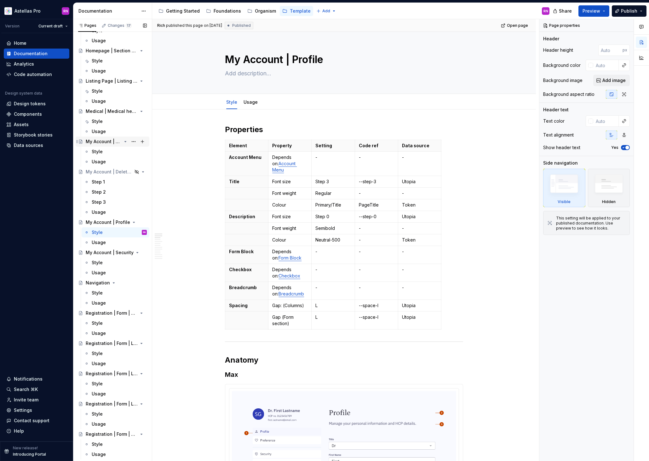
click at [107, 140] on div "My Account | Content Preference" at bounding box center [104, 141] width 36 height 6
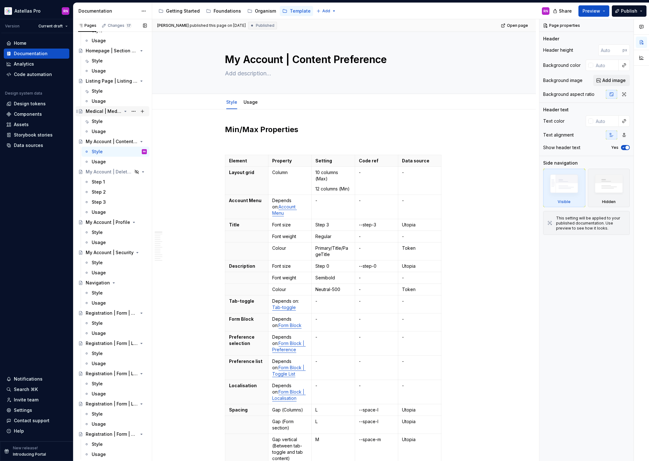
click at [104, 110] on div "Medical | Medical header" at bounding box center [104, 111] width 36 height 6
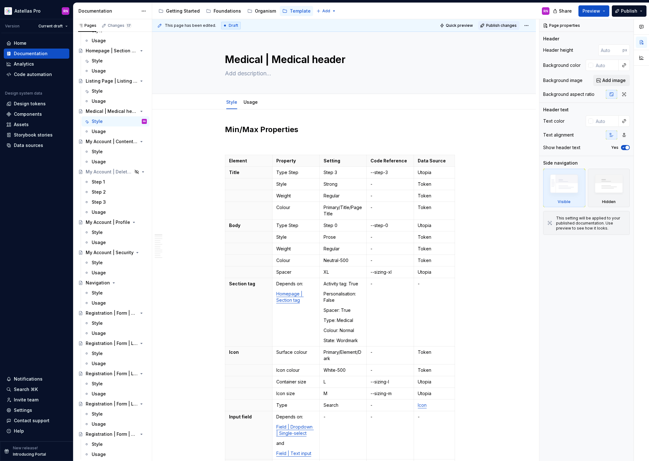
click at [498, 24] on span "Publish changes" at bounding box center [501, 25] width 31 height 5
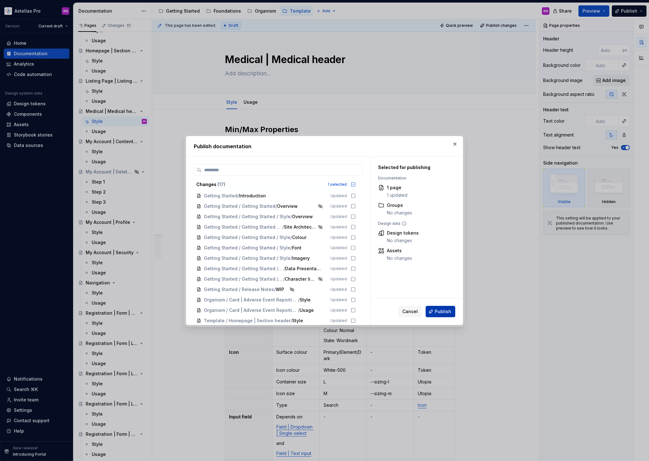
click at [440, 312] on span "Publish" at bounding box center [443, 311] width 16 height 6
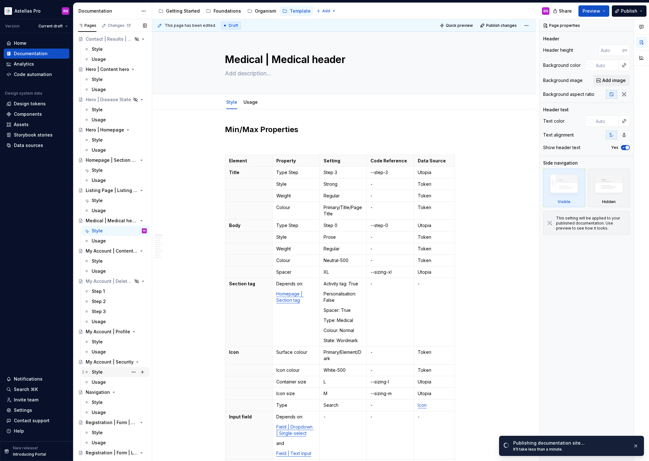
scroll to position [156, 0]
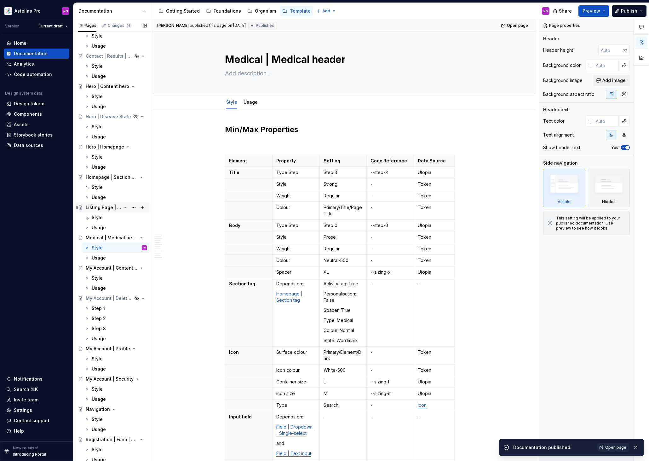
click at [107, 208] on div "Listing Page | Listing Section" at bounding box center [104, 207] width 36 height 6
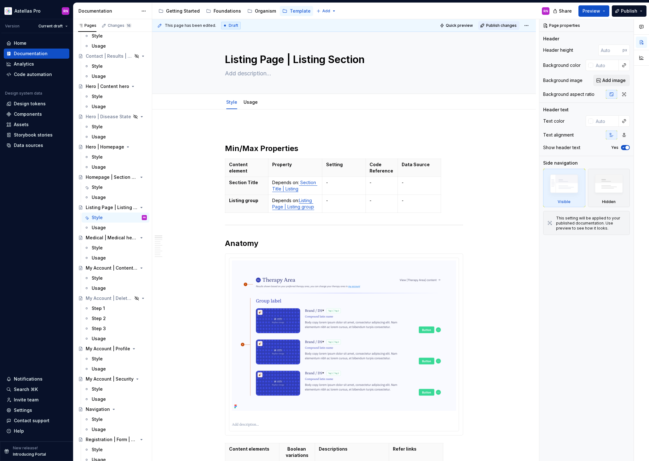
click at [509, 22] on button "Publish changes" at bounding box center [498, 25] width 41 height 9
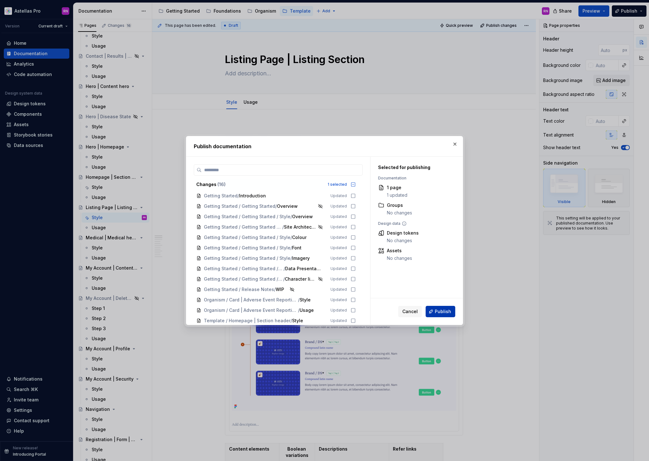
click at [446, 311] on span "Publish" at bounding box center [443, 311] width 16 height 6
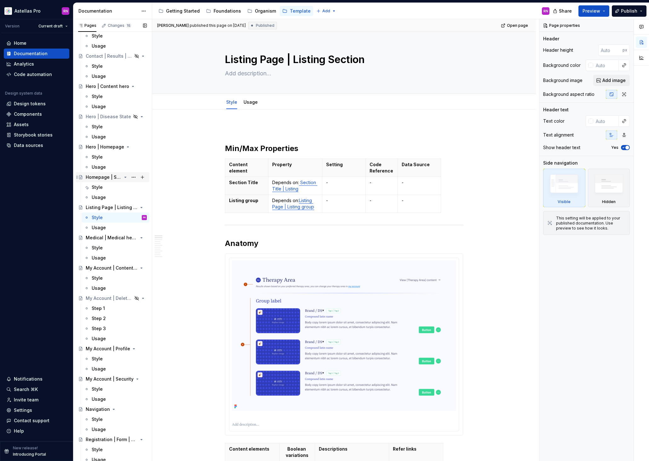
click at [106, 181] on div "Homepage | Section header" at bounding box center [116, 177] width 61 height 9
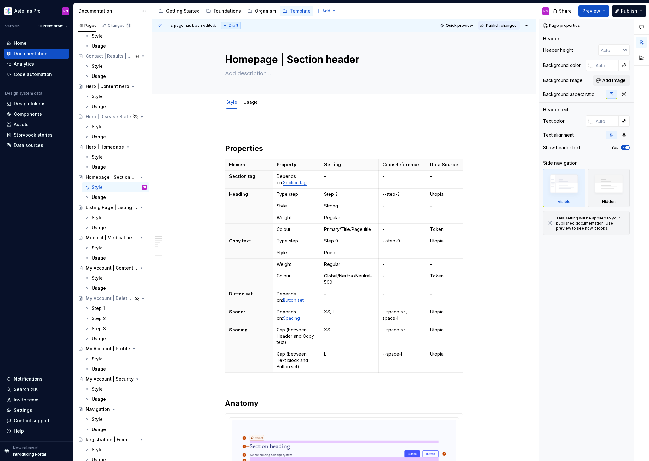
click at [508, 25] on span "Publish changes" at bounding box center [501, 25] width 31 height 5
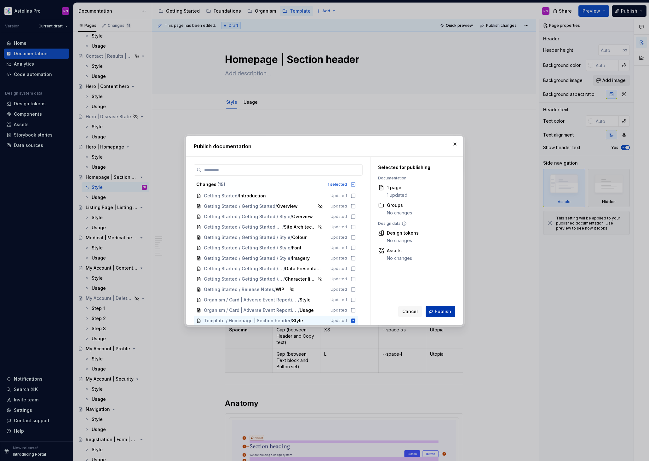
click at [443, 310] on span "Publish" at bounding box center [443, 311] width 16 height 6
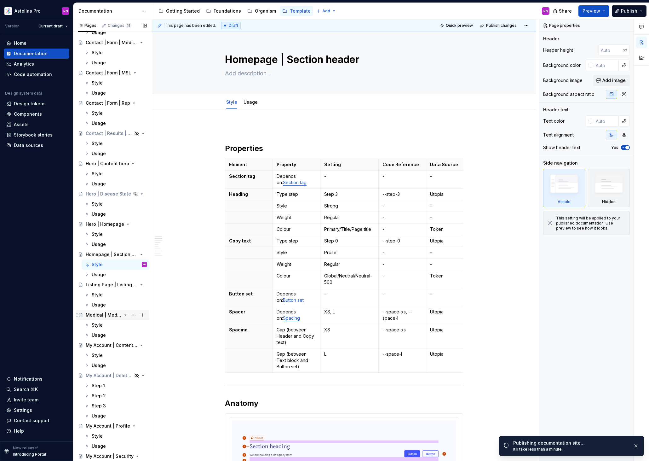
scroll to position [87, 0]
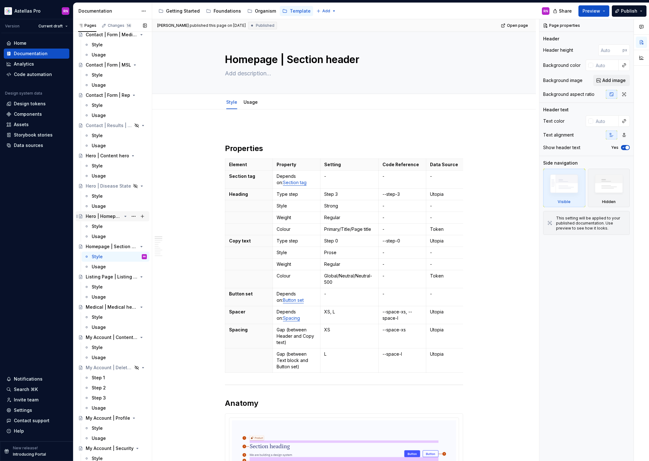
click at [101, 216] on div "Hero | Homepage" at bounding box center [104, 216] width 36 height 6
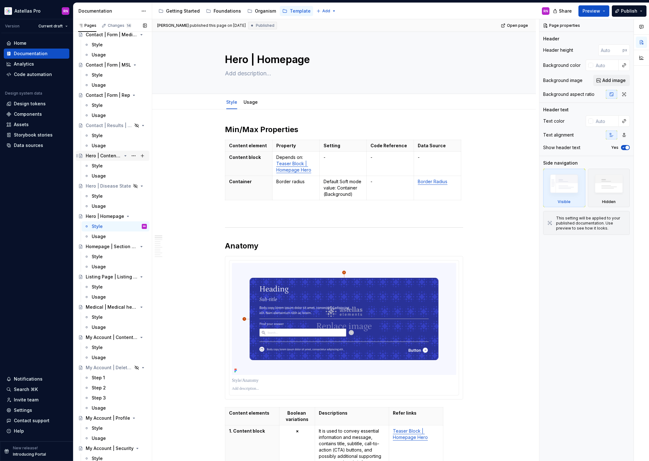
click at [105, 156] on div "Hero | Content hero" at bounding box center [104, 155] width 36 height 6
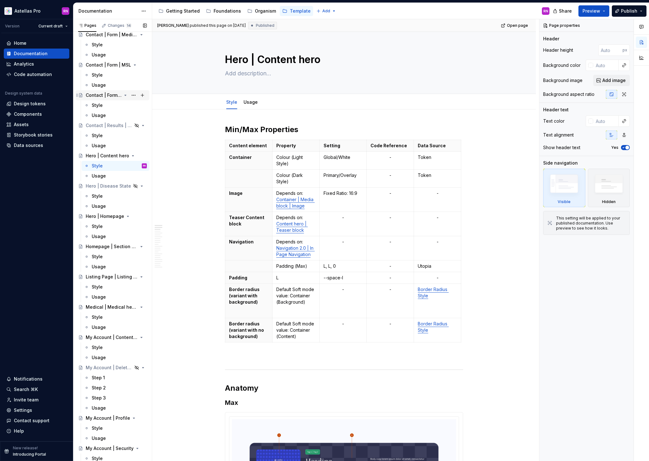
click at [99, 94] on div "Contact | Form | Rep" at bounding box center [104, 95] width 36 height 6
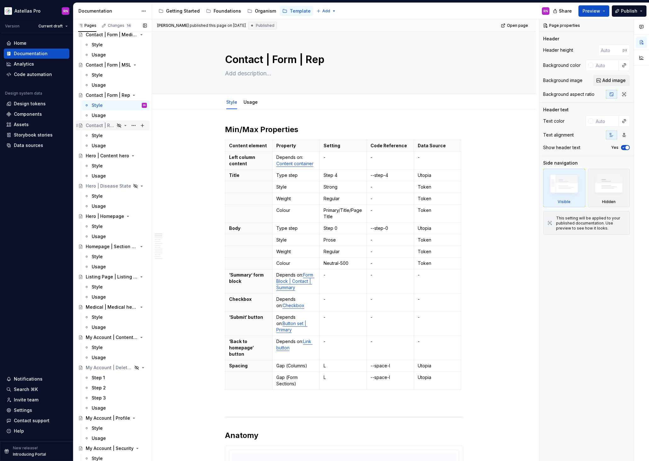
click at [100, 124] on div "Contact | Results | Rep" at bounding box center [100, 125] width 29 height 6
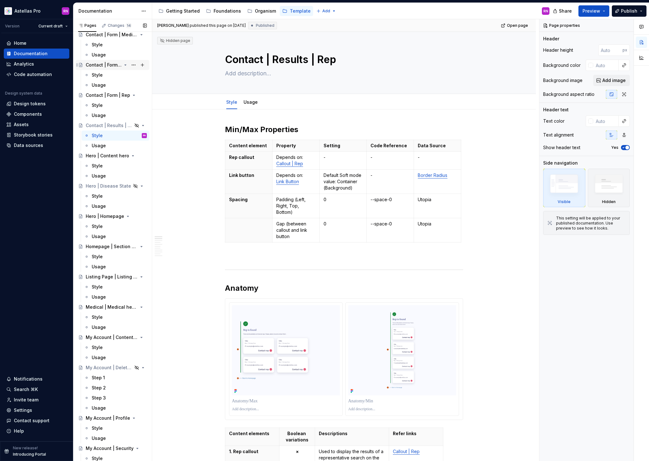
click at [103, 67] on div "Contact | Form | MSL" at bounding box center [104, 65] width 36 height 6
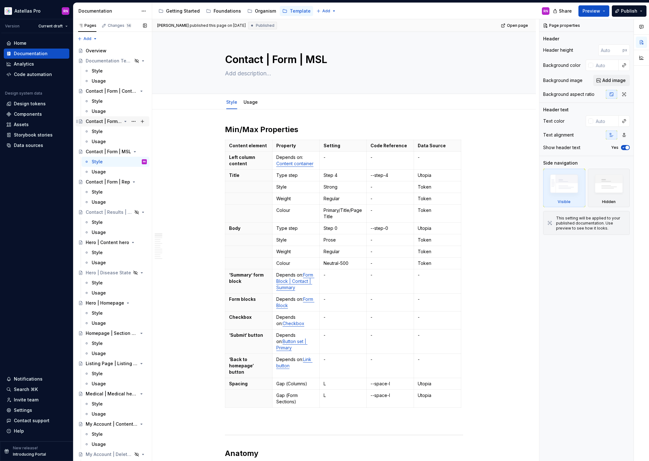
click at [106, 121] on div "Contact | Form | Medical Information Request" at bounding box center [104, 121] width 36 height 6
click at [106, 90] on div "Contact | Form | Contact us" at bounding box center [104, 91] width 36 height 6
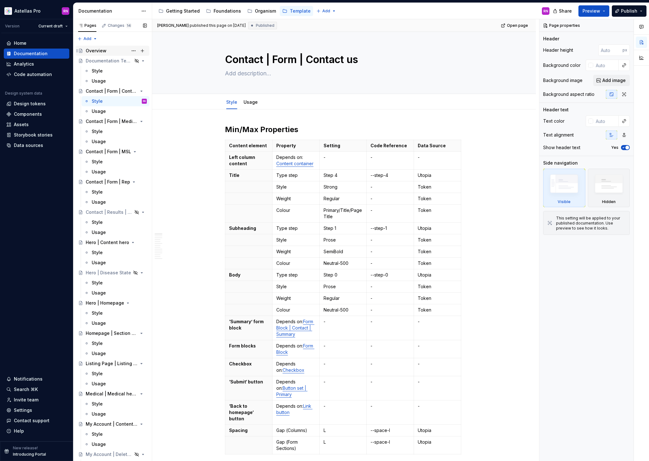
click at [104, 48] on div "Overview" at bounding box center [96, 51] width 21 height 6
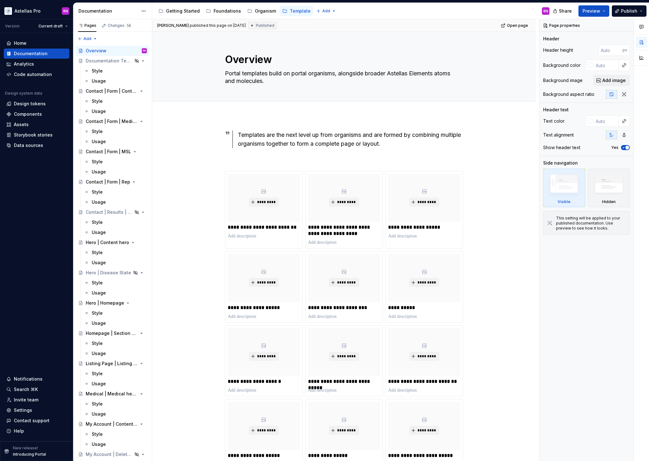
type textarea "*"
